Goal: Transaction & Acquisition: Obtain resource

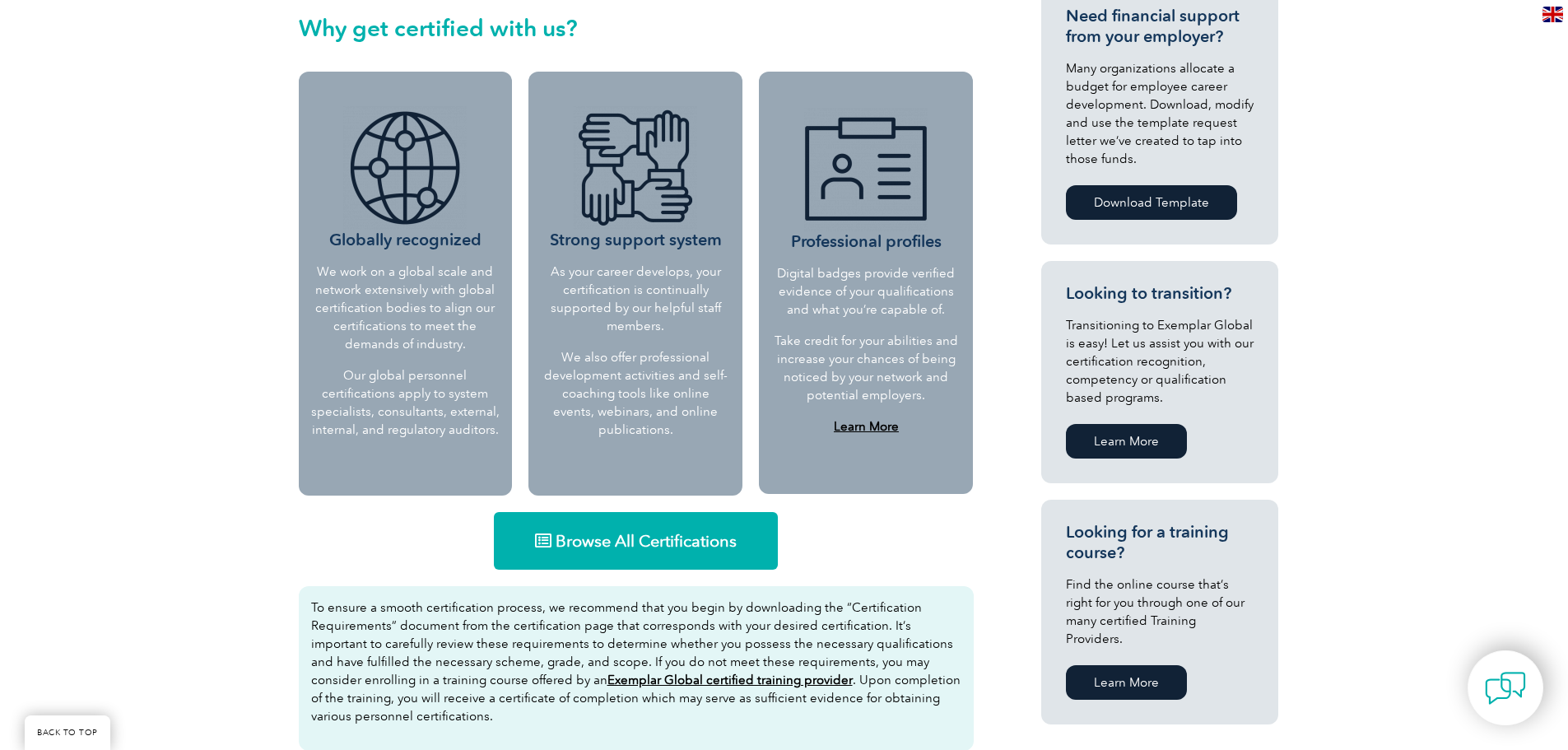
scroll to position [658, 0]
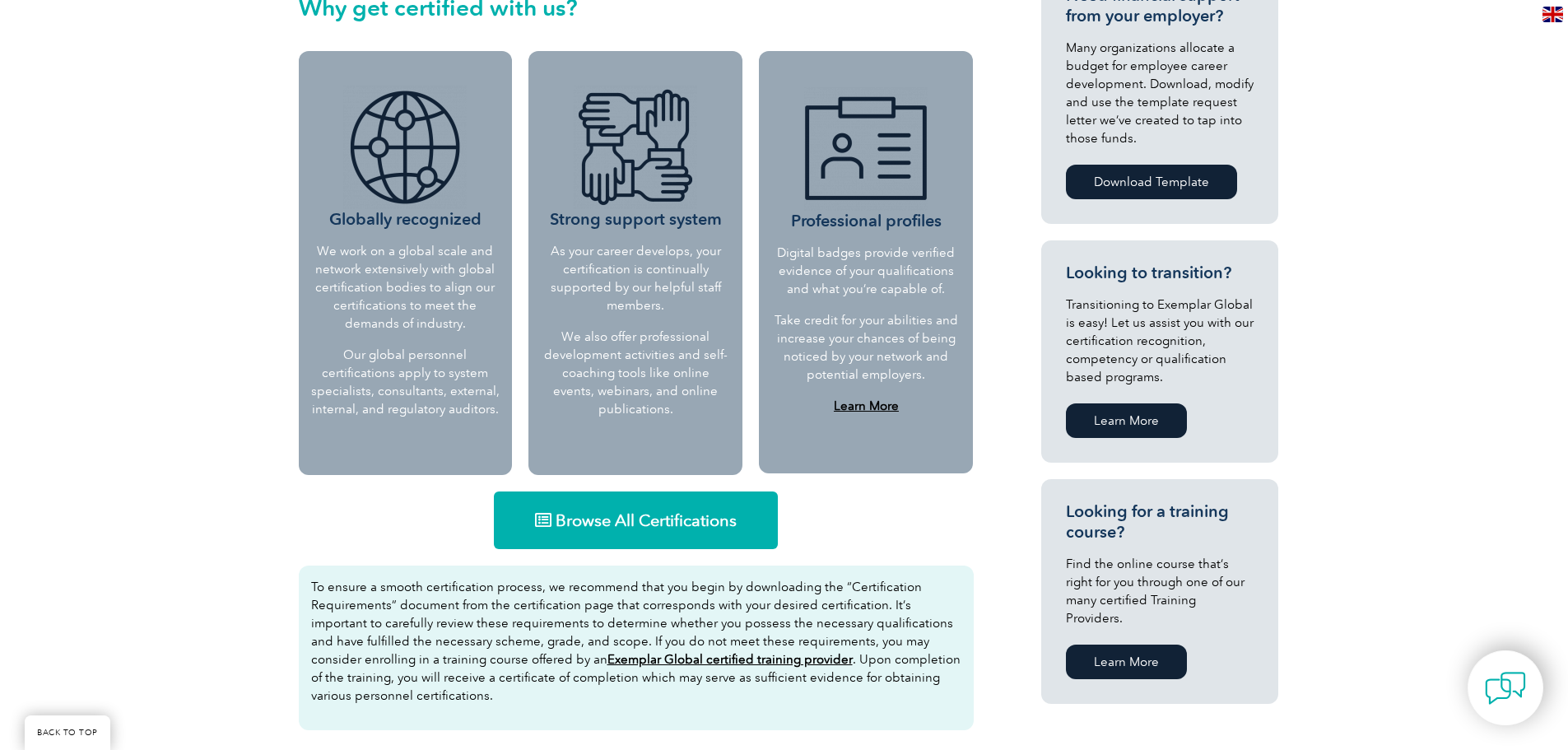
click at [642, 532] on link "Browse All Certifications" at bounding box center [635, 520] width 284 height 57
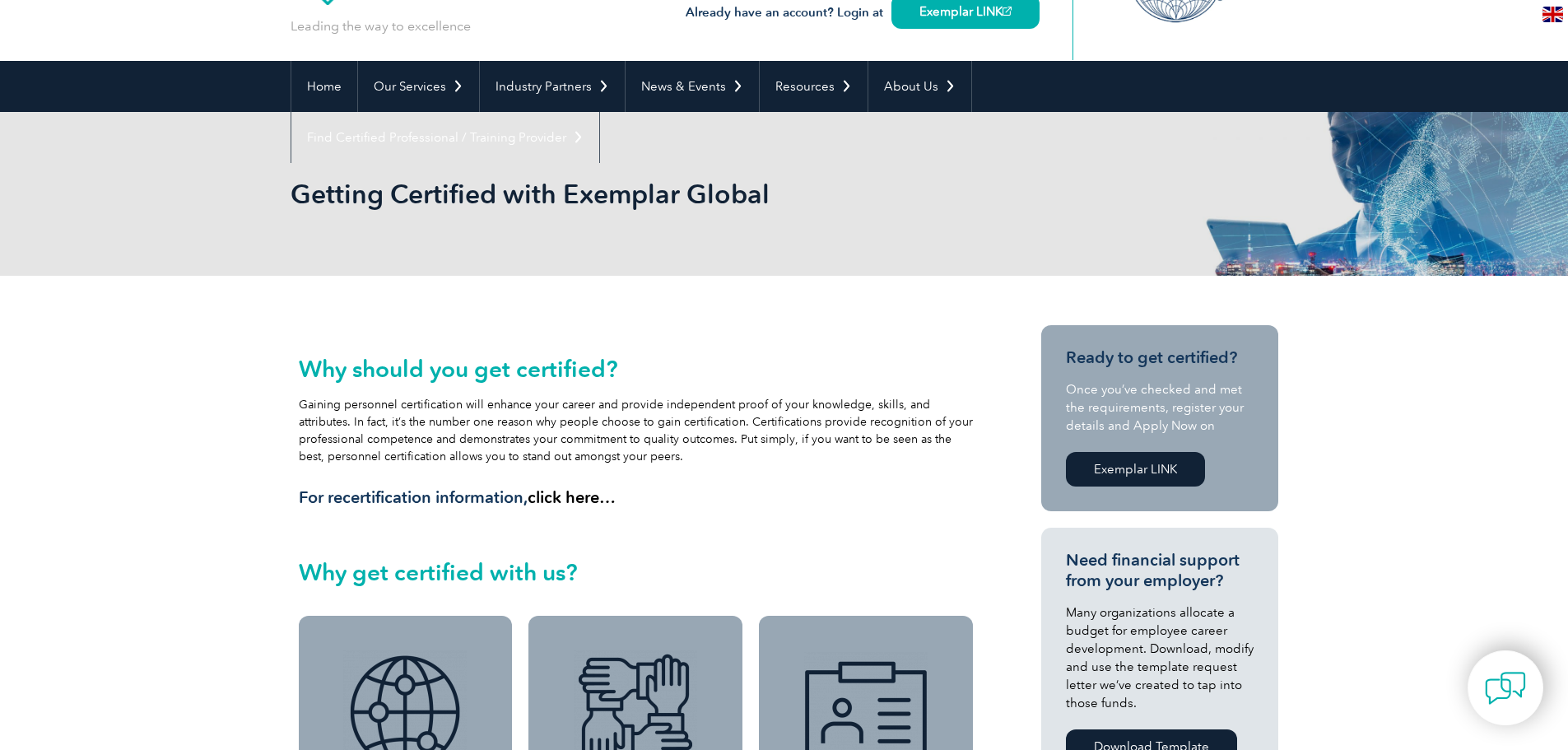
scroll to position [0, 0]
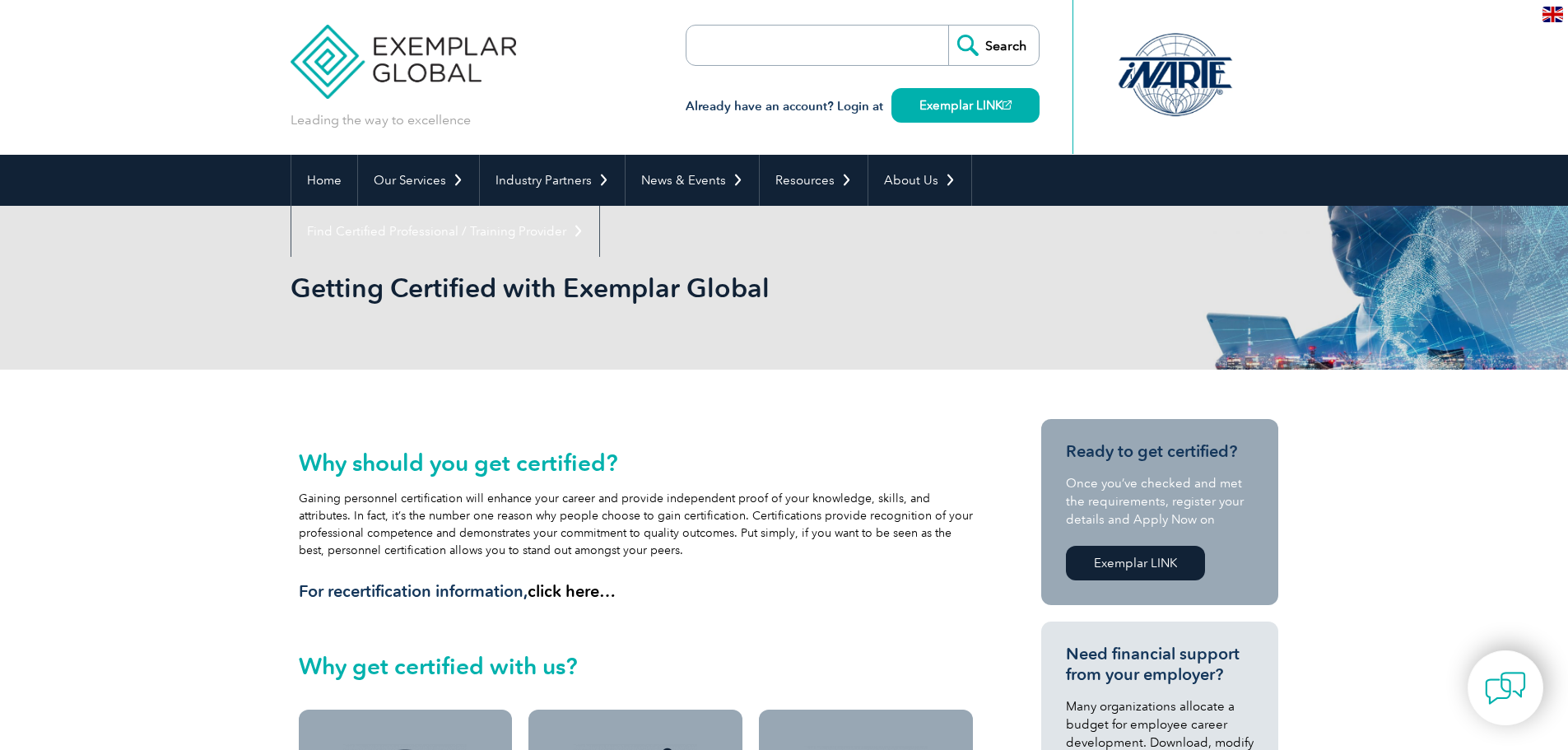
drag, startPoint x: 687, startPoint y: 432, endPoint x: 687, endPoint y: 424, distance: 8.0
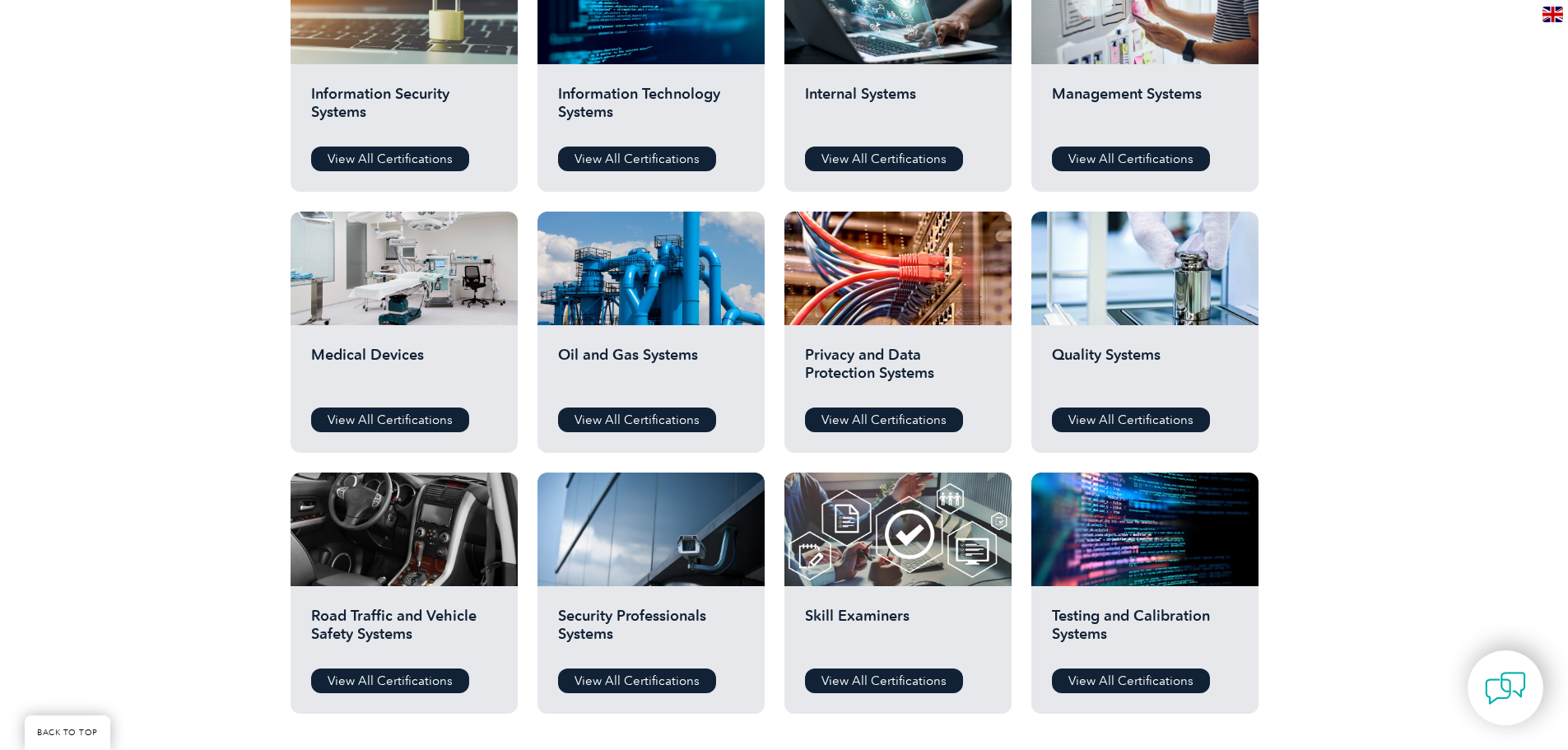
scroll to position [905, 0]
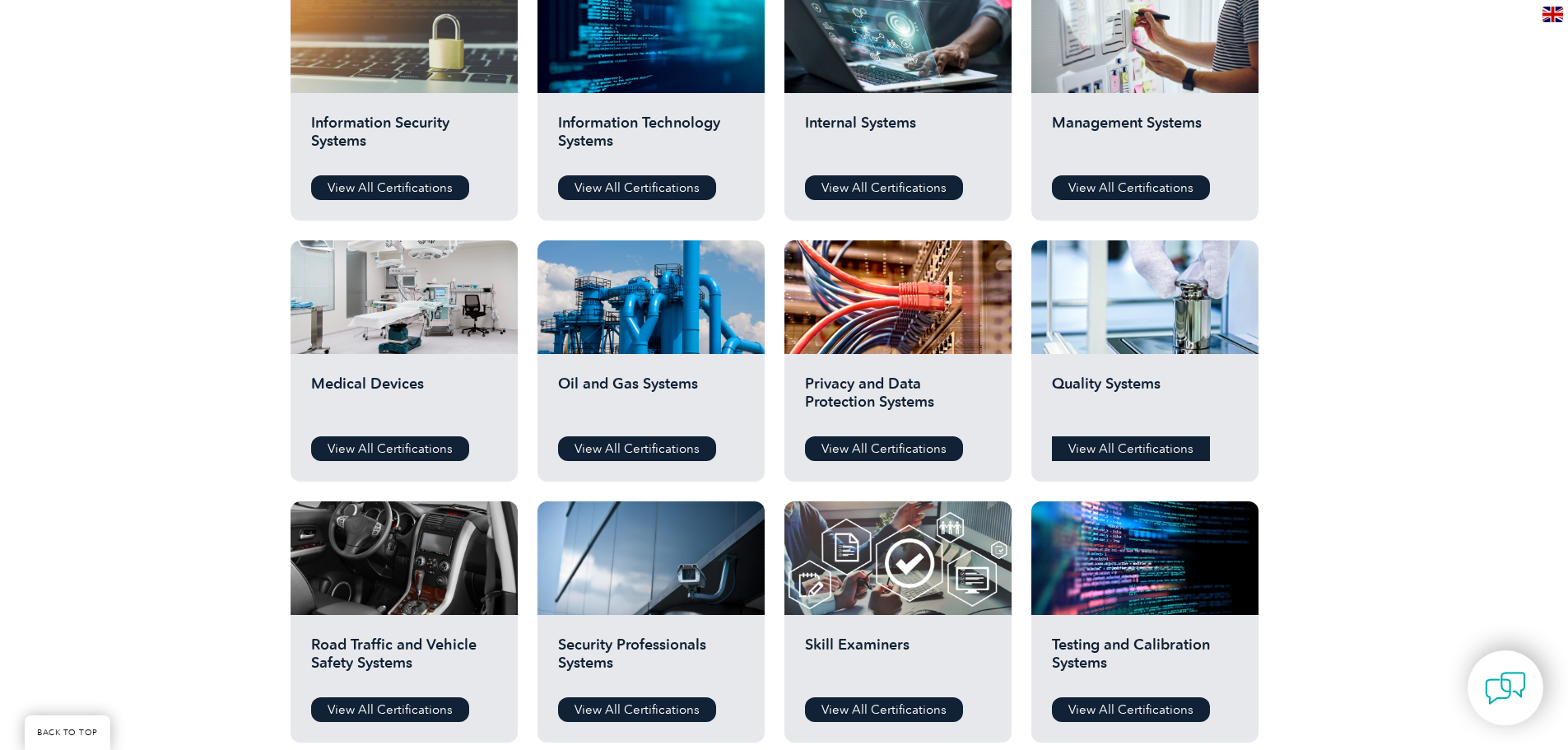
click at [1158, 457] on link "View All Certifications" at bounding box center [1131, 449] width 158 height 25
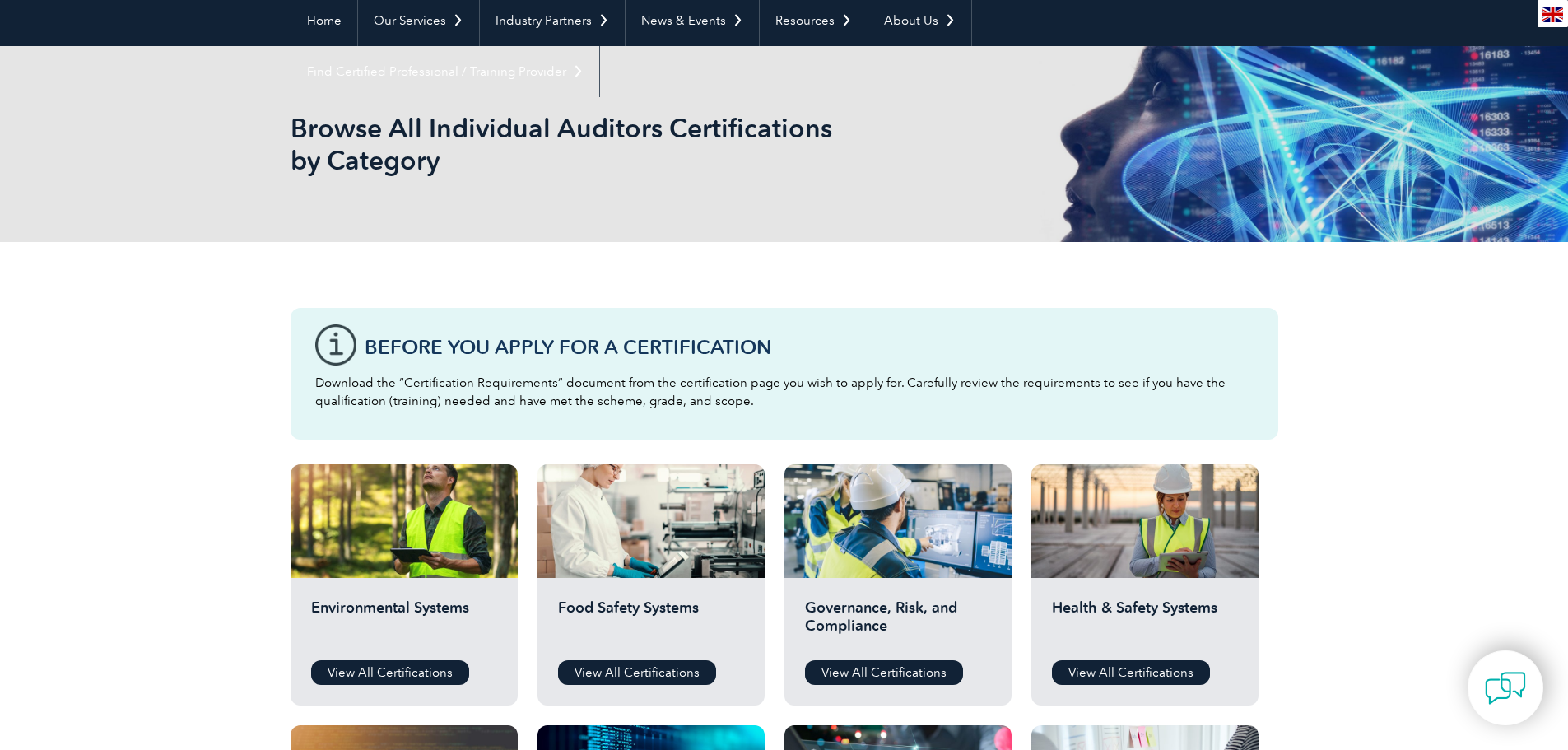
scroll to position [0, 0]
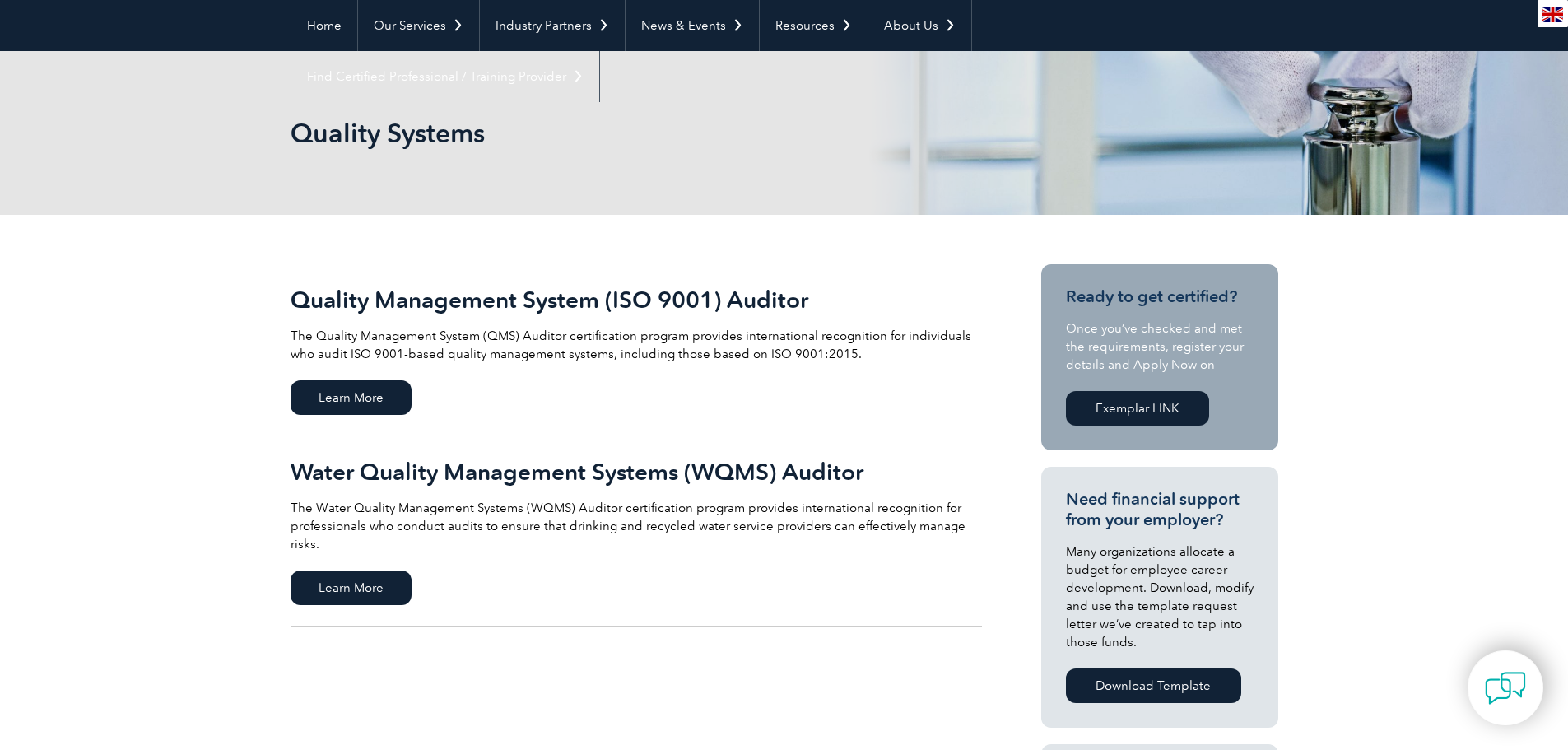
scroll to position [165, 0]
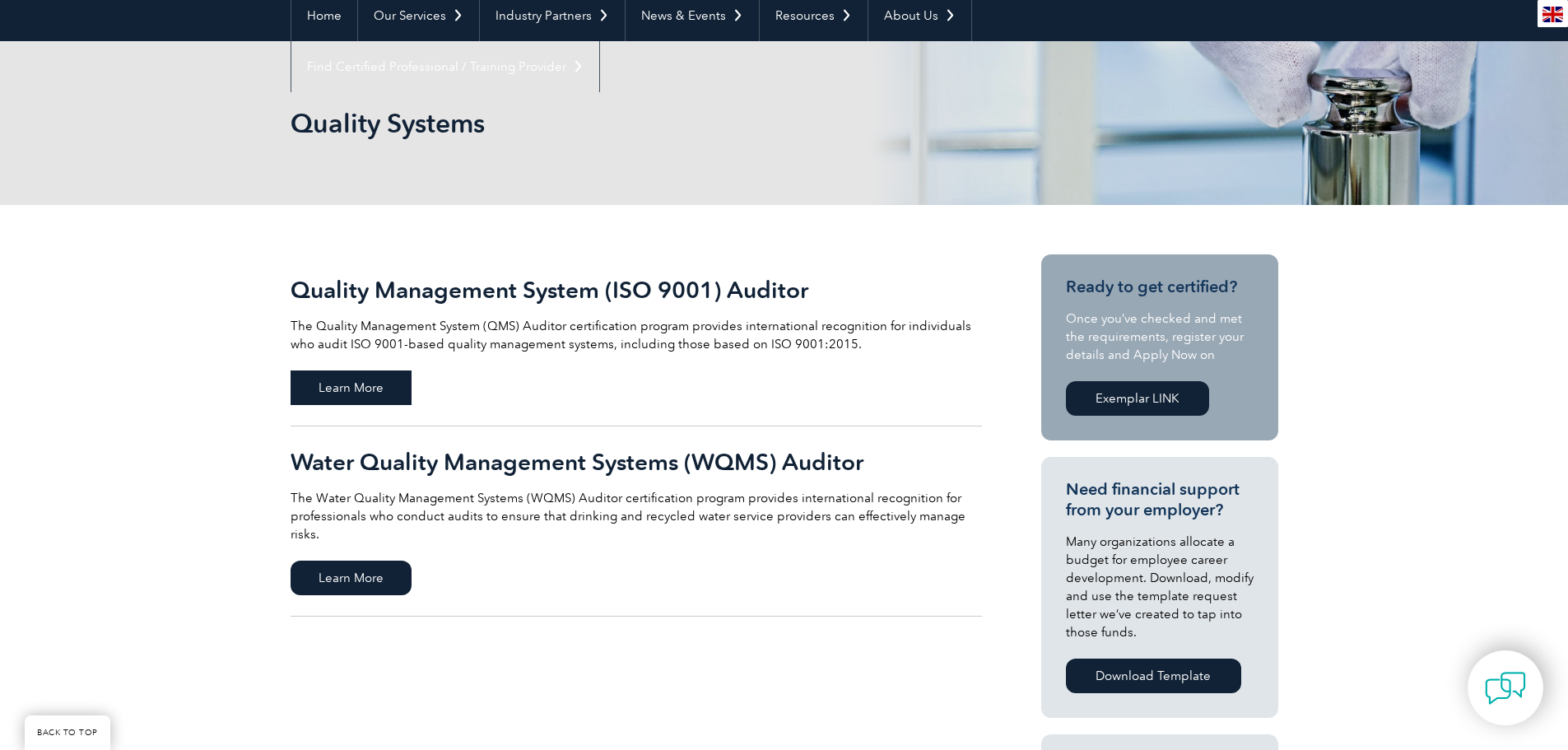
click at [343, 396] on span "Learn More" at bounding box center [351, 387] width 121 height 34
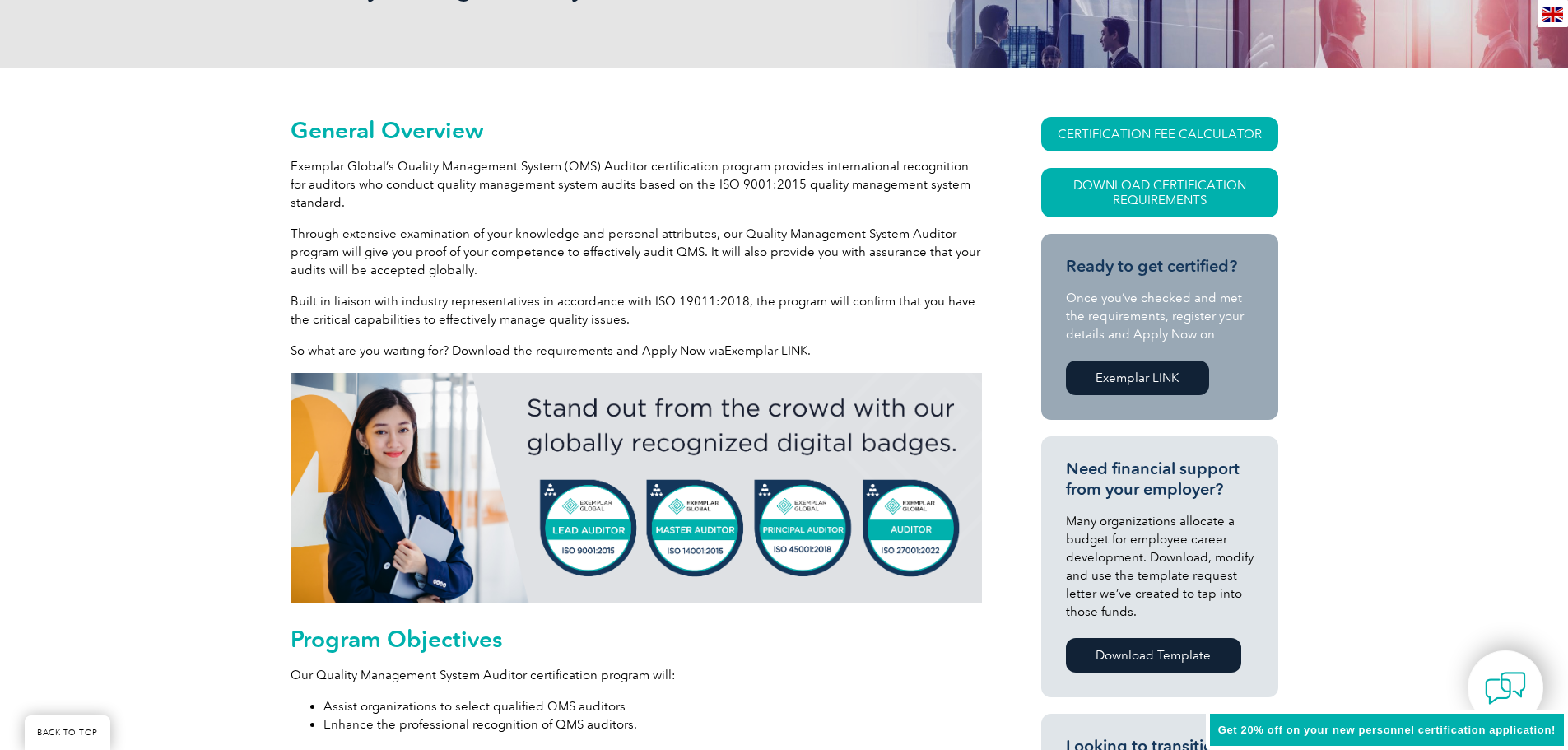
scroll to position [330, 0]
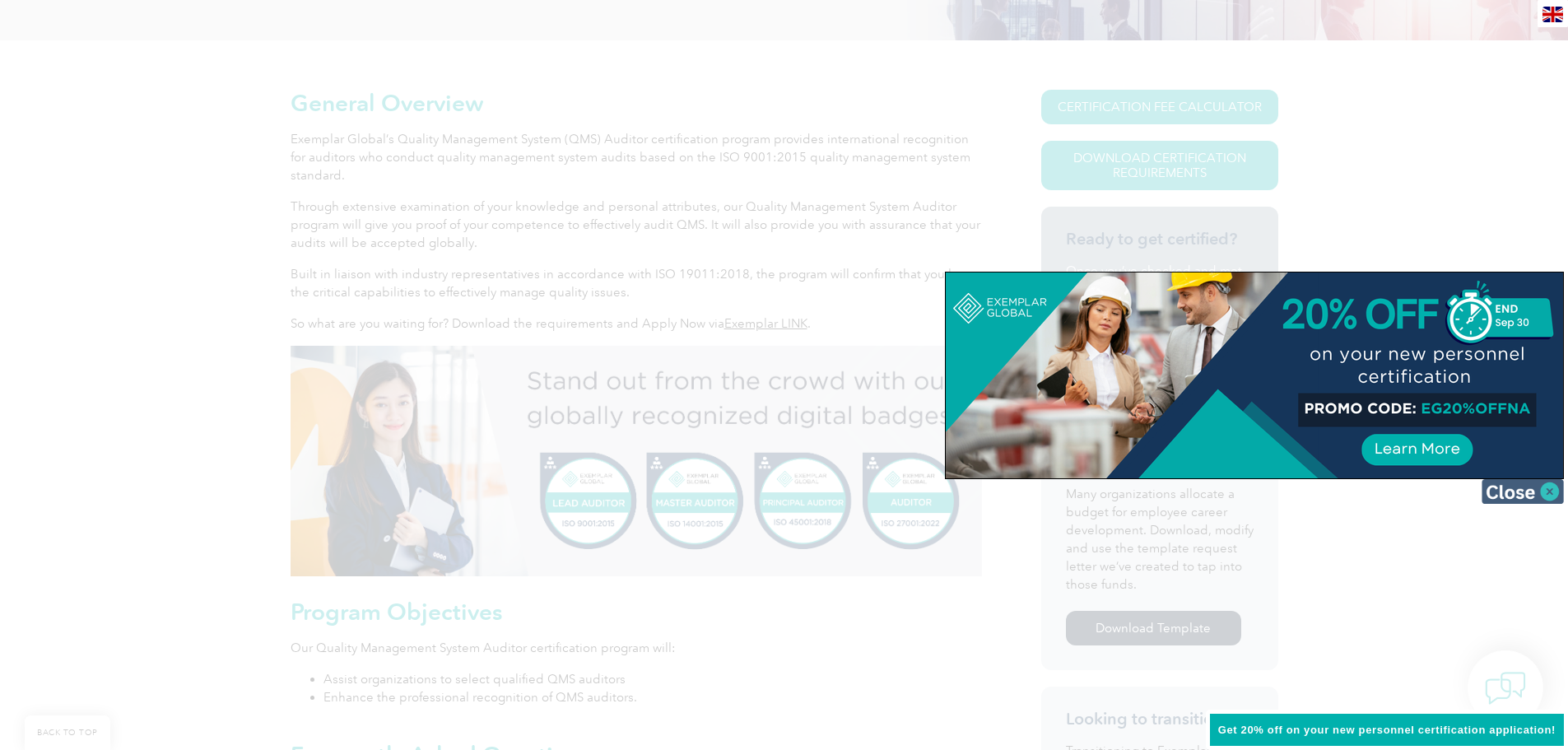
click at [1532, 492] on img at bounding box center [1522, 492] width 82 height 25
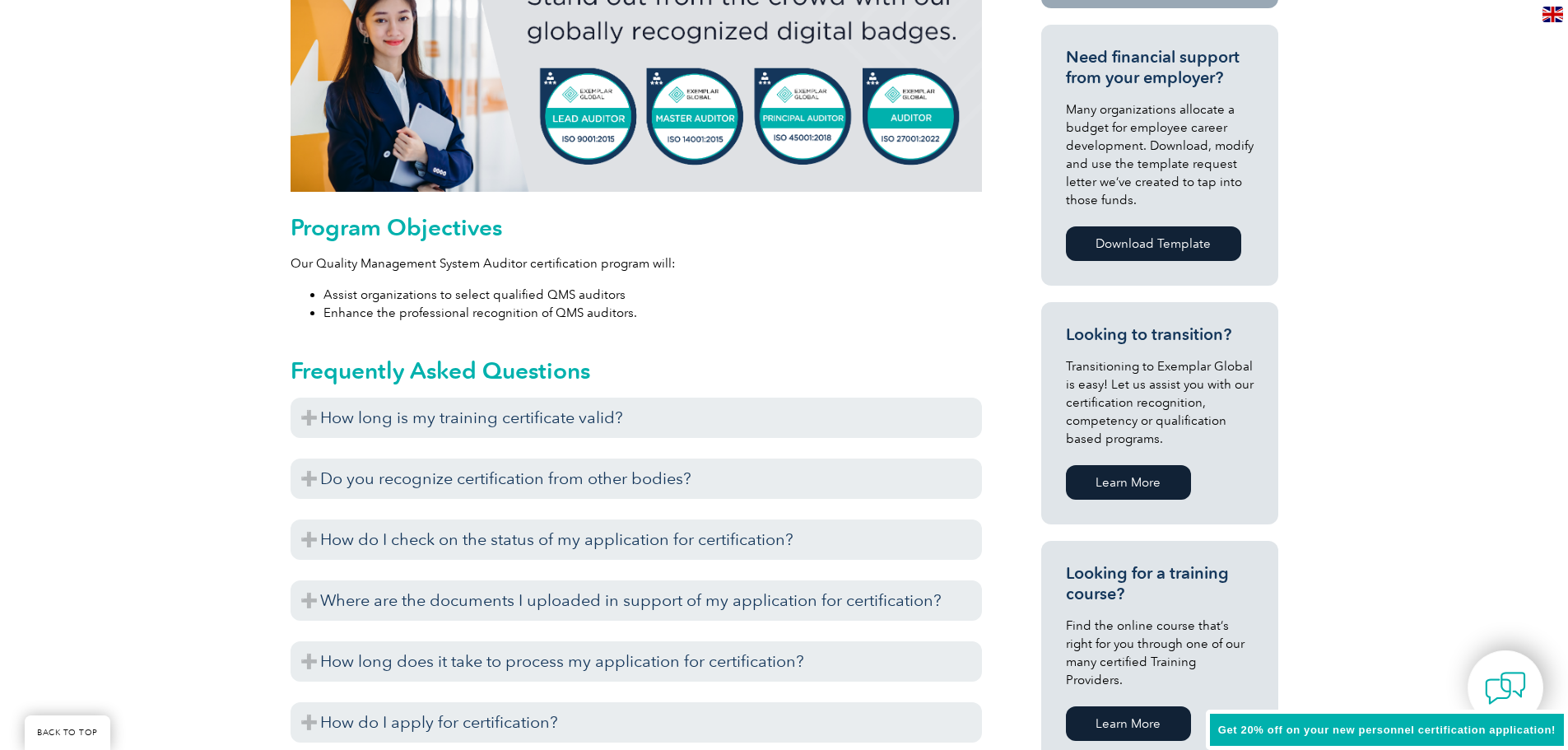
scroll to position [741, 0]
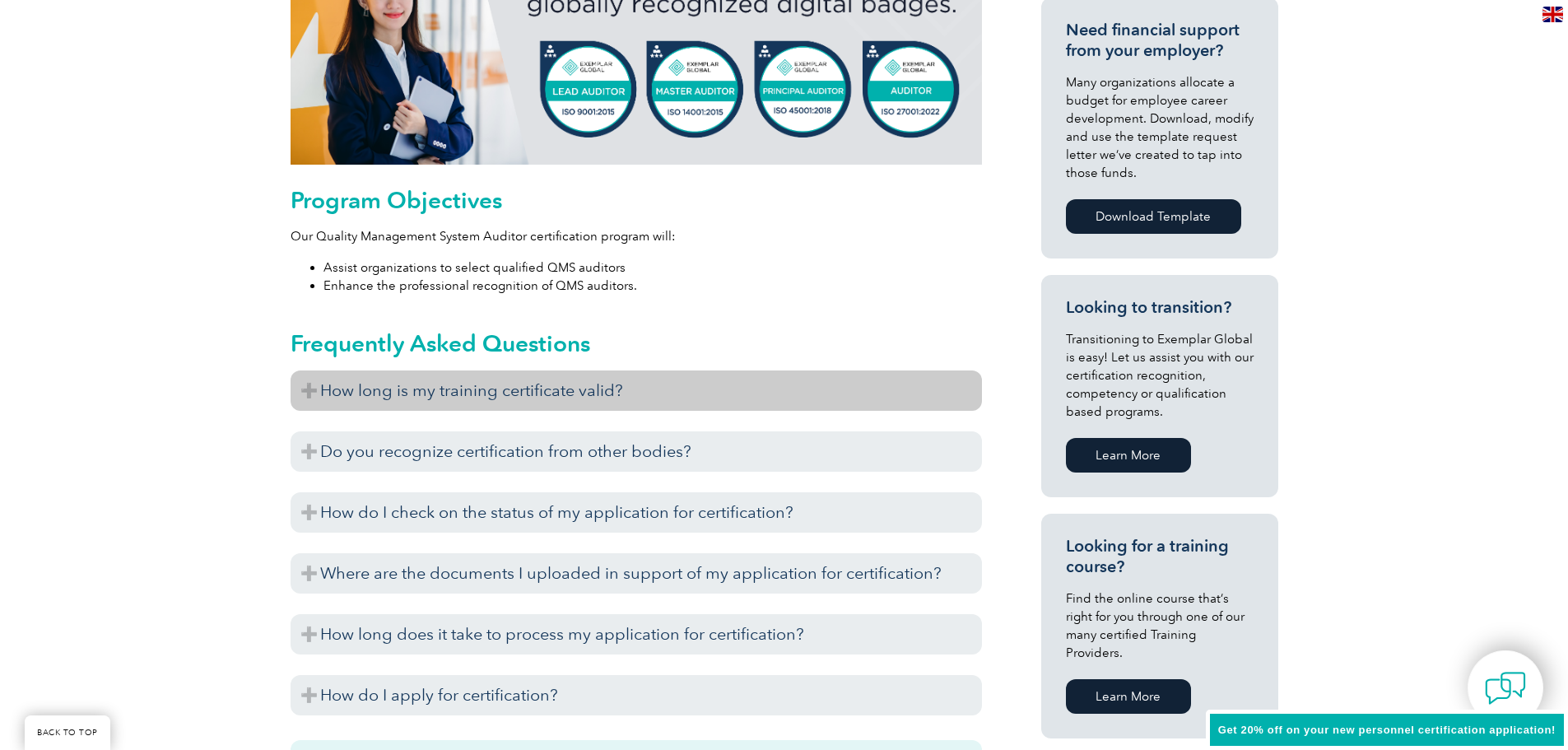
click at [313, 395] on h3 "How long is my training certificate valid?" at bounding box center [636, 390] width 692 height 41
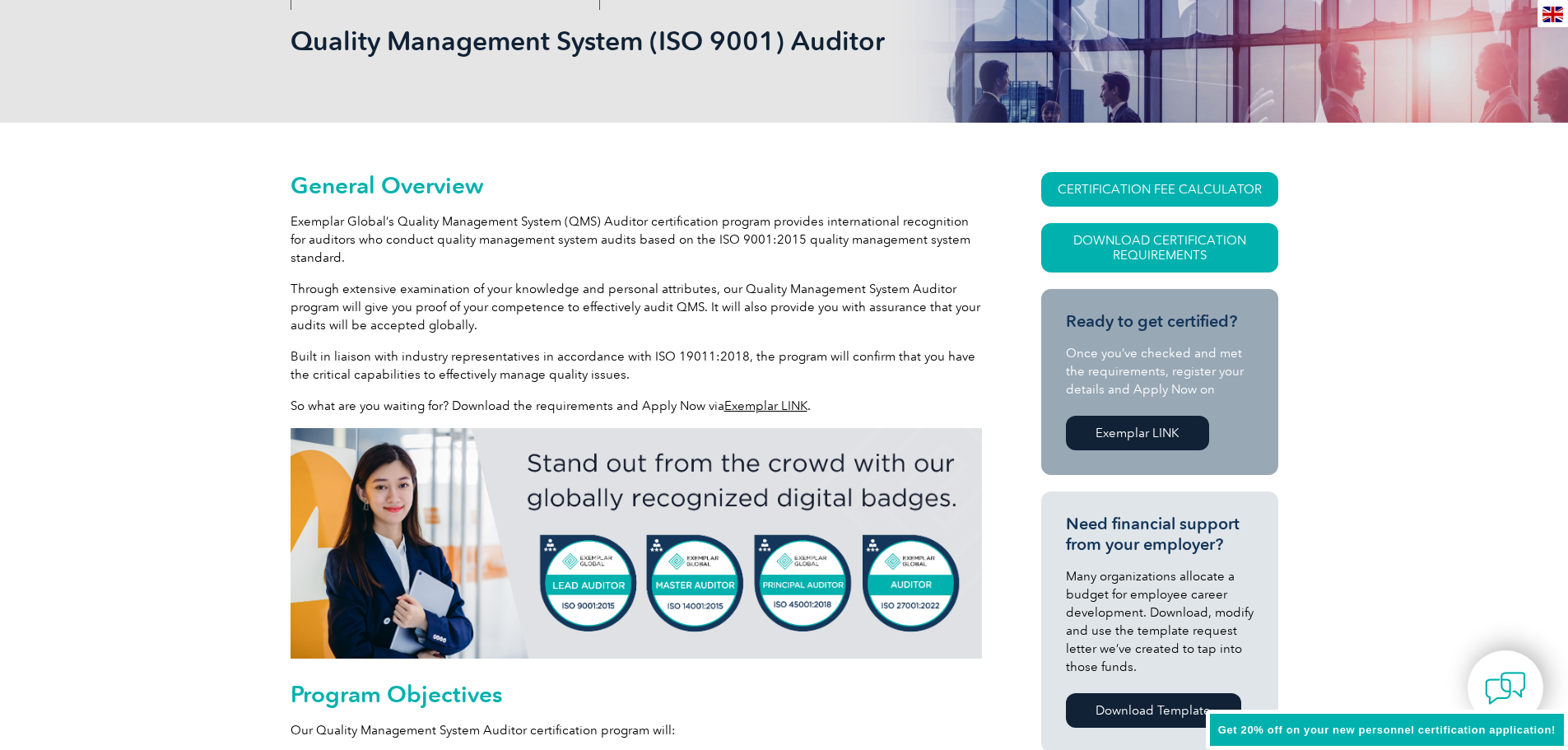
scroll to position [0, 0]
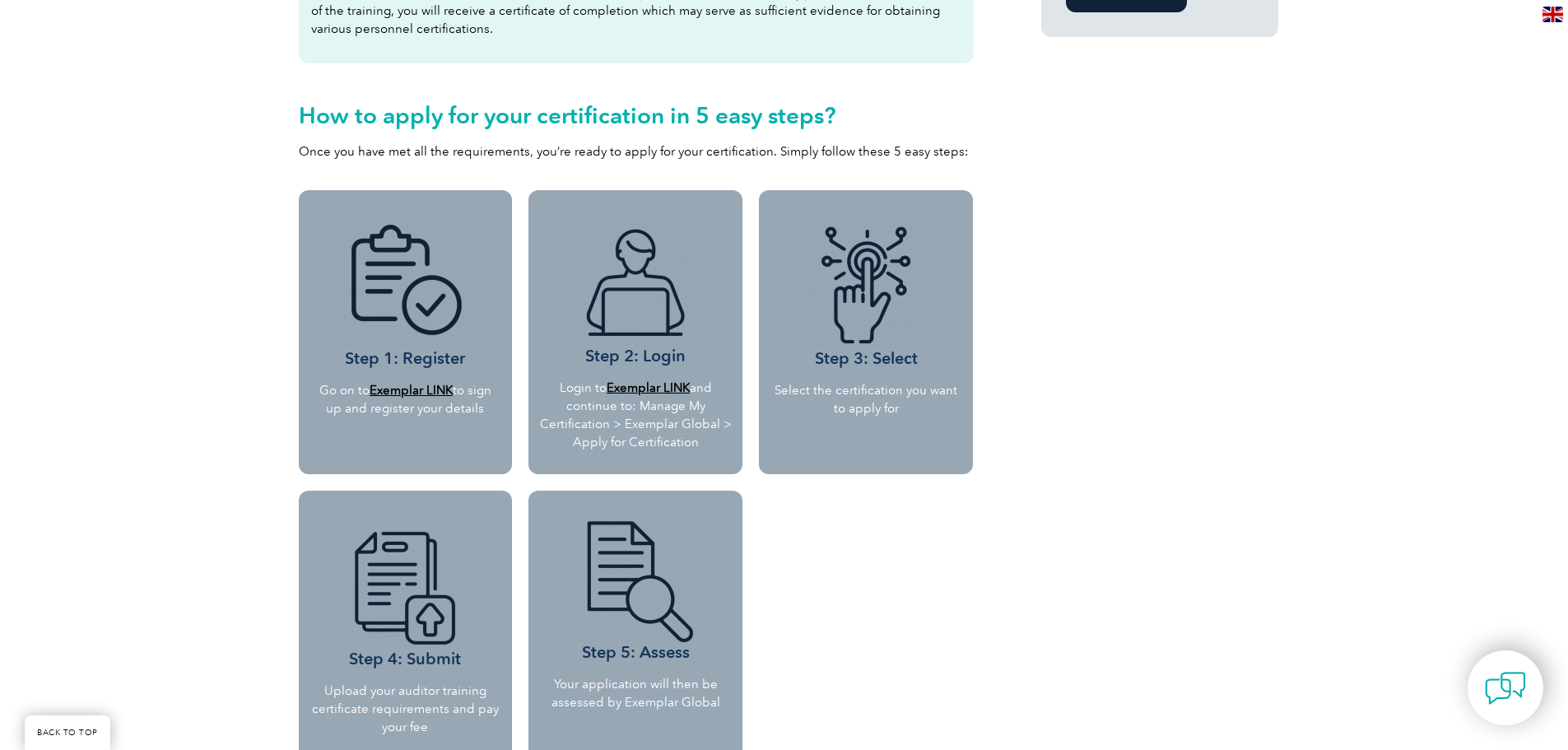
scroll to position [1317, 0]
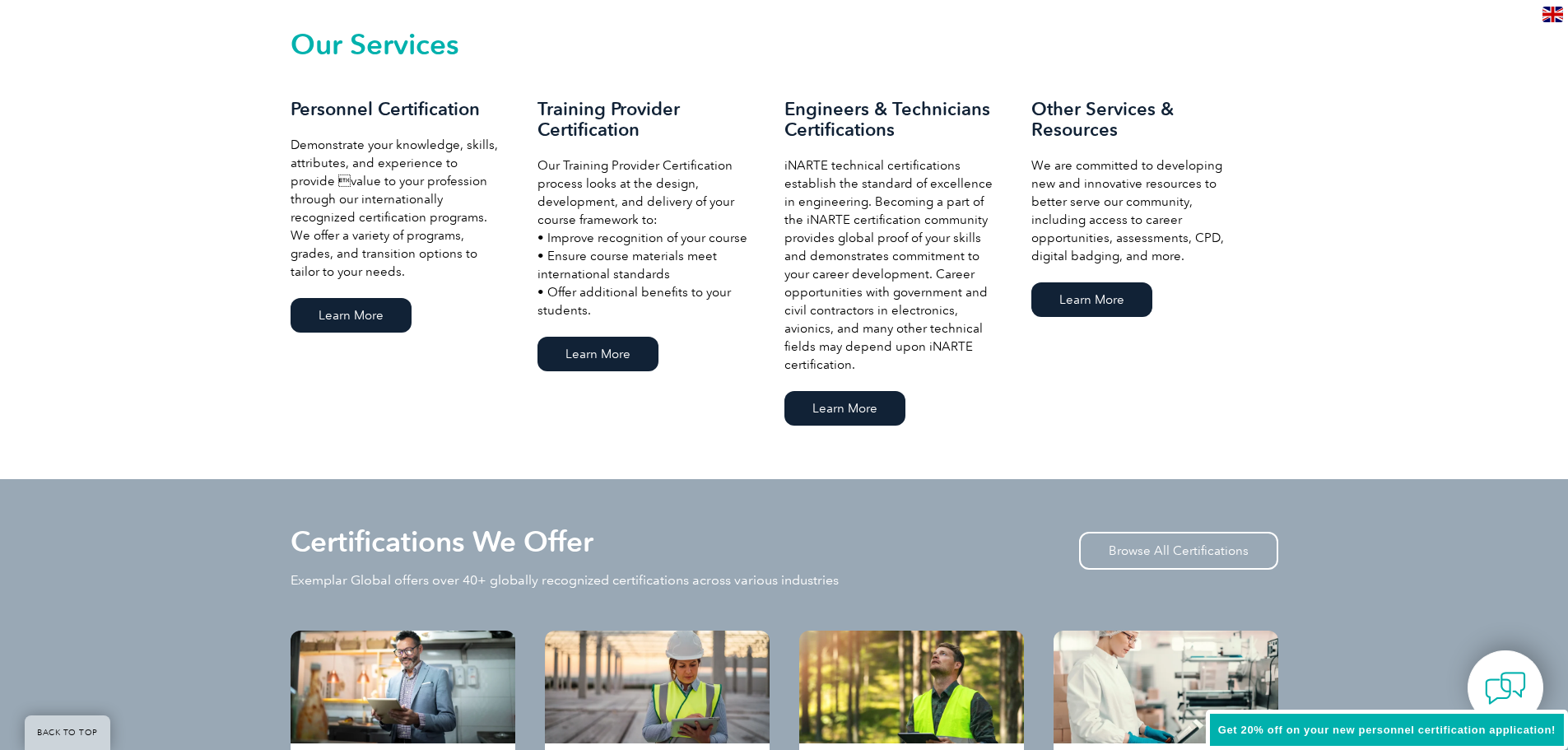
scroll to position [1153, 0]
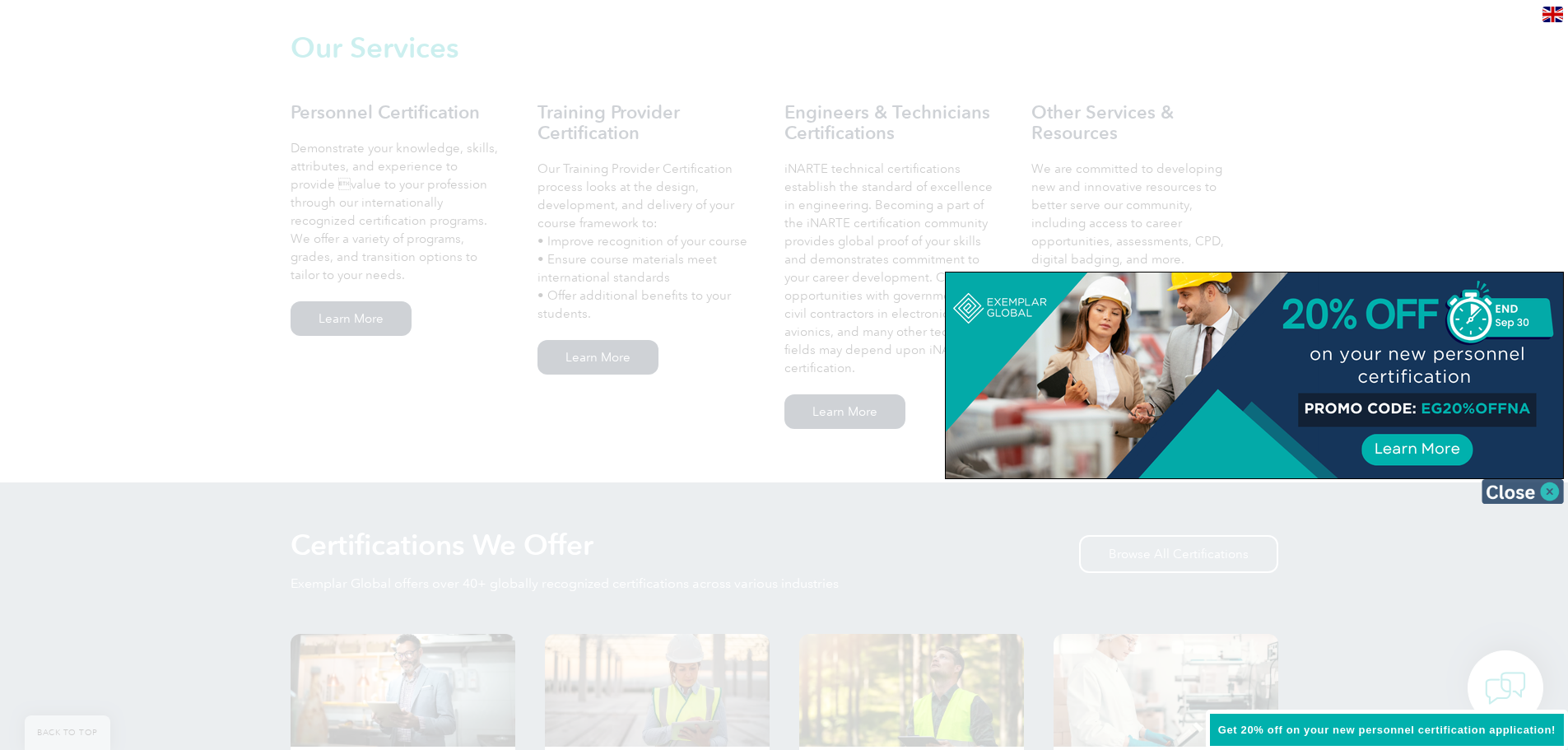
click at [1516, 496] on img at bounding box center [1522, 492] width 82 height 25
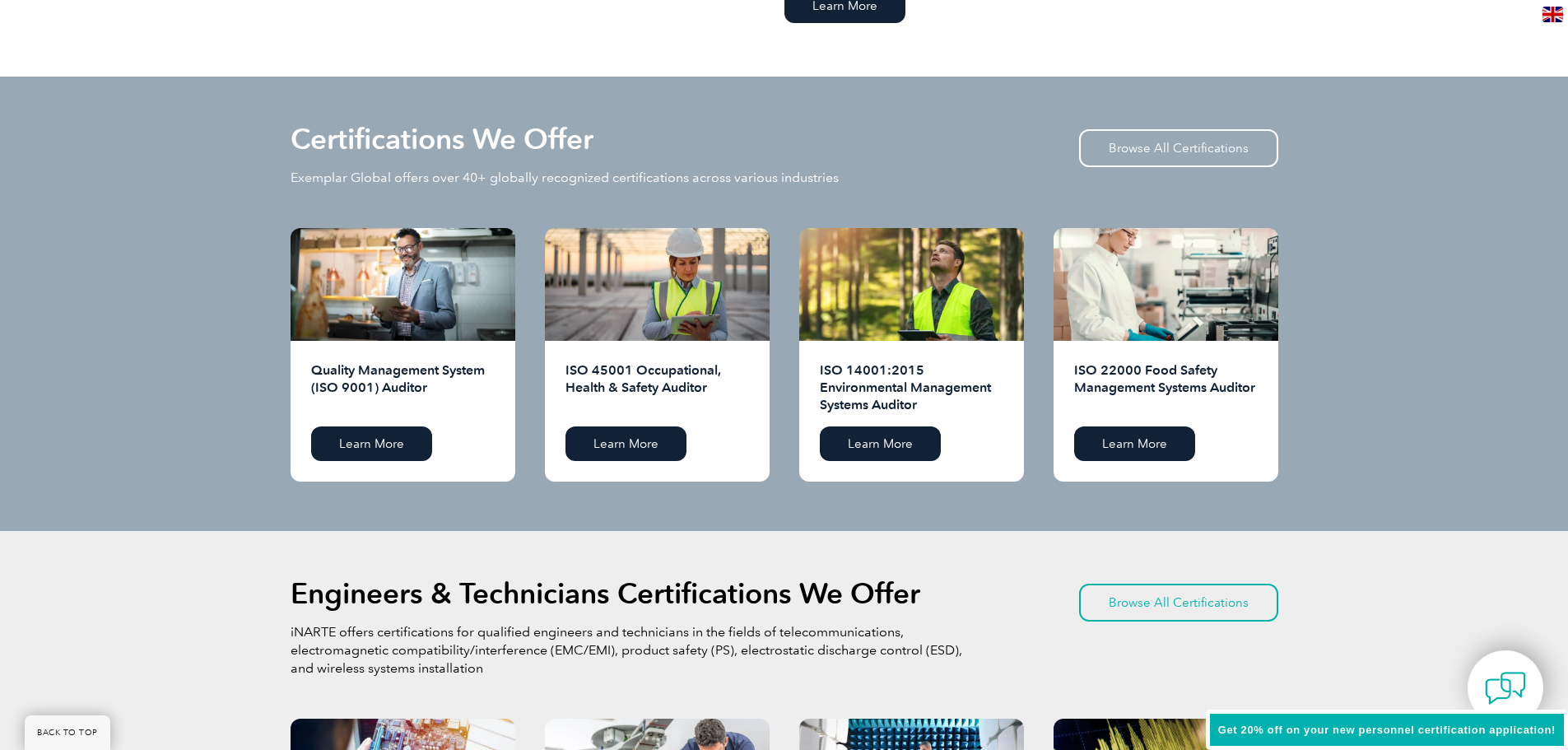
scroll to position [1564, 0]
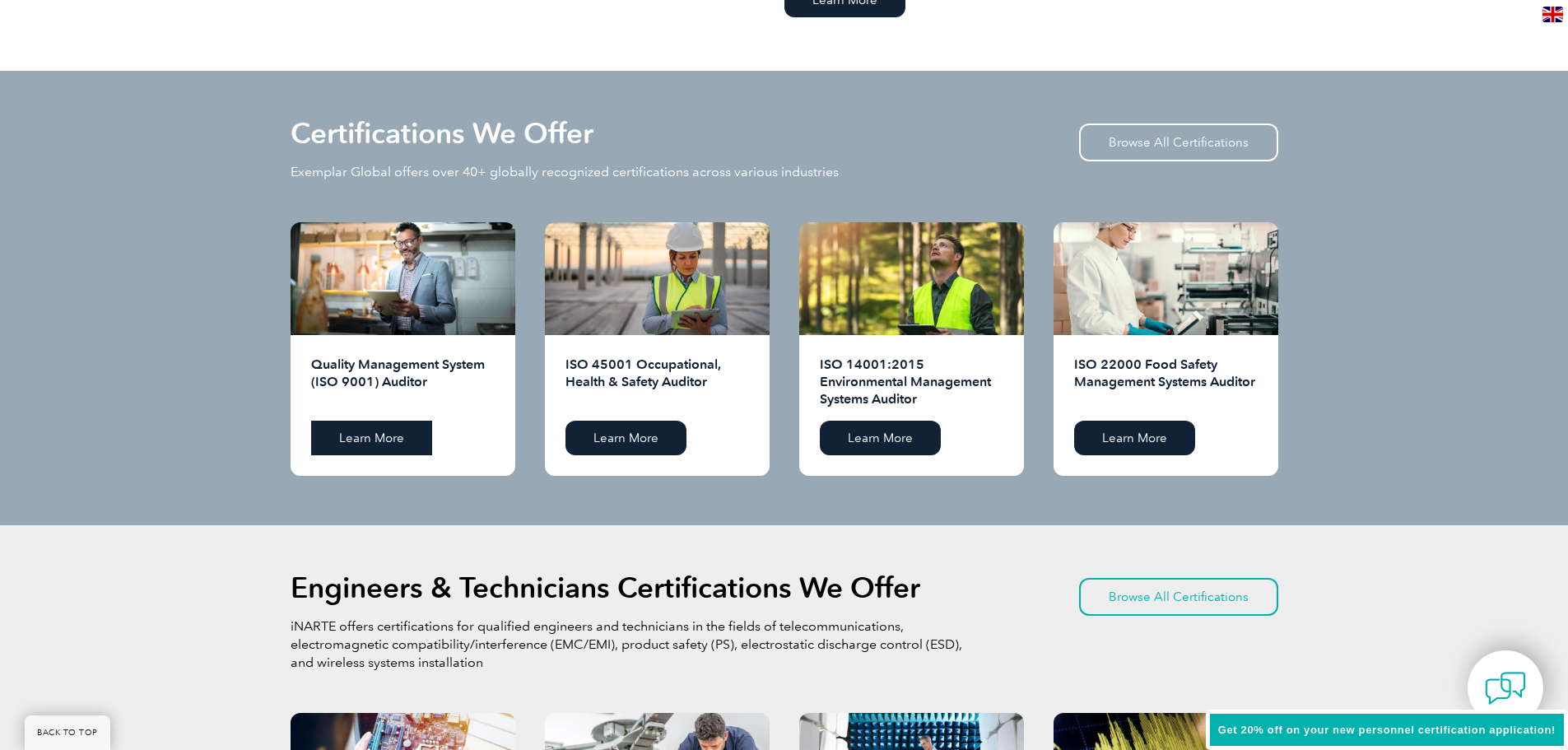
click at [354, 442] on link "Learn More" at bounding box center [371, 437] width 121 height 34
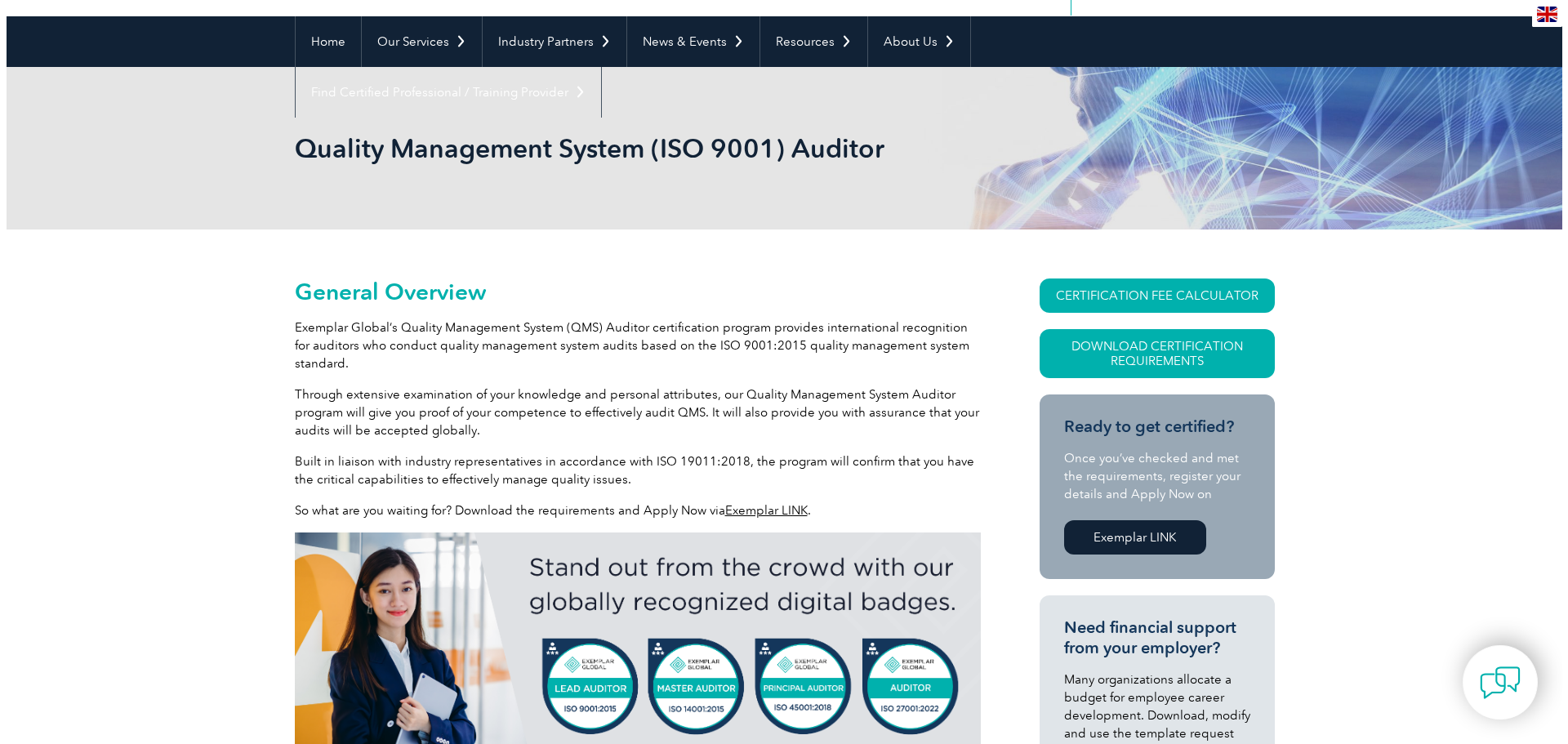
scroll to position [163, 0]
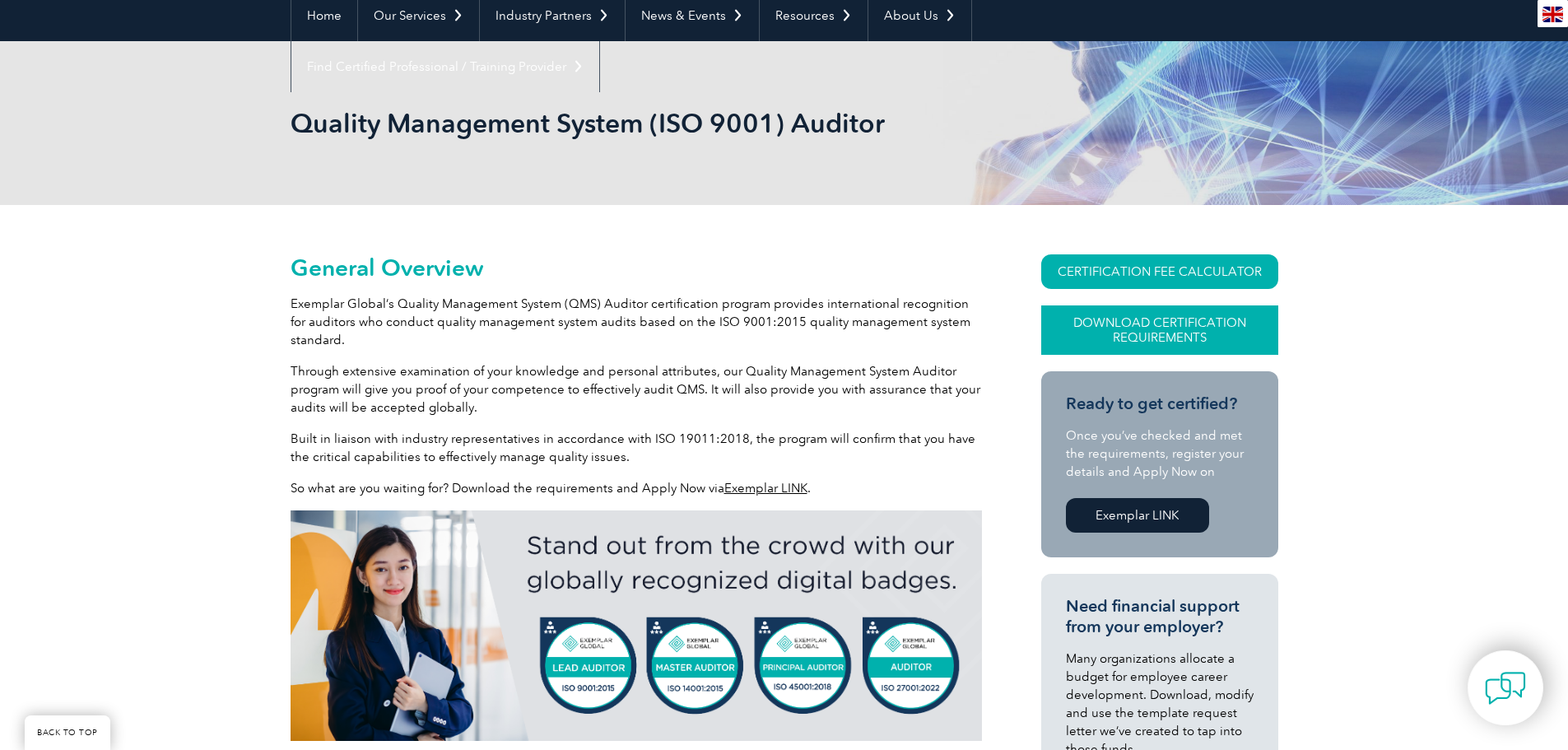
click at [1124, 312] on link "Download Certification Requirements" at bounding box center [1160, 330] width 237 height 49
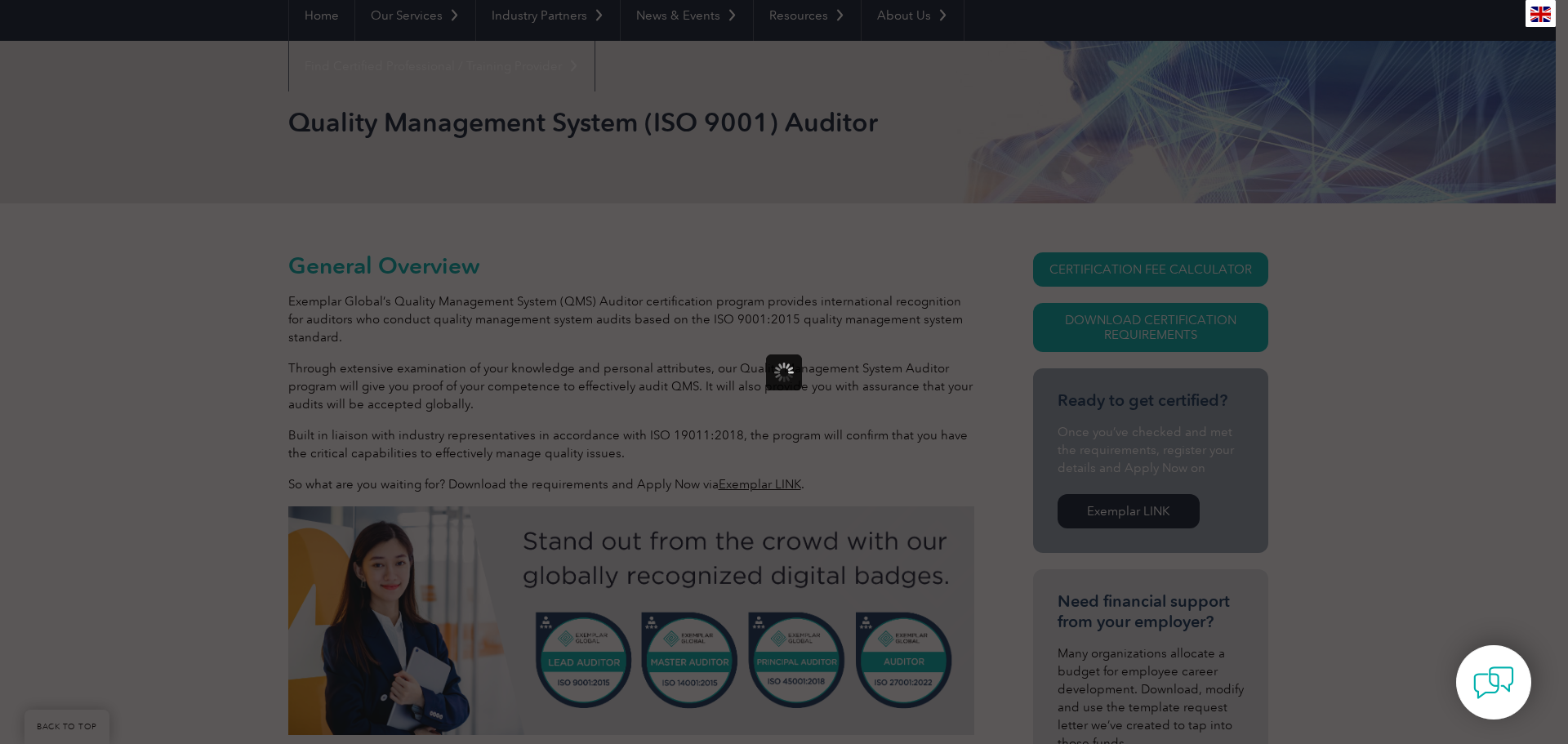
scroll to position [0, 0]
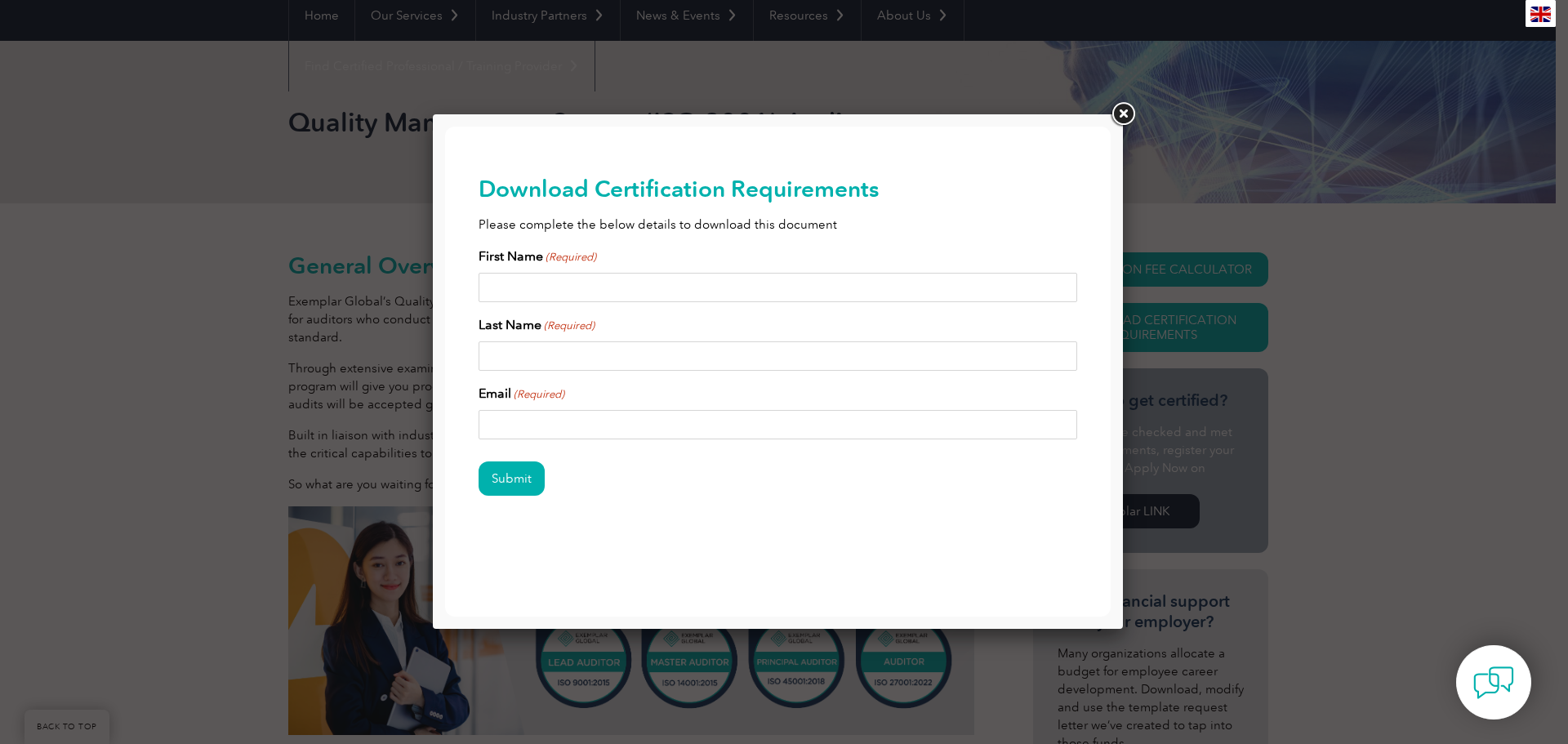
click at [600, 291] on input "First Name (Required)" at bounding box center [778, 288] width 600 height 30
type input "Brandon"
type input "Umphrey"
type input "bump77@outlook.com"
click at [526, 483] on input "Submit" at bounding box center [512, 478] width 66 height 34
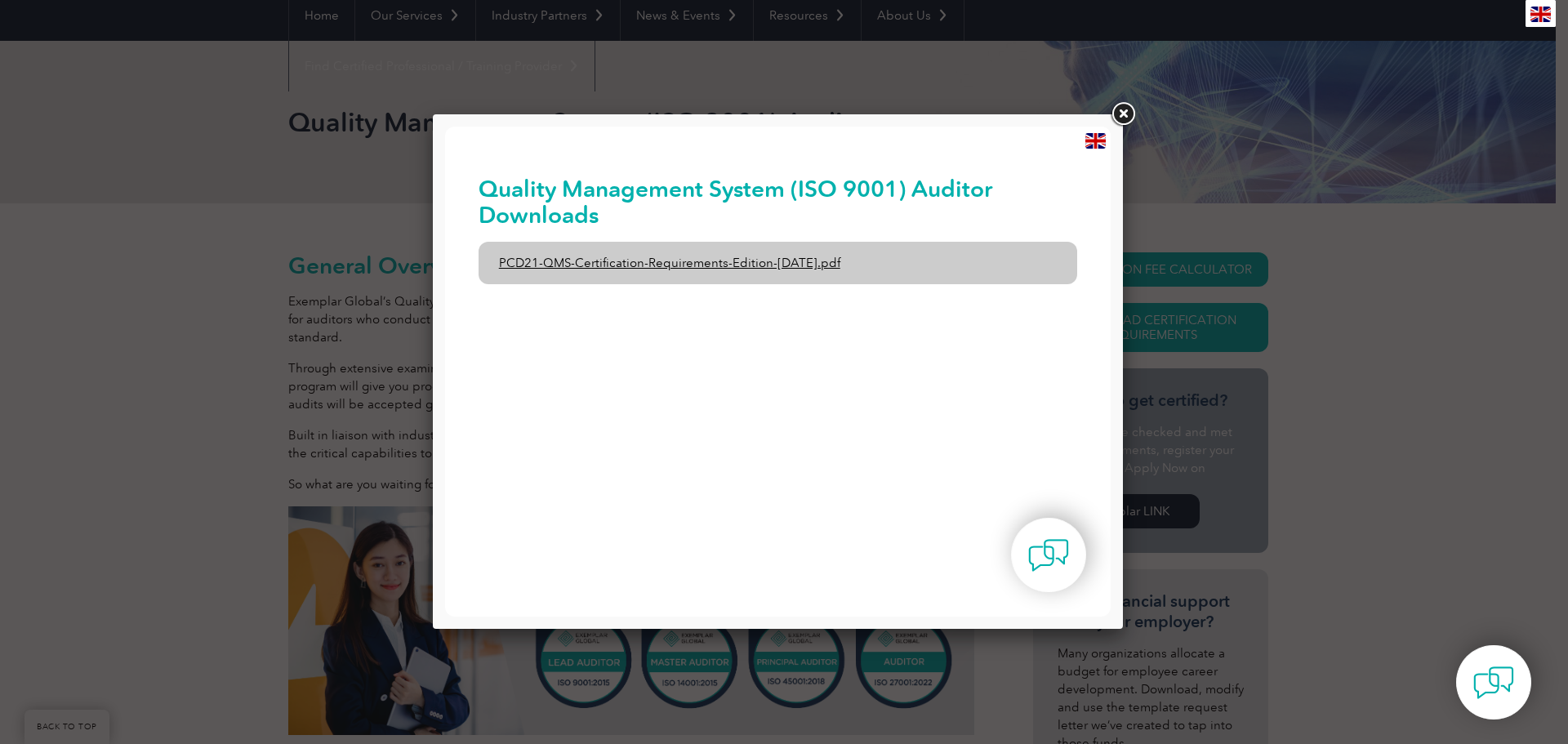
click at [721, 268] on link "PCD21-QMS-Certification-Requirements-Edition-2-April-2022.pdf" at bounding box center [778, 262] width 600 height 43
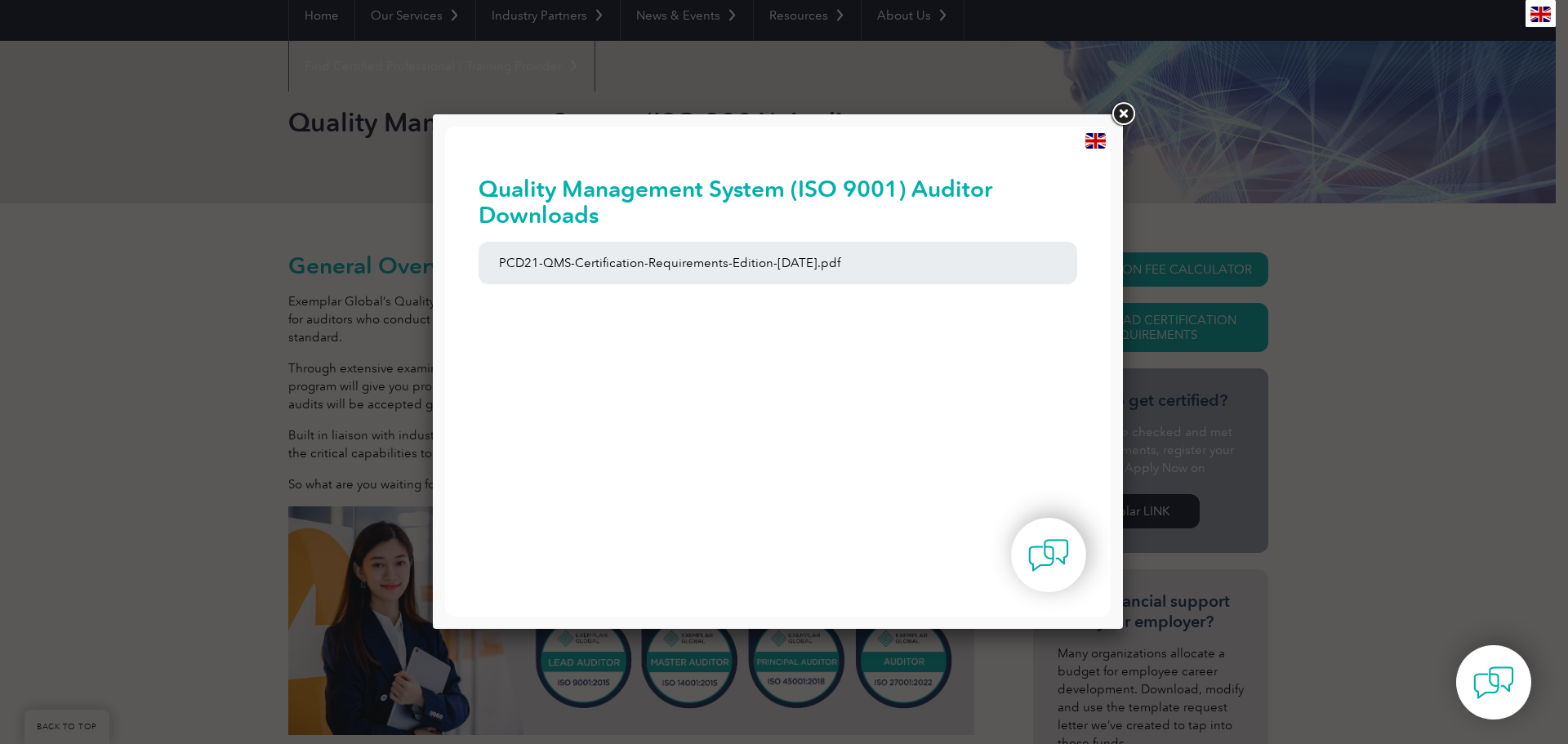
click at [1118, 113] on link at bounding box center [1123, 115] width 30 height 30
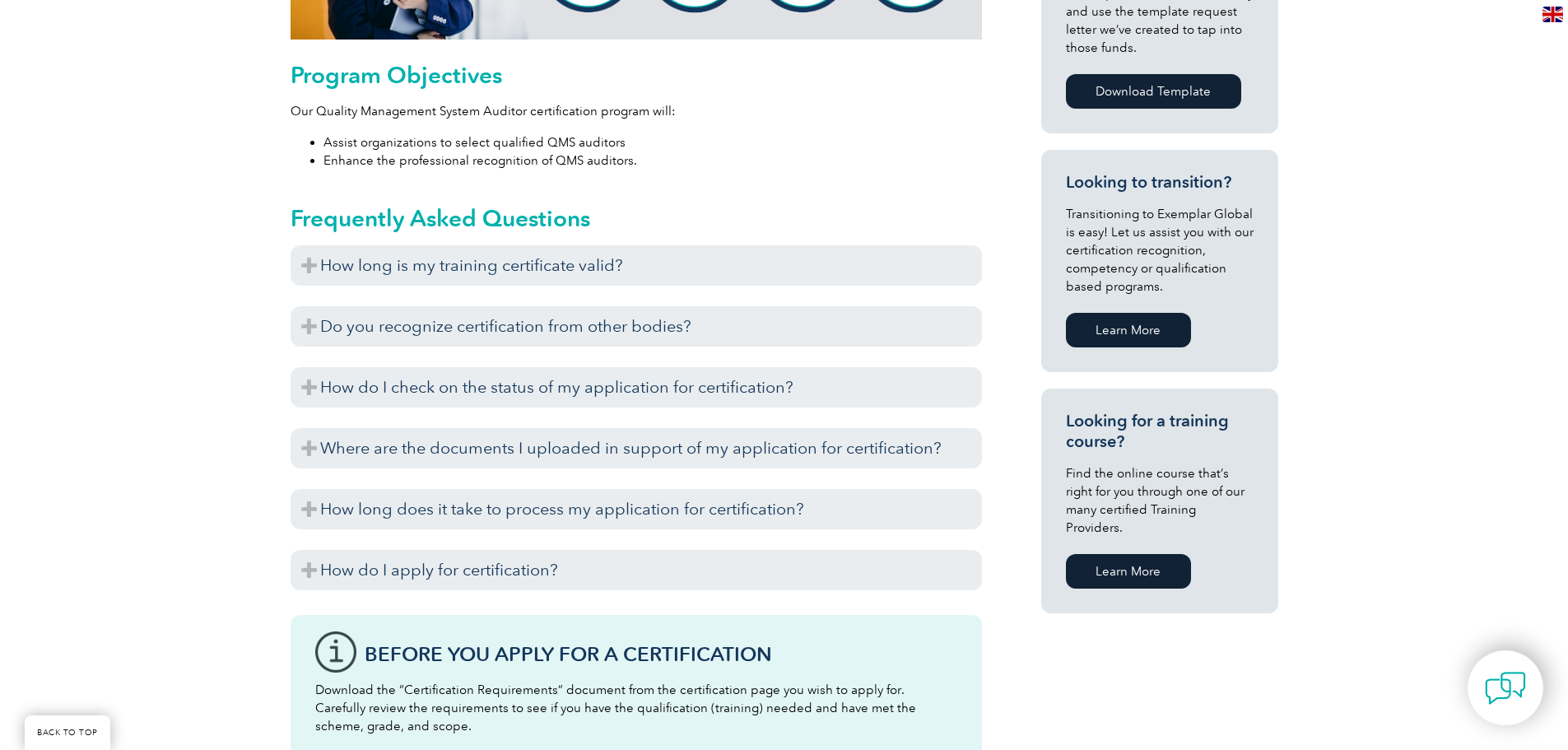
scroll to position [988, 0]
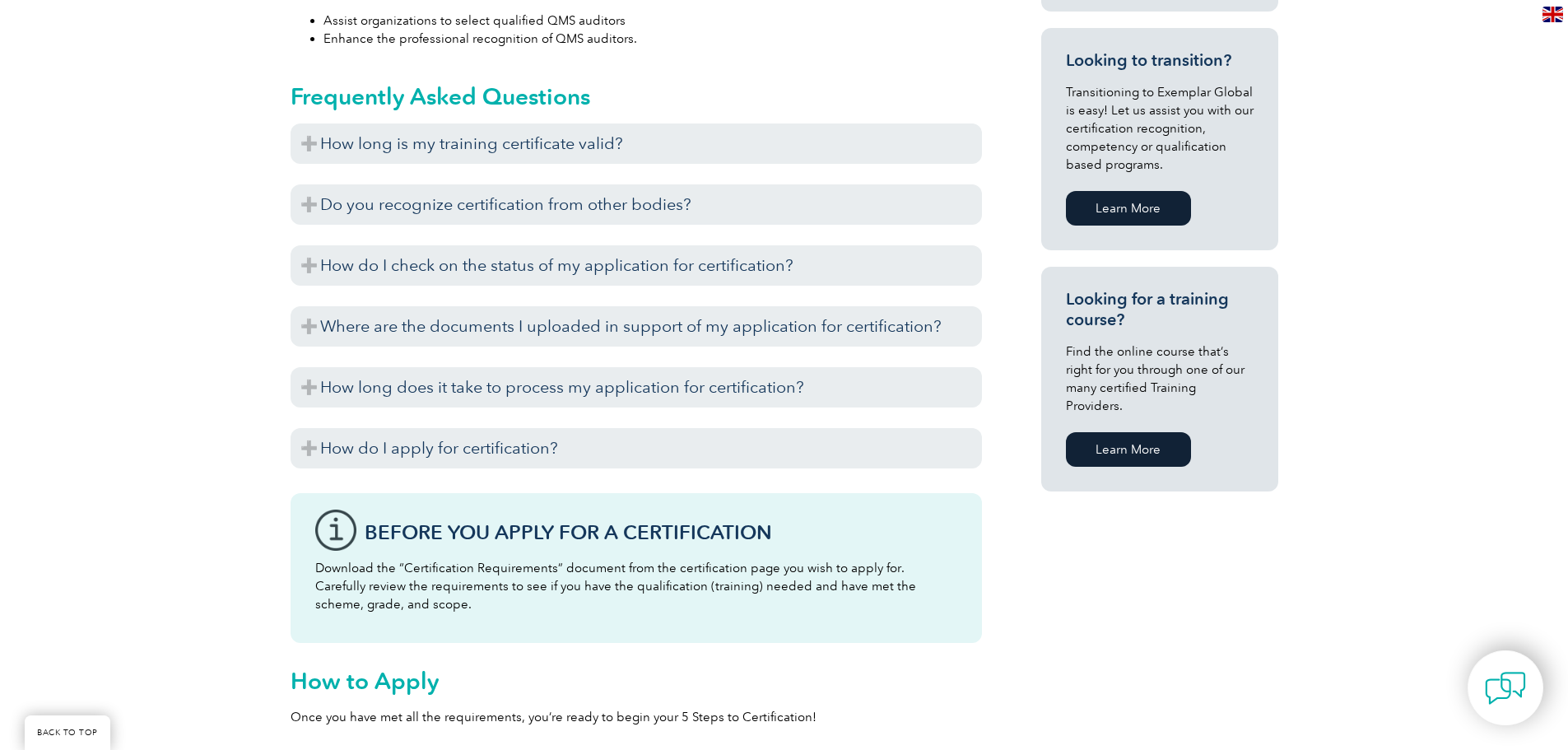
click at [1148, 433] on link "Learn More" at bounding box center [1129, 449] width 125 height 34
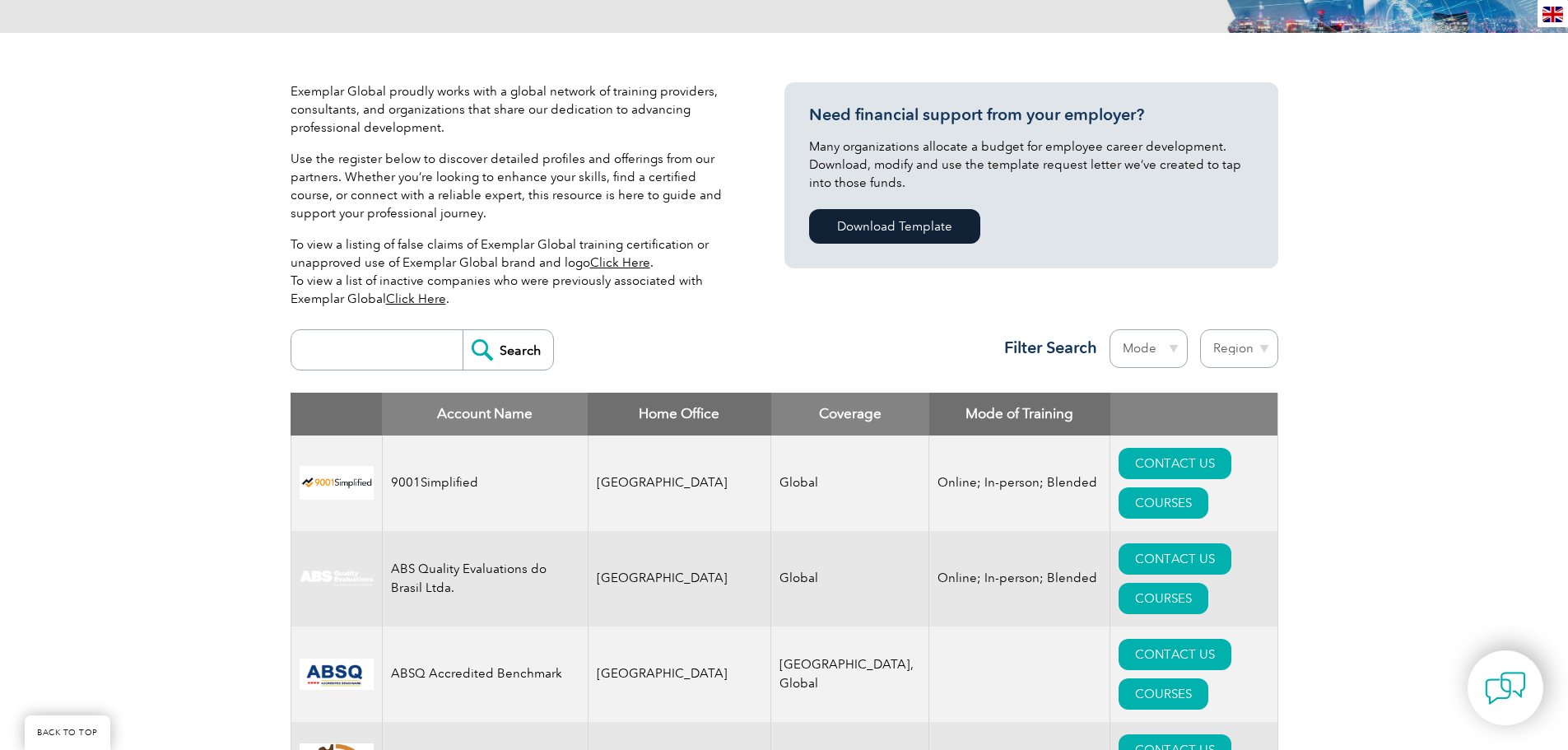
scroll to position [330, 0]
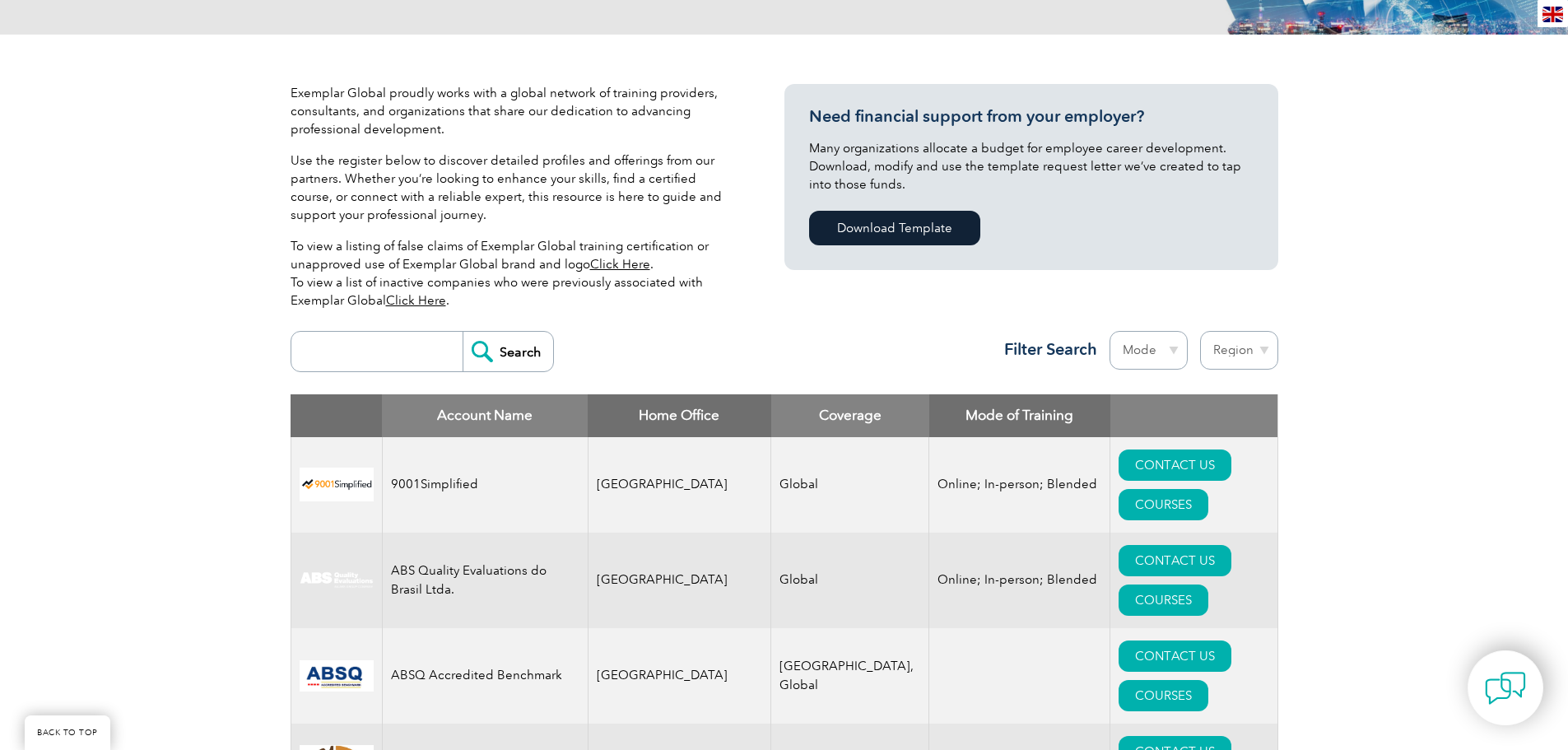
click at [1222, 360] on select "Region Australia Bahrain Bangladesh Brazil Canada Colombia Dominican Republic E…" at bounding box center [1239, 350] width 78 height 39
select select "[GEOGRAPHIC_DATA]"
click at [1200, 330] on select "Region Australia Bahrain Bangladesh Brazil Canada Colombia Dominican Republic E…" at bounding box center [1239, 350] width 78 height 39
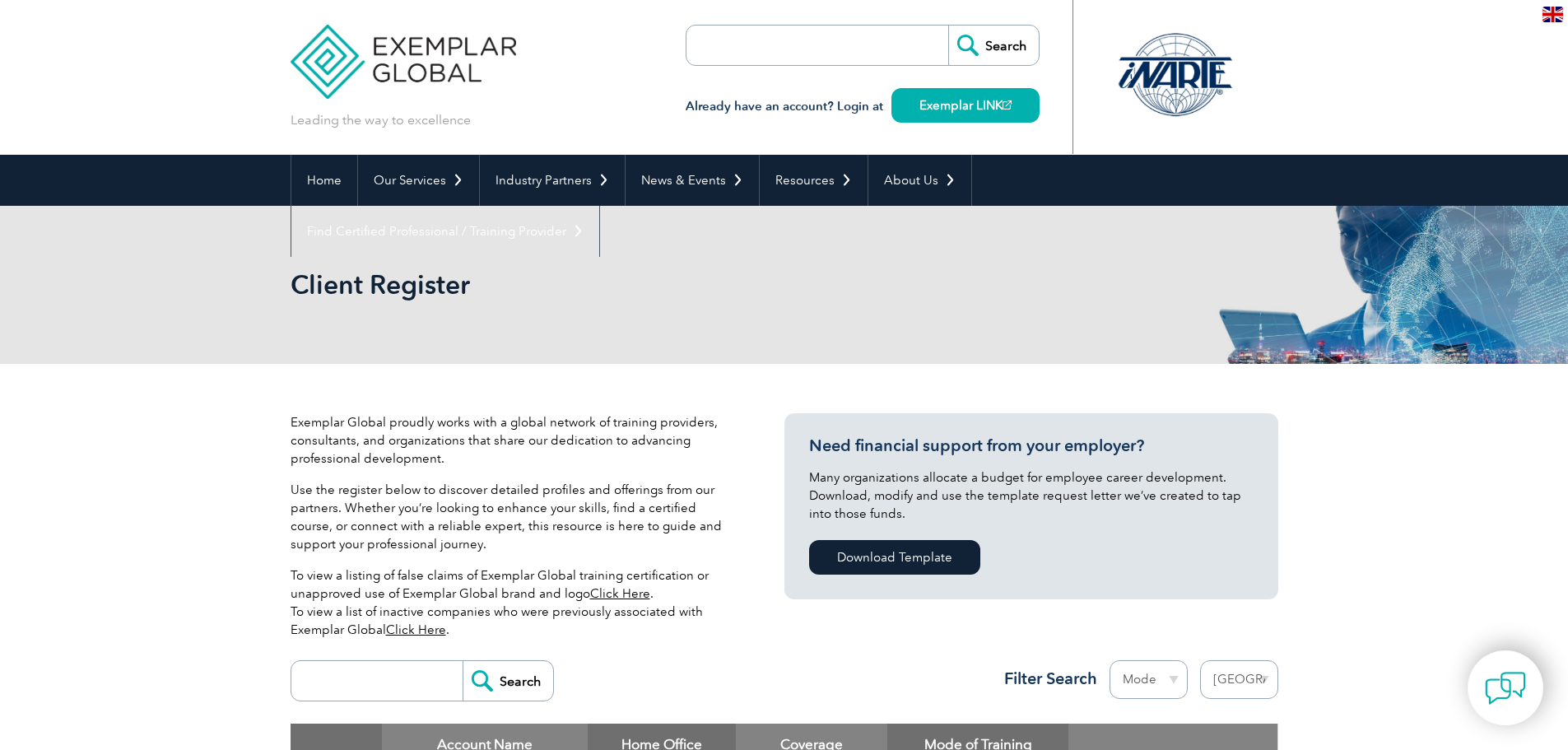
select select "[GEOGRAPHIC_DATA]"
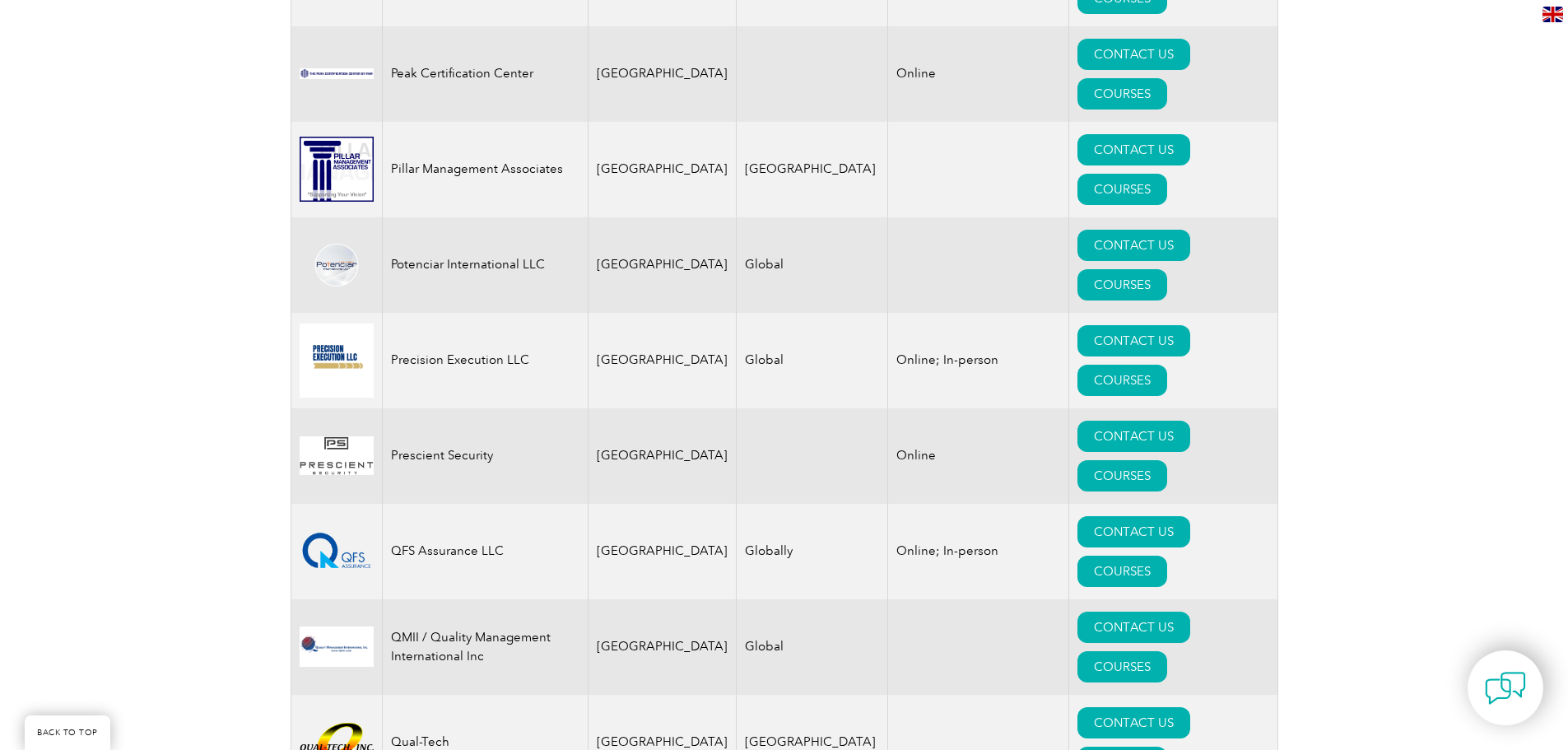
scroll to position [3786, 0]
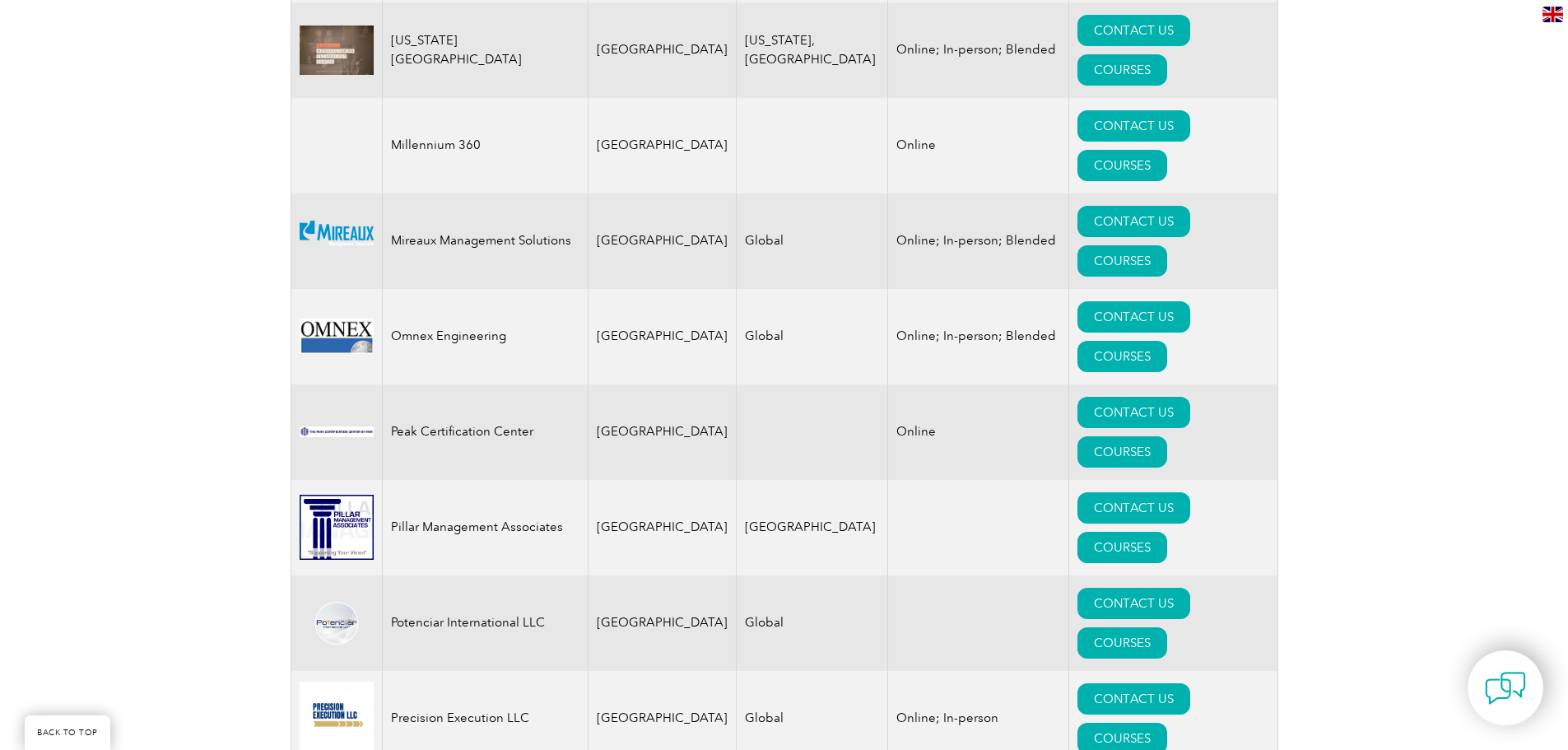
scroll to position [3375, 0]
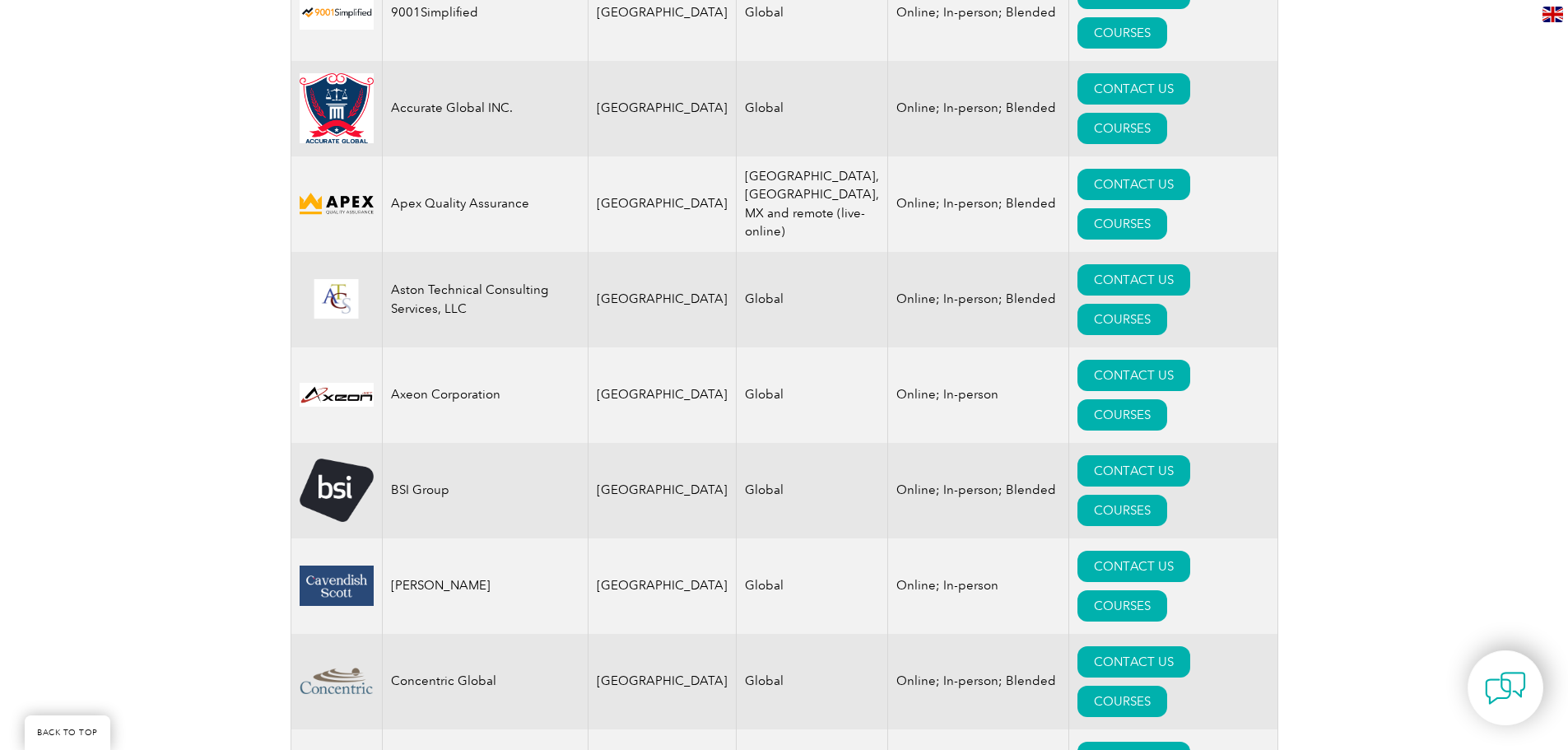
scroll to position [576, 0]
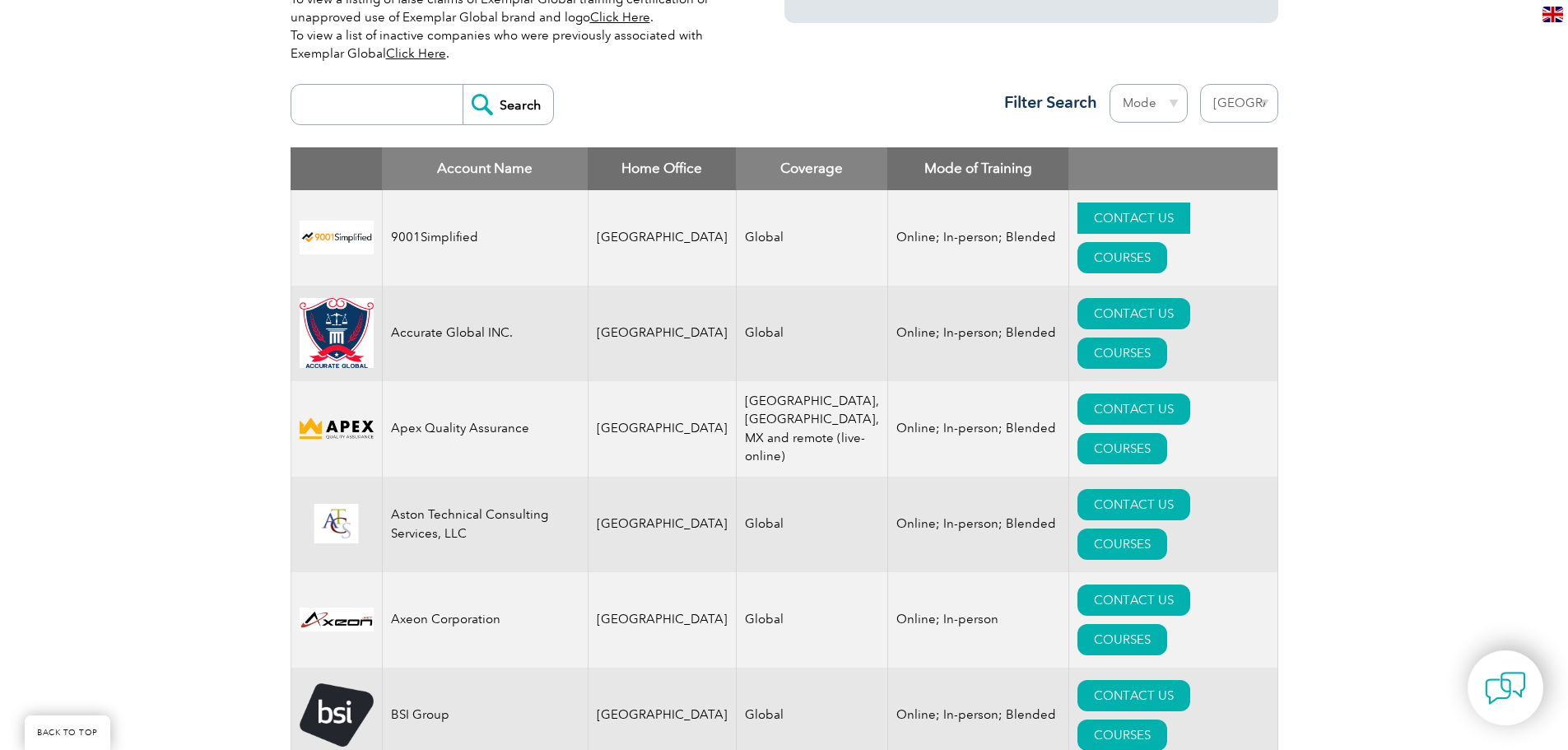
click at [1078, 219] on link "CONTACT US" at bounding box center [1134, 218] width 113 height 31
click at [1078, 298] on link "CONTACT US" at bounding box center [1134, 313] width 113 height 31
click at [1078, 393] on link "CONTACT US" at bounding box center [1134, 408] width 113 height 31
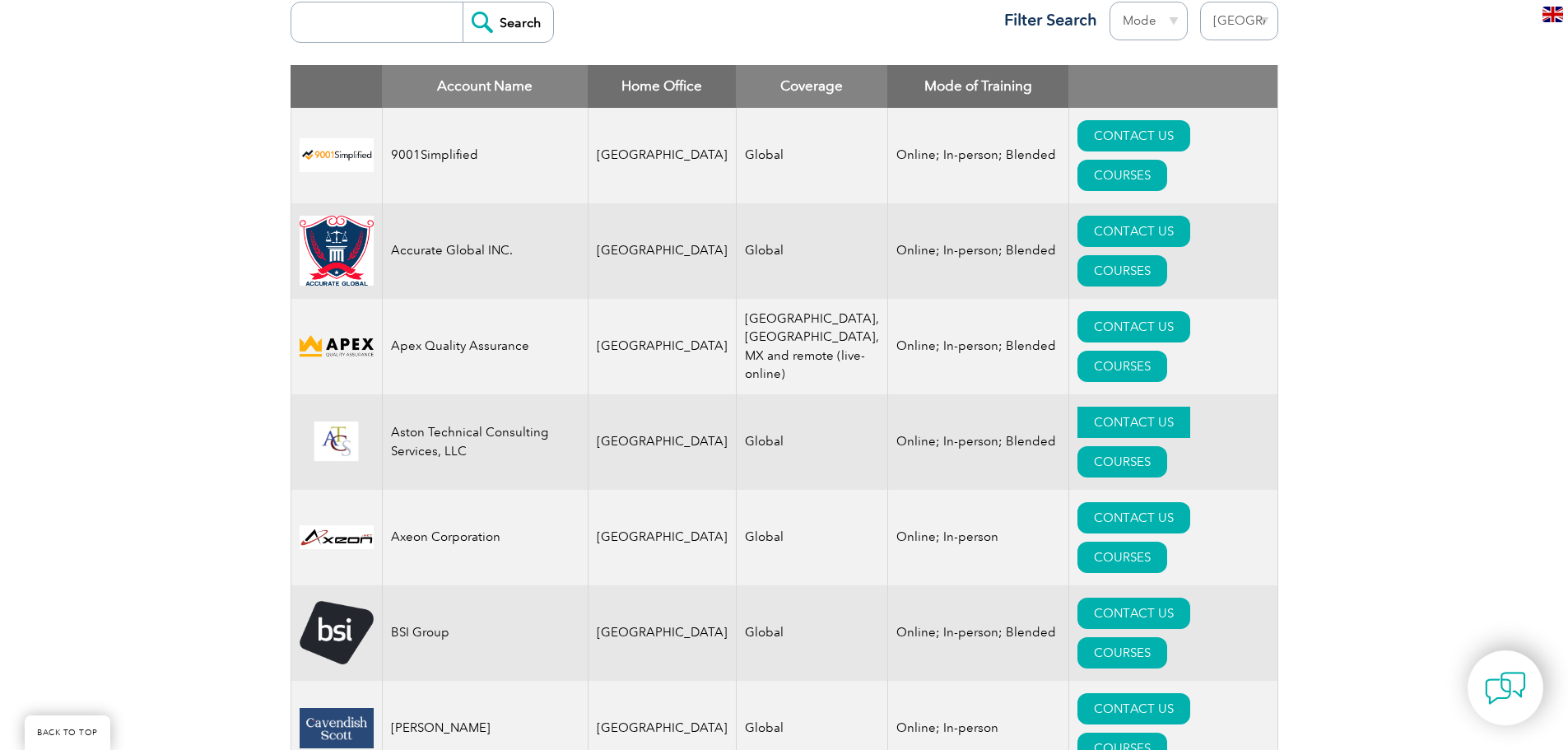
click at [1078, 406] on link "CONTACT US" at bounding box center [1134, 421] width 113 height 31
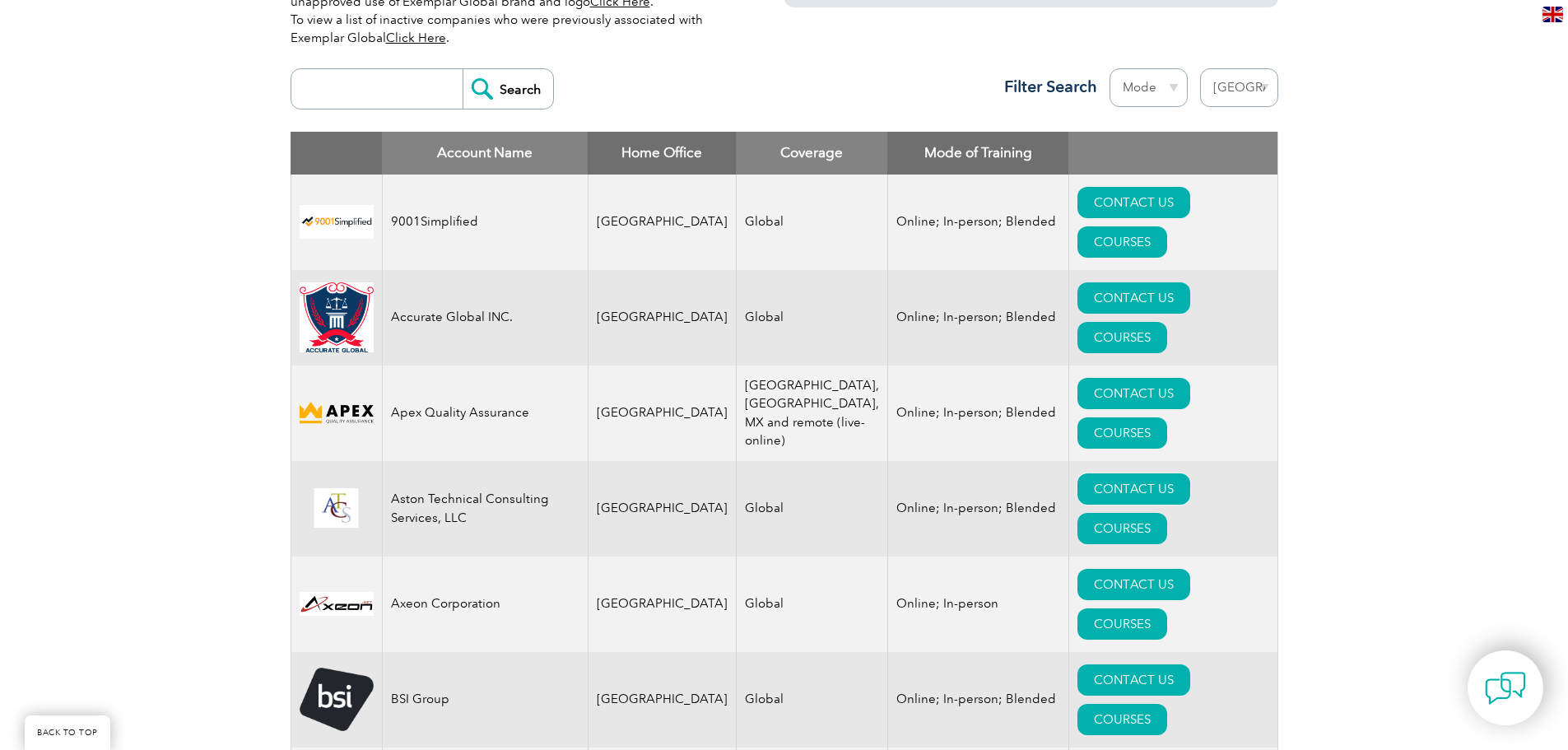
scroll to position [494, 0]
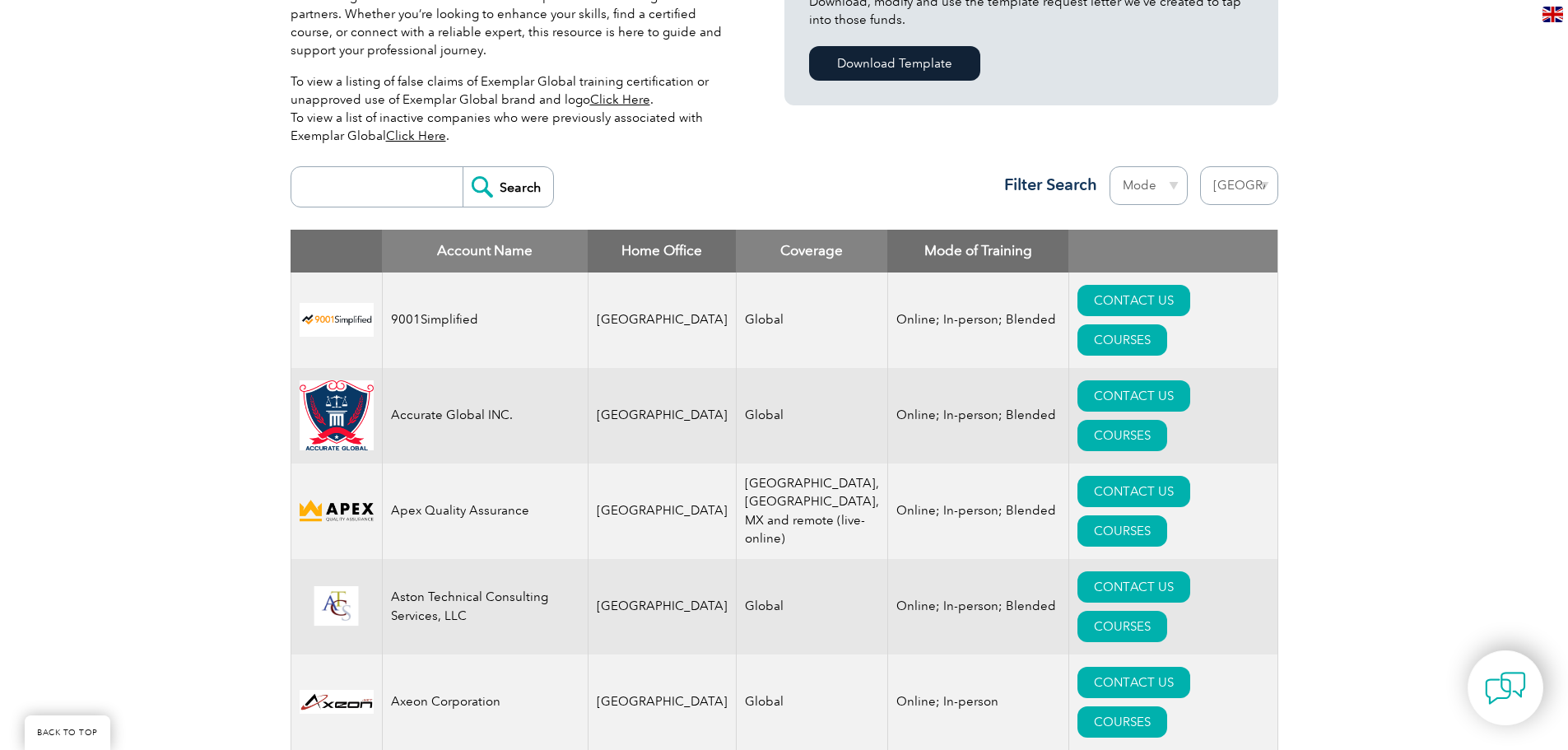
click at [1164, 183] on select "Mode Online In-person Blended" at bounding box center [1148, 186] width 78 height 39
click at [780, 178] on div "Search Region Australia Bahrain Bangladesh Brazil Canada Colombia Dominican Rep…" at bounding box center [784, 193] width 988 height 71
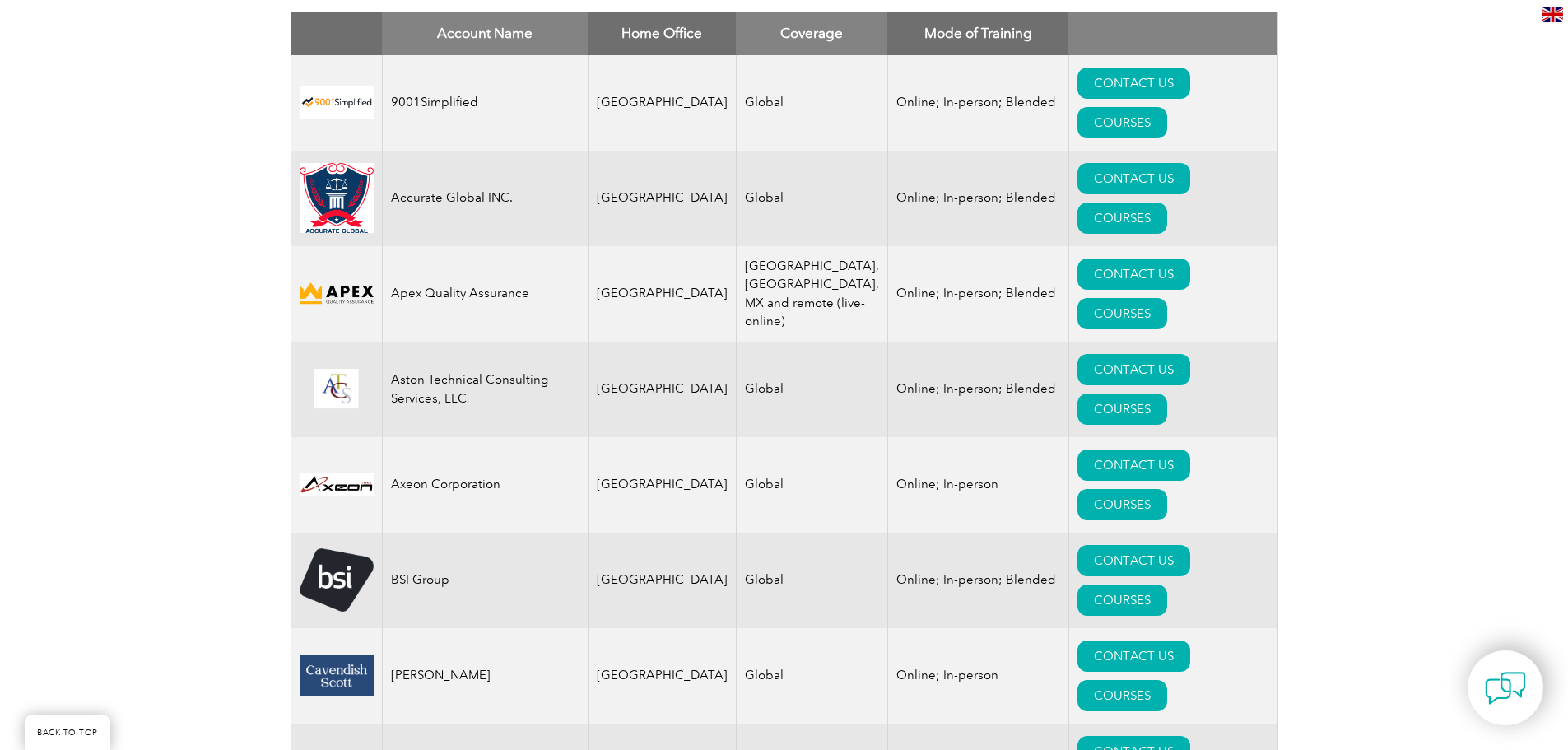
scroll to position [741, 0]
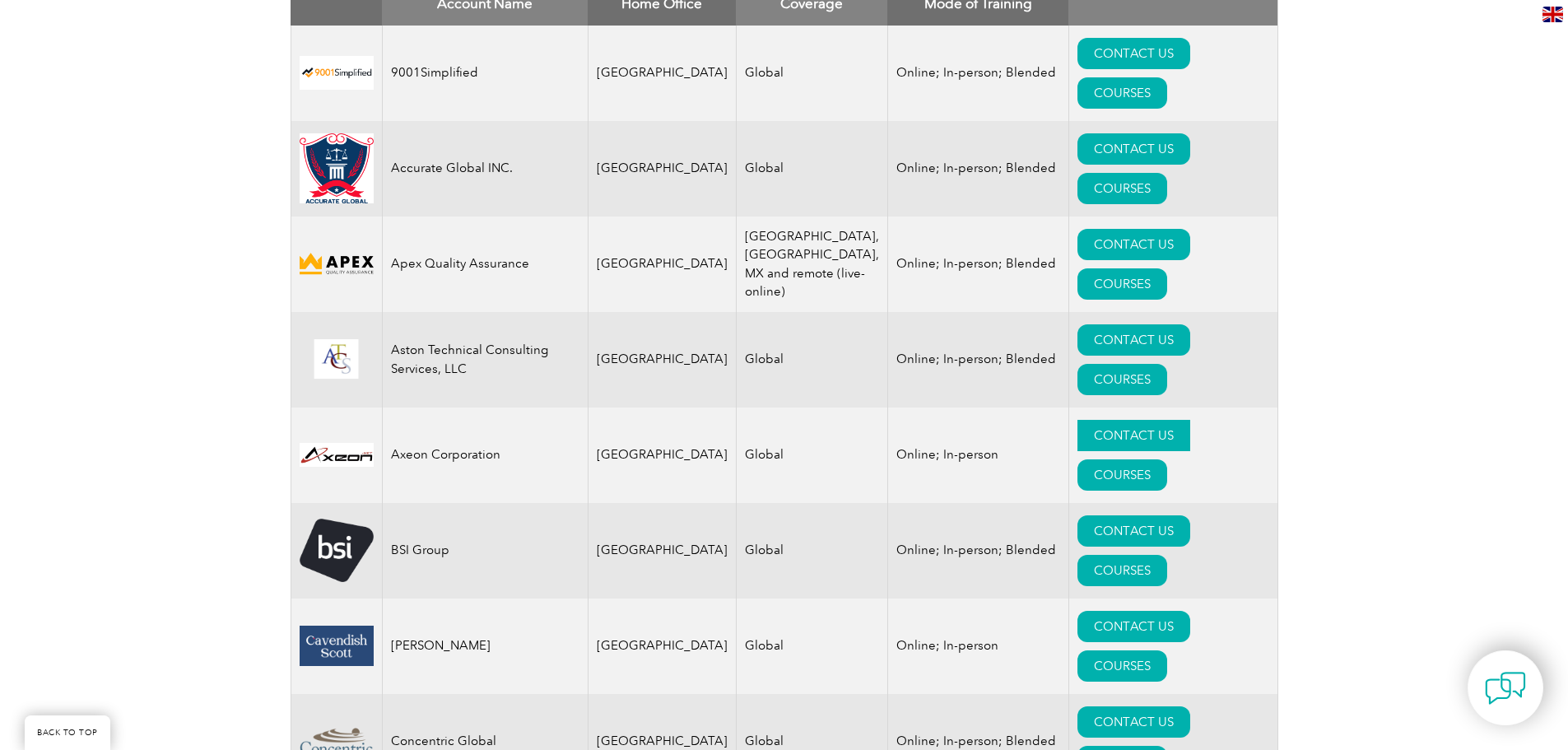
click at [1078, 420] on link "CONTACT US" at bounding box center [1134, 434] width 113 height 31
click at [1078, 516] on link "CONTACT US" at bounding box center [1134, 531] width 113 height 31
click at [1110, 611] on link "CONTACT US" at bounding box center [1134, 626] width 113 height 31
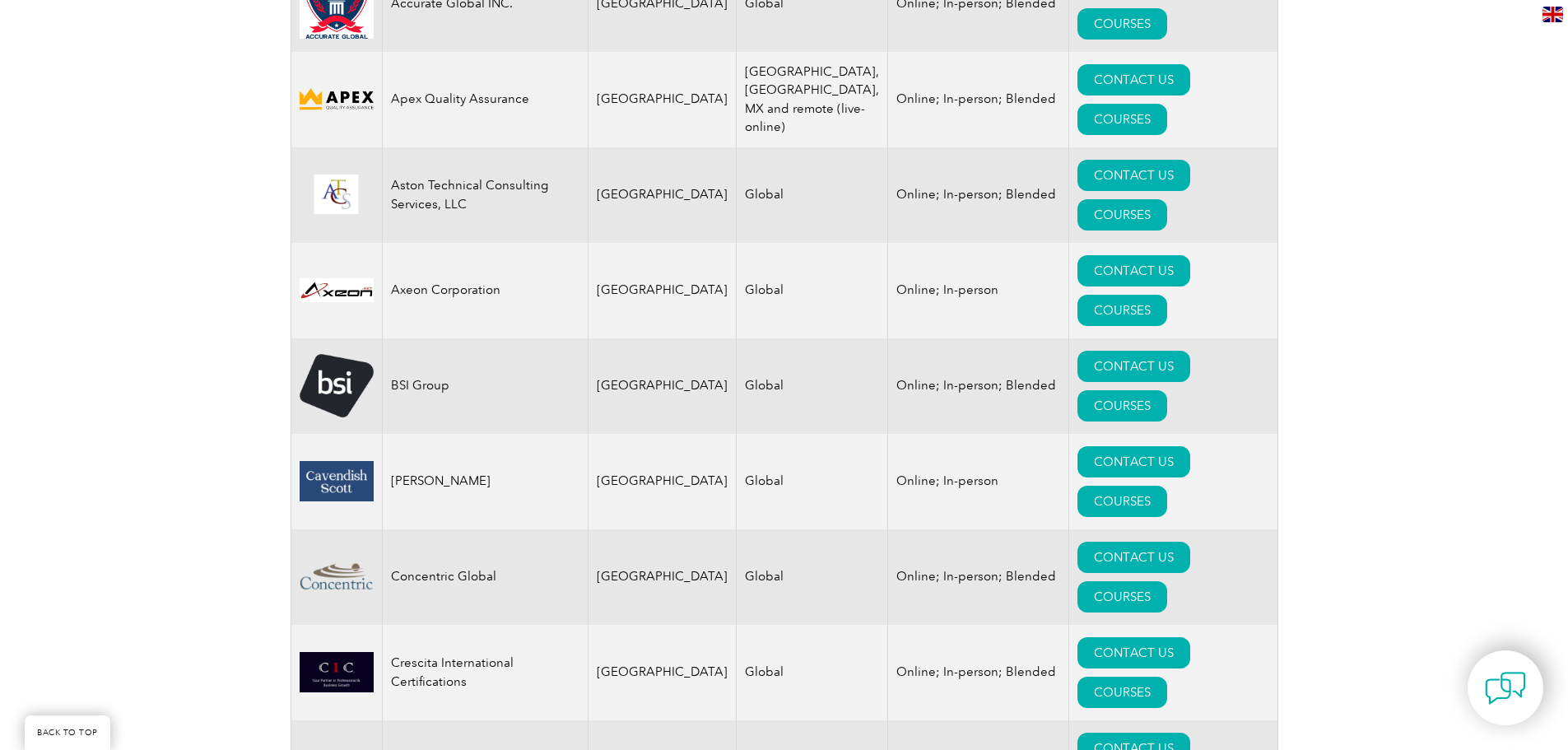
scroll to position [823, 0]
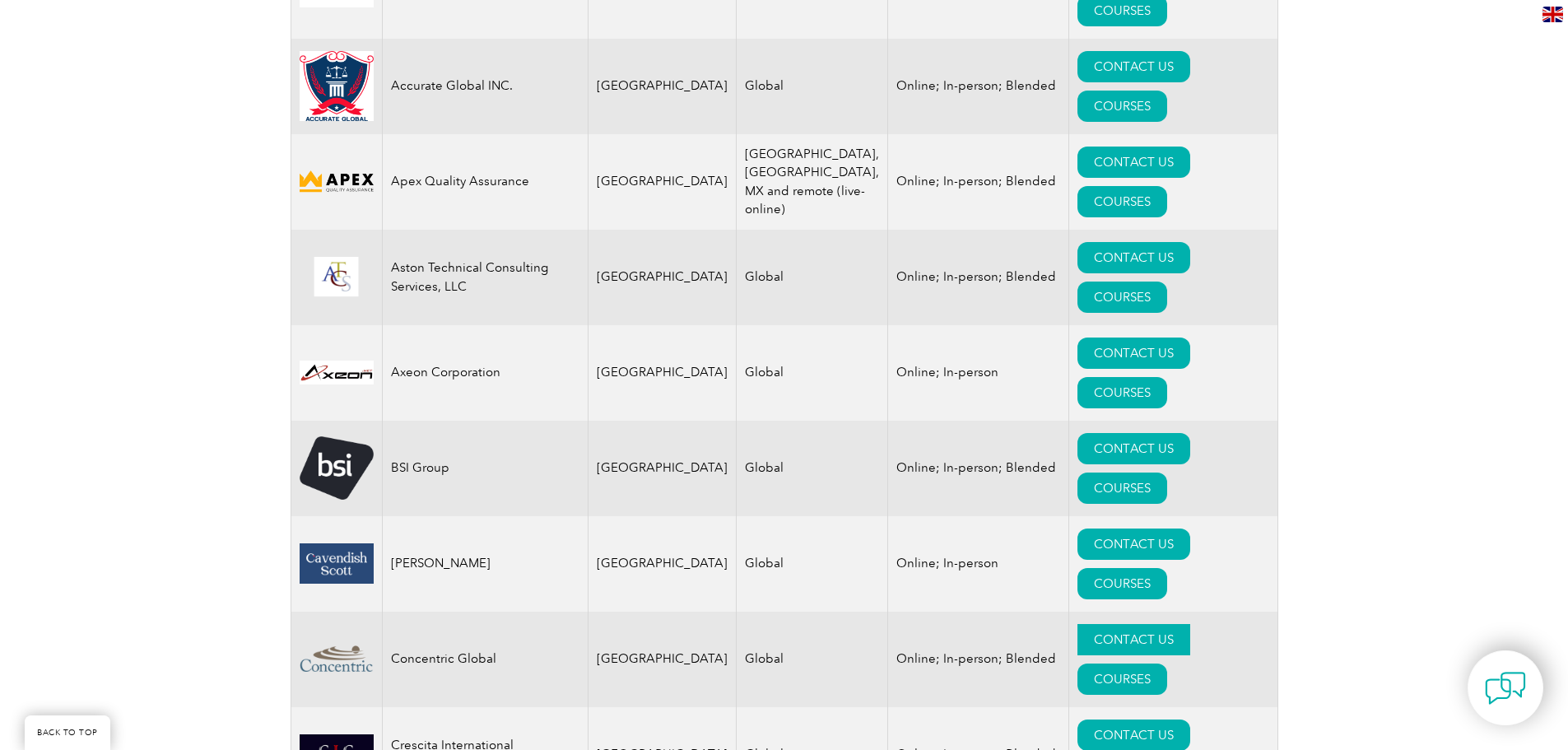
click at [1078, 624] on link "CONTACT US" at bounding box center [1134, 639] width 113 height 31
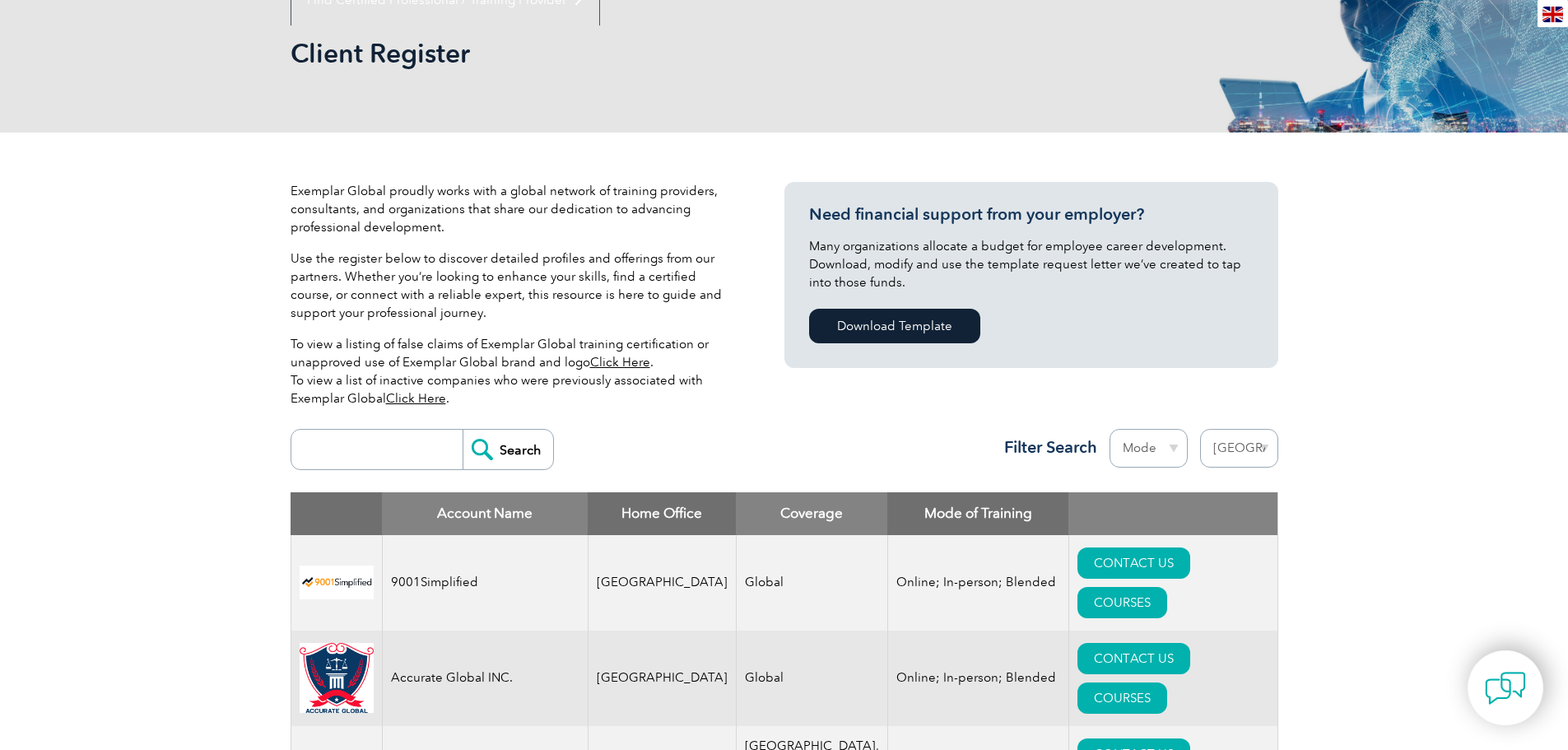
scroll to position [0, 0]
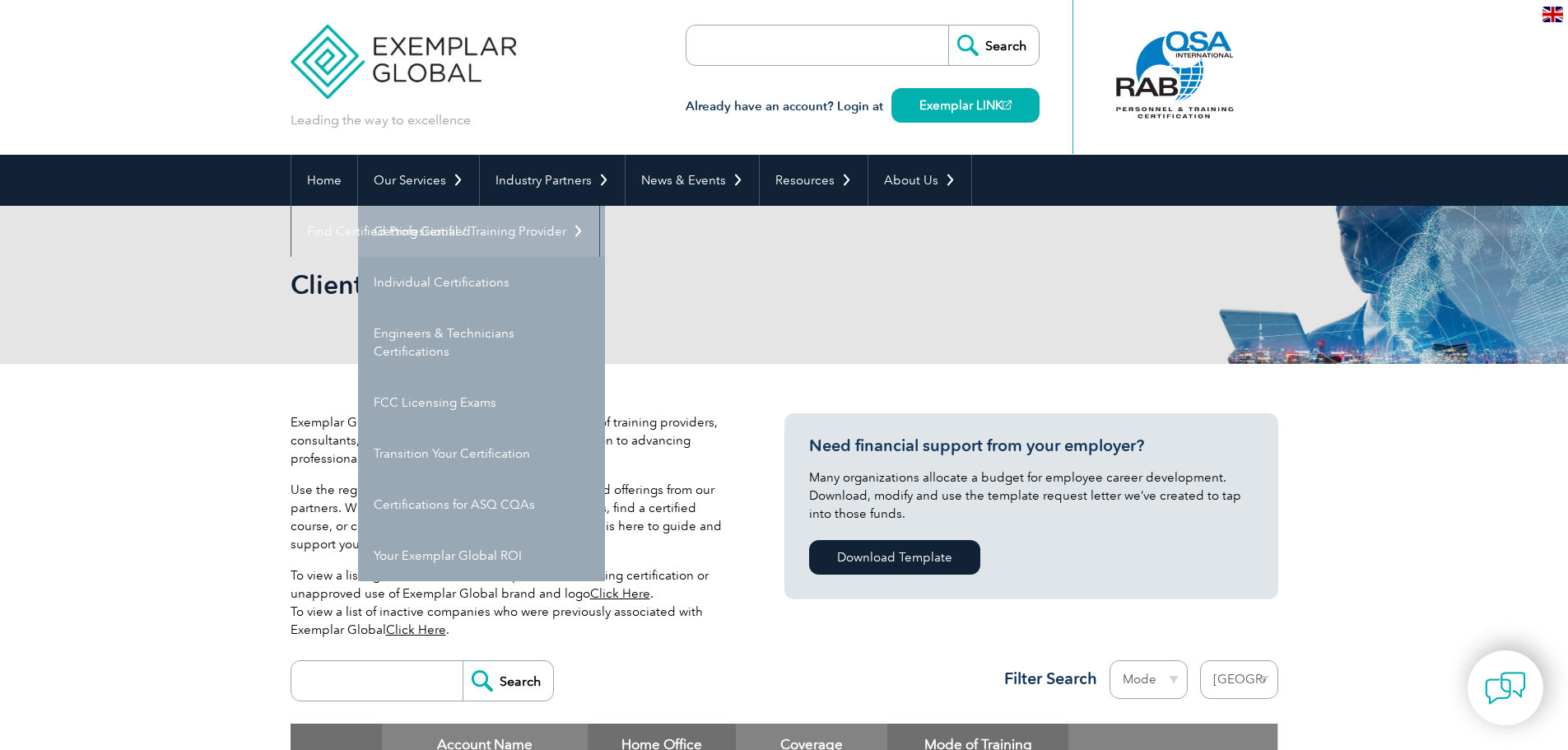
click at [401, 226] on link "Getting Certified" at bounding box center [481, 232] width 247 height 51
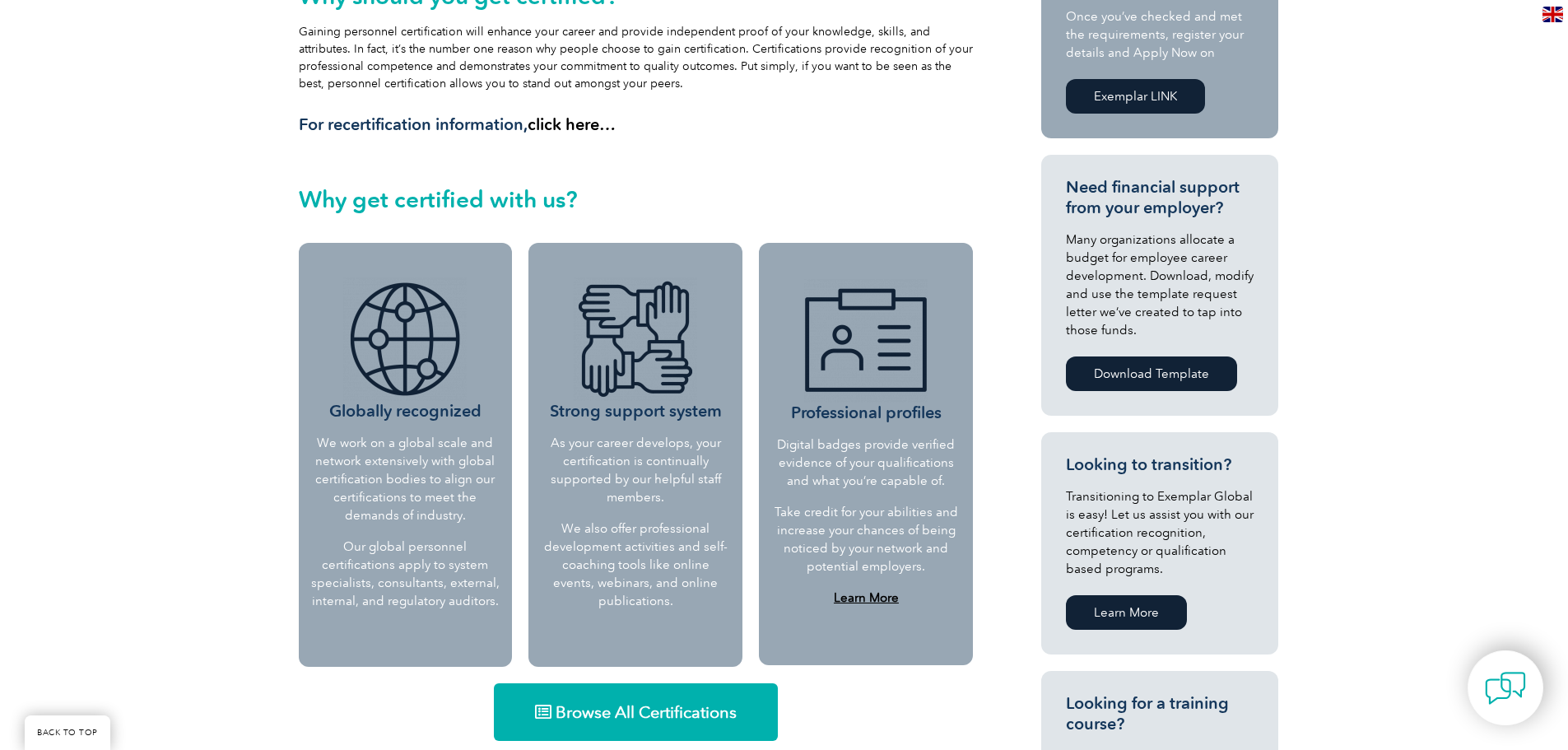
scroll to position [494, 0]
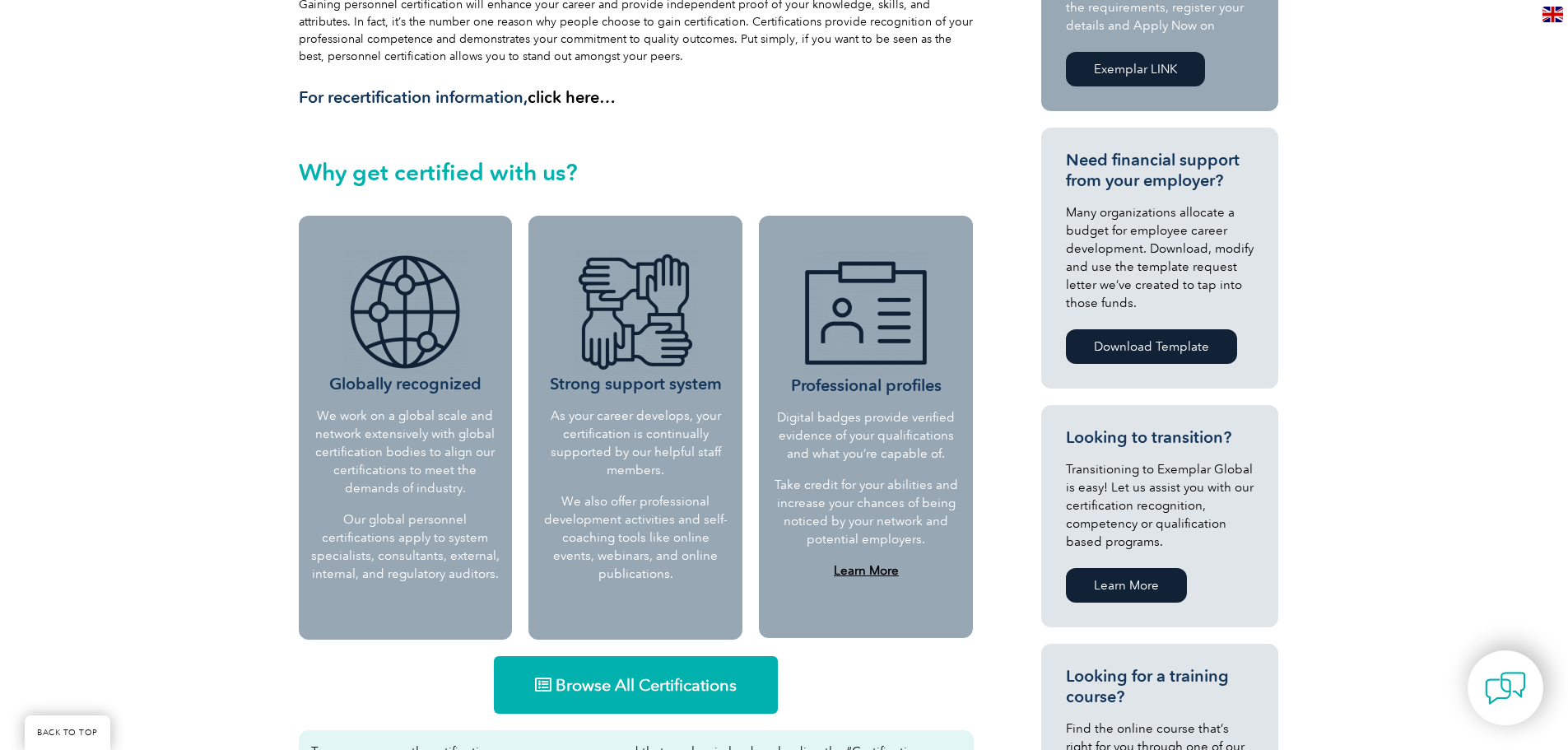
click at [574, 682] on span "Browse All Certifications" at bounding box center [645, 685] width 181 height 17
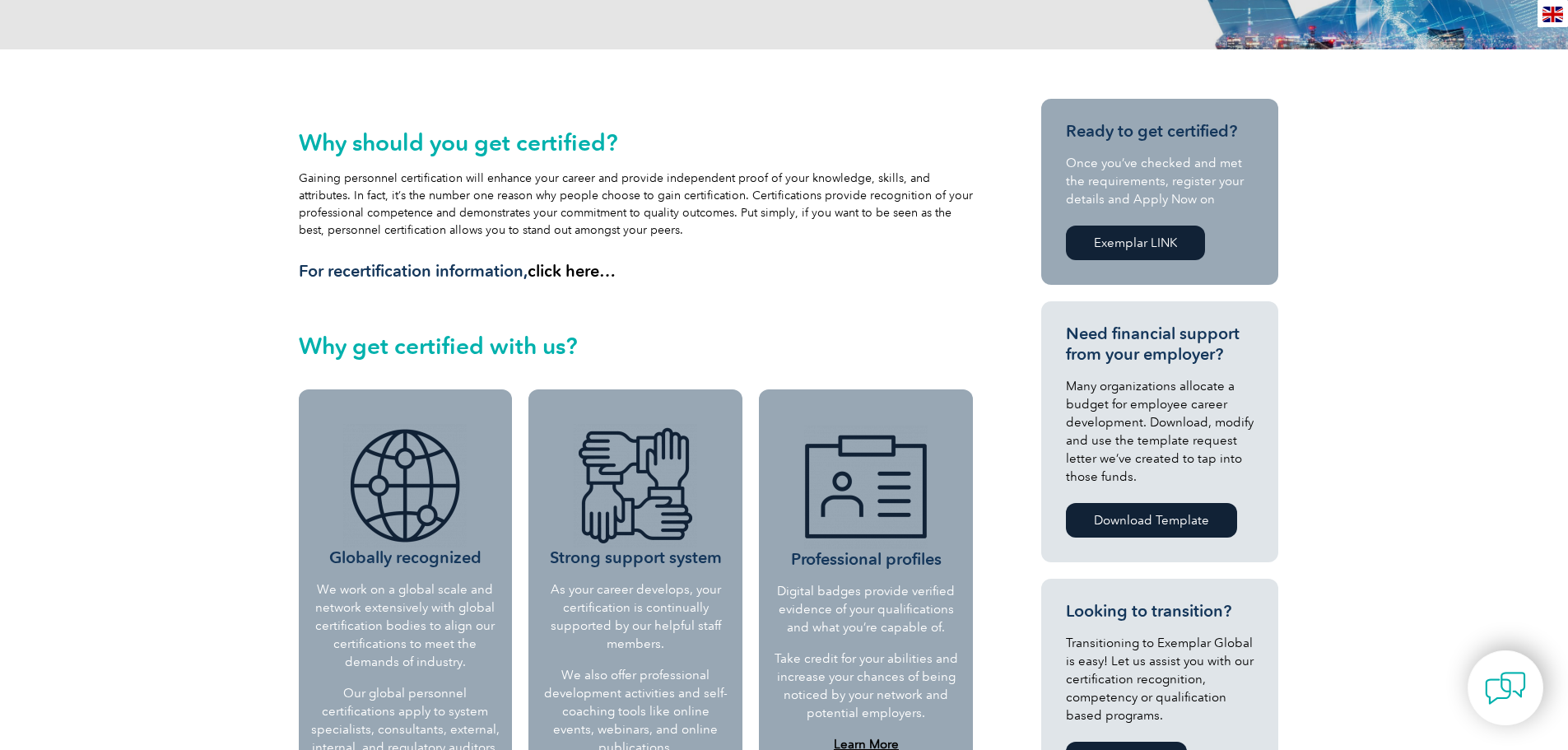
scroll to position [0, 0]
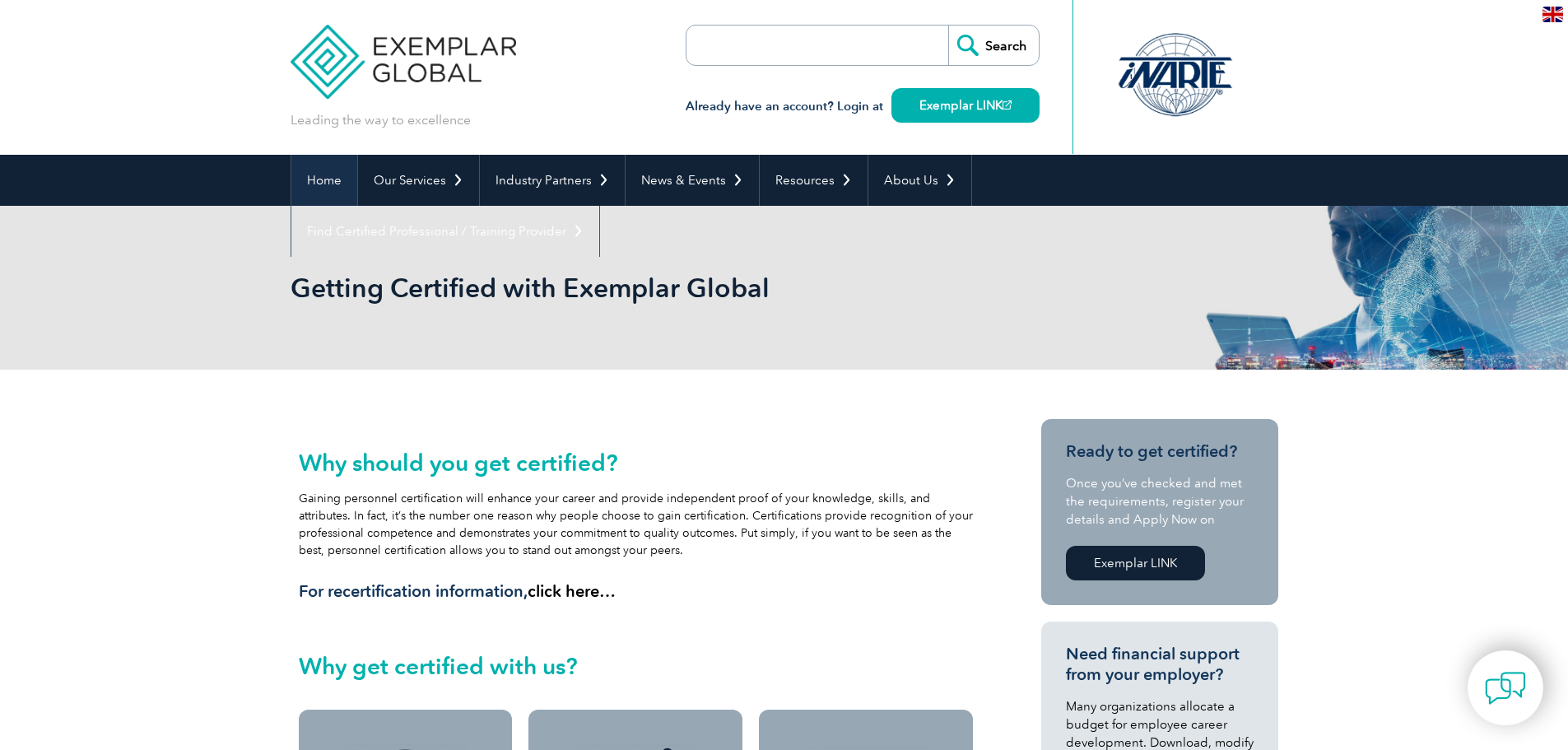
click at [346, 184] on link "Home" at bounding box center [324, 181] width 66 height 51
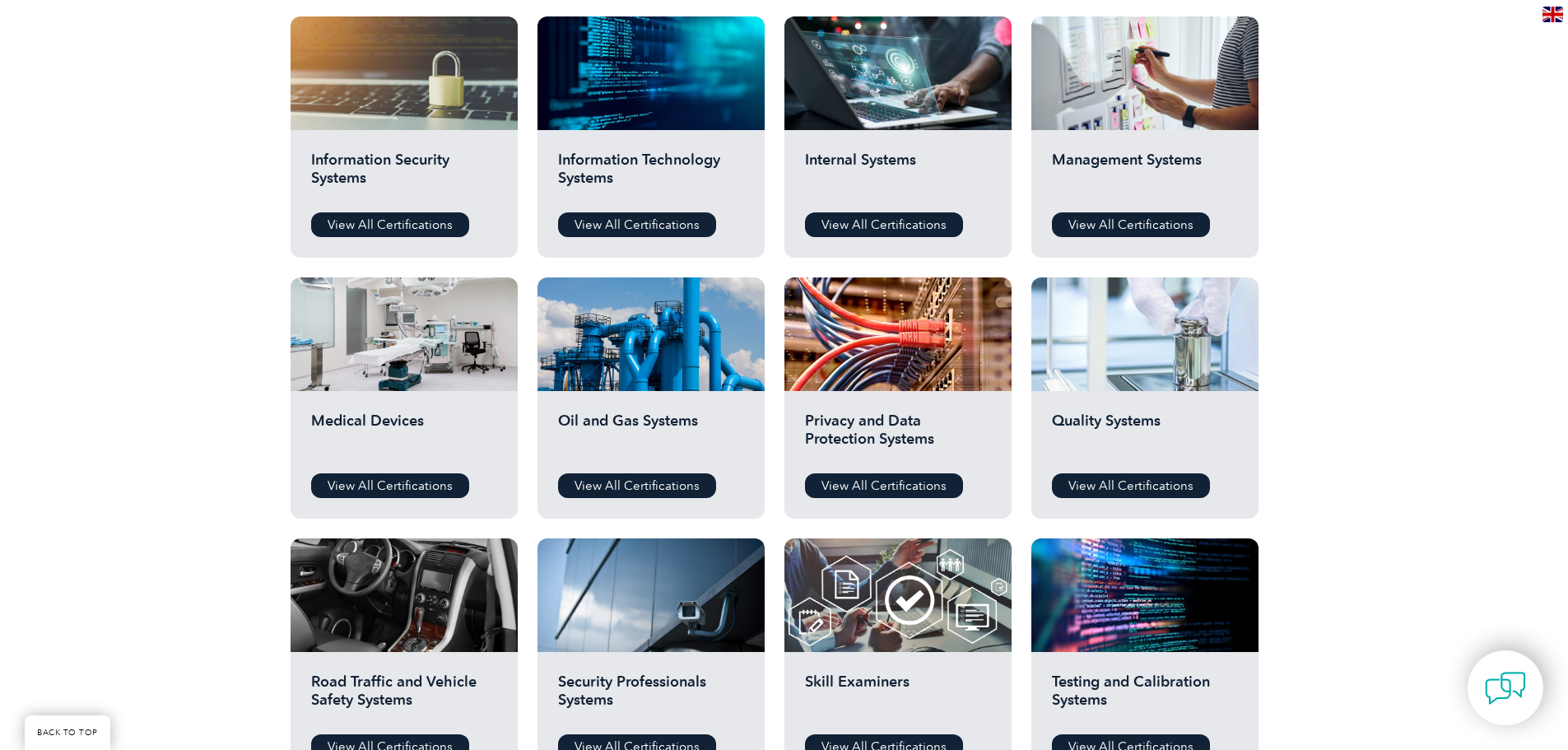
scroll to position [905, 0]
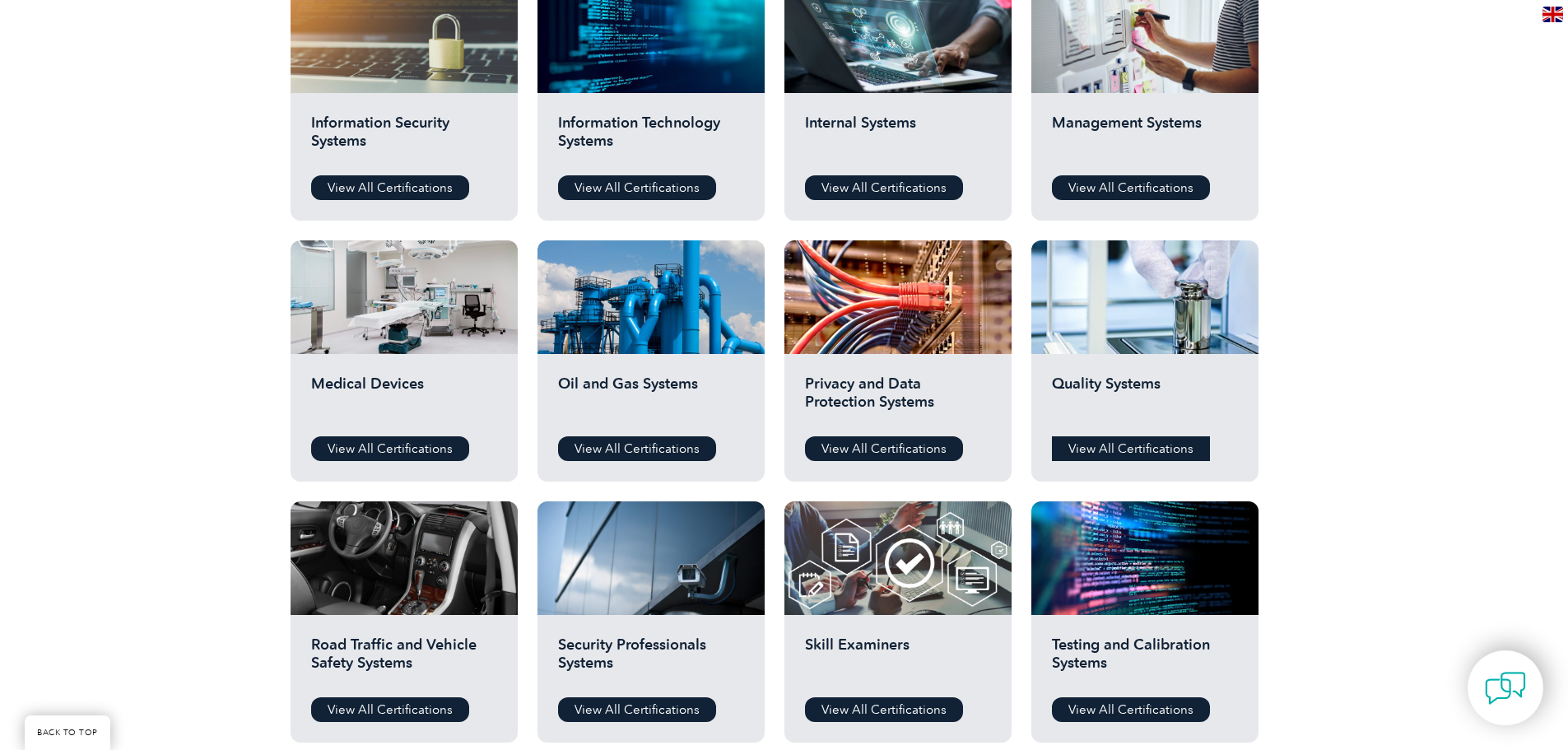
click at [1115, 454] on link "View All Certifications" at bounding box center [1131, 449] width 158 height 25
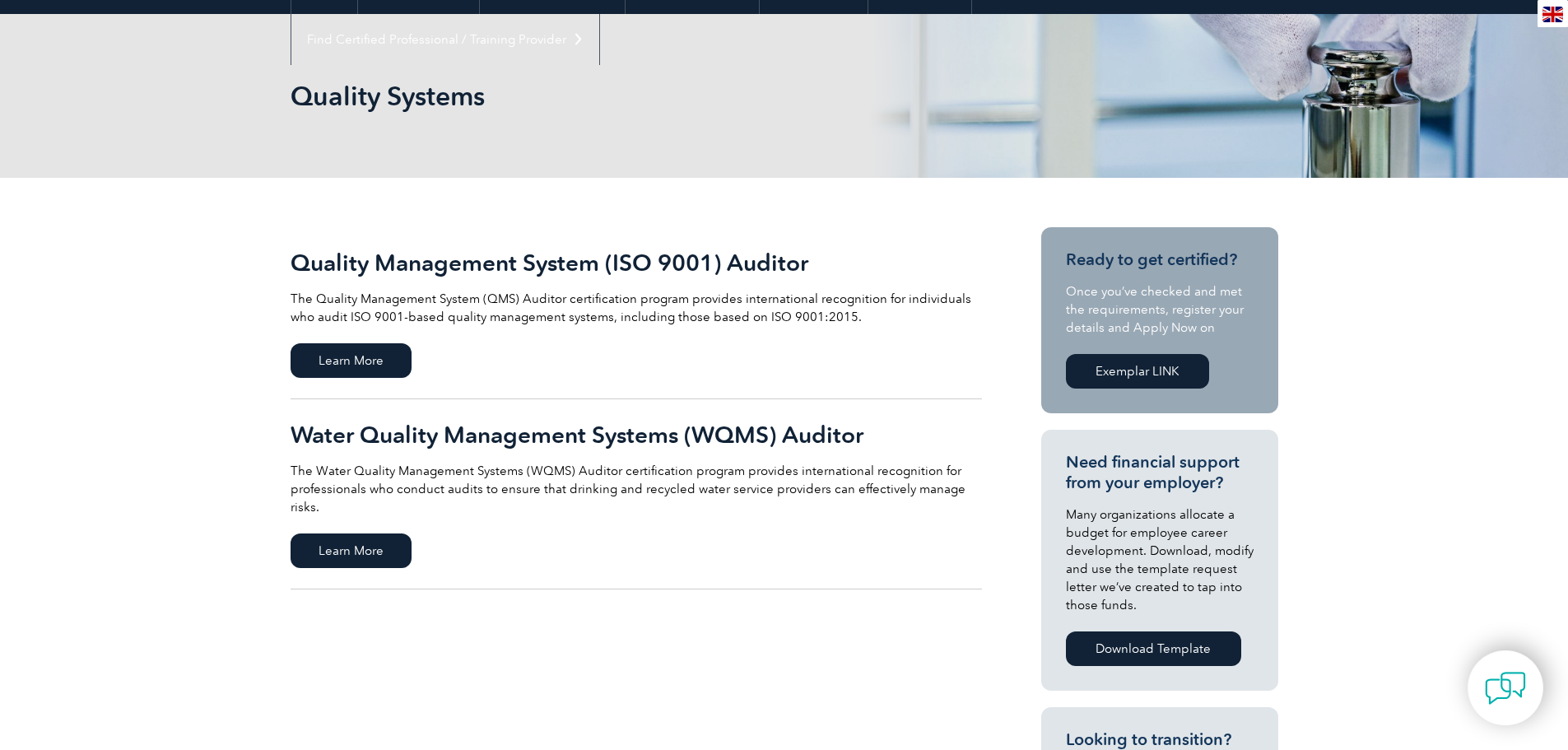
scroll to position [247, 0]
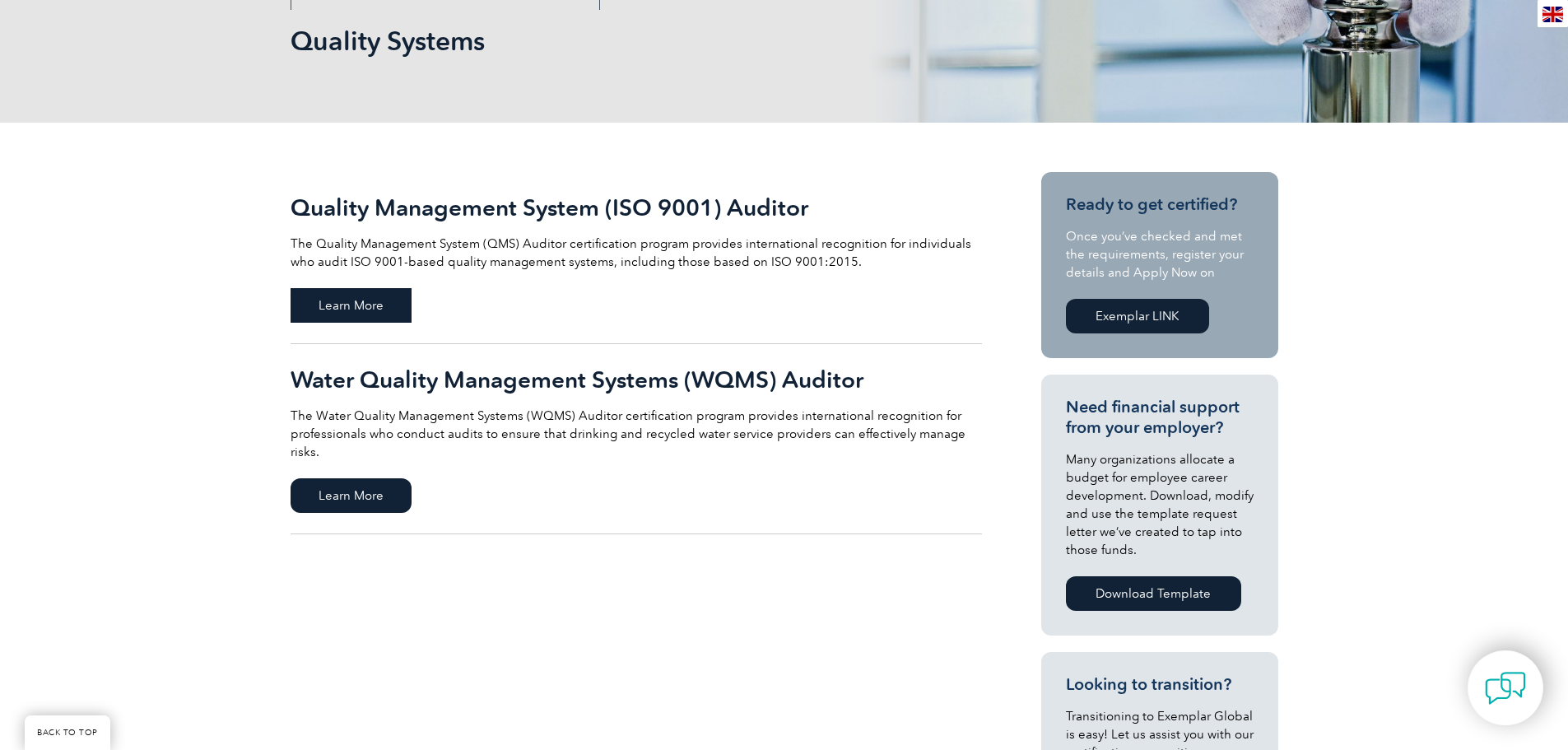
click at [381, 299] on span "Learn More" at bounding box center [351, 305] width 121 height 34
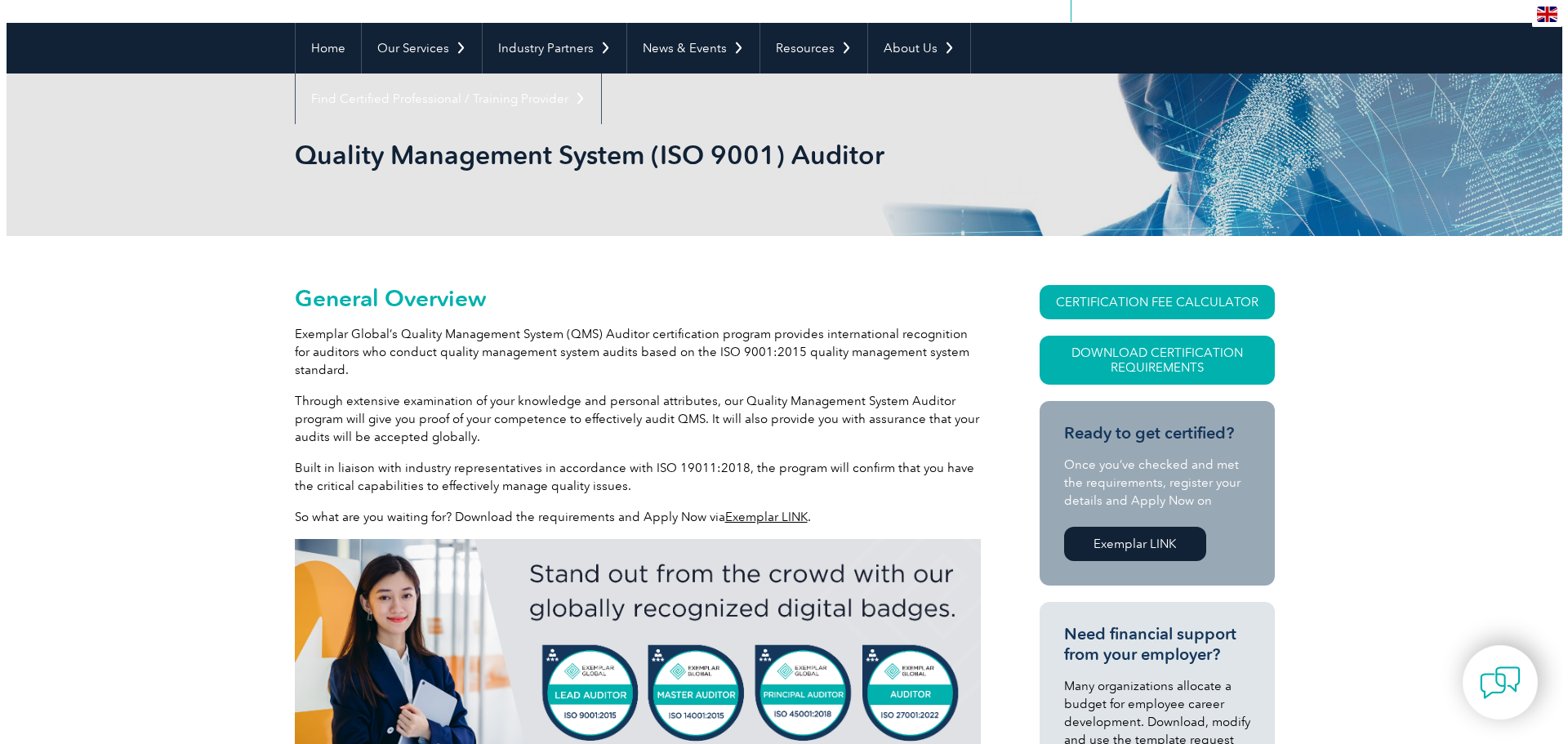
scroll to position [163, 0]
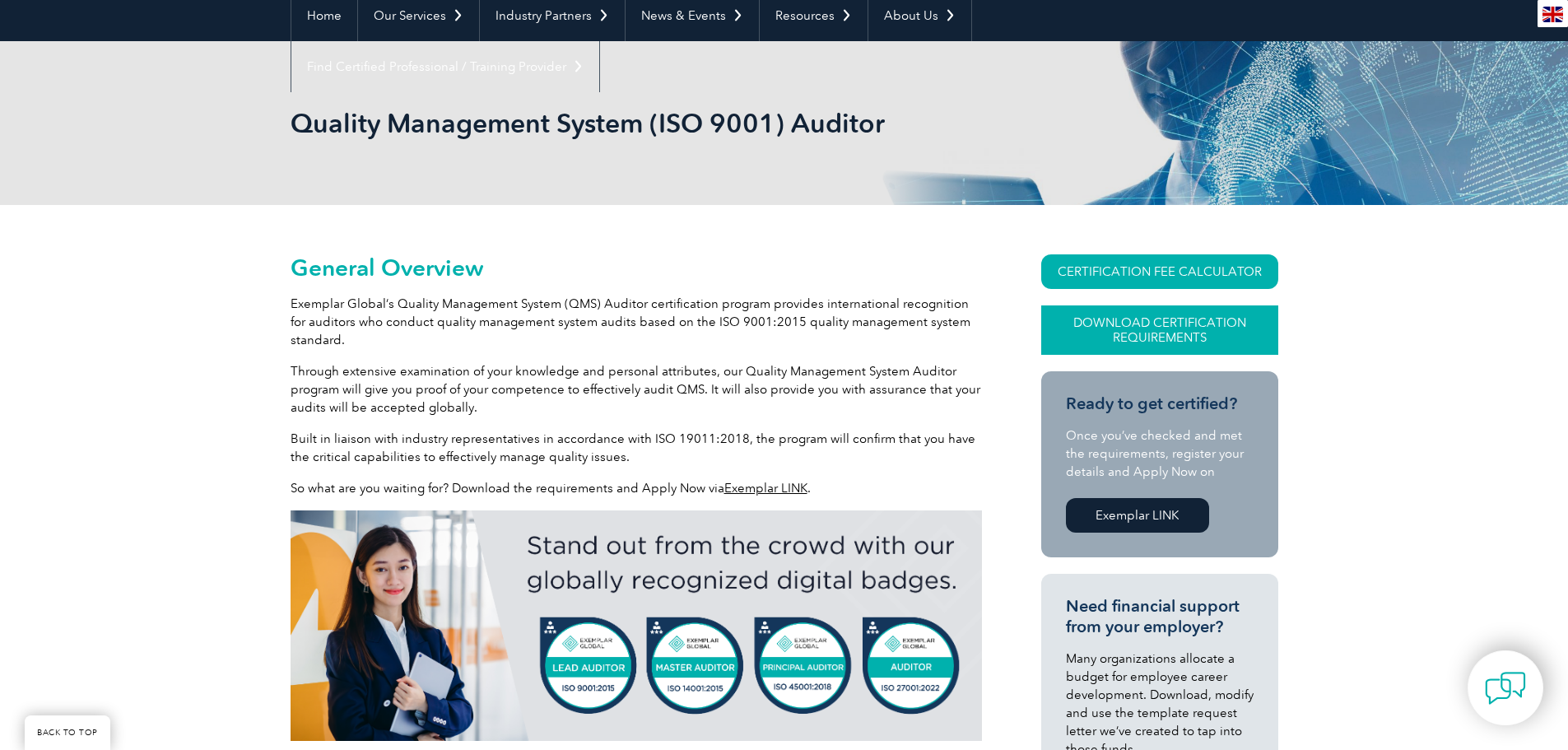
click at [1166, 328] on link "Download Certification Requirements" at bounding box center [1160, 330] width 237 height 49
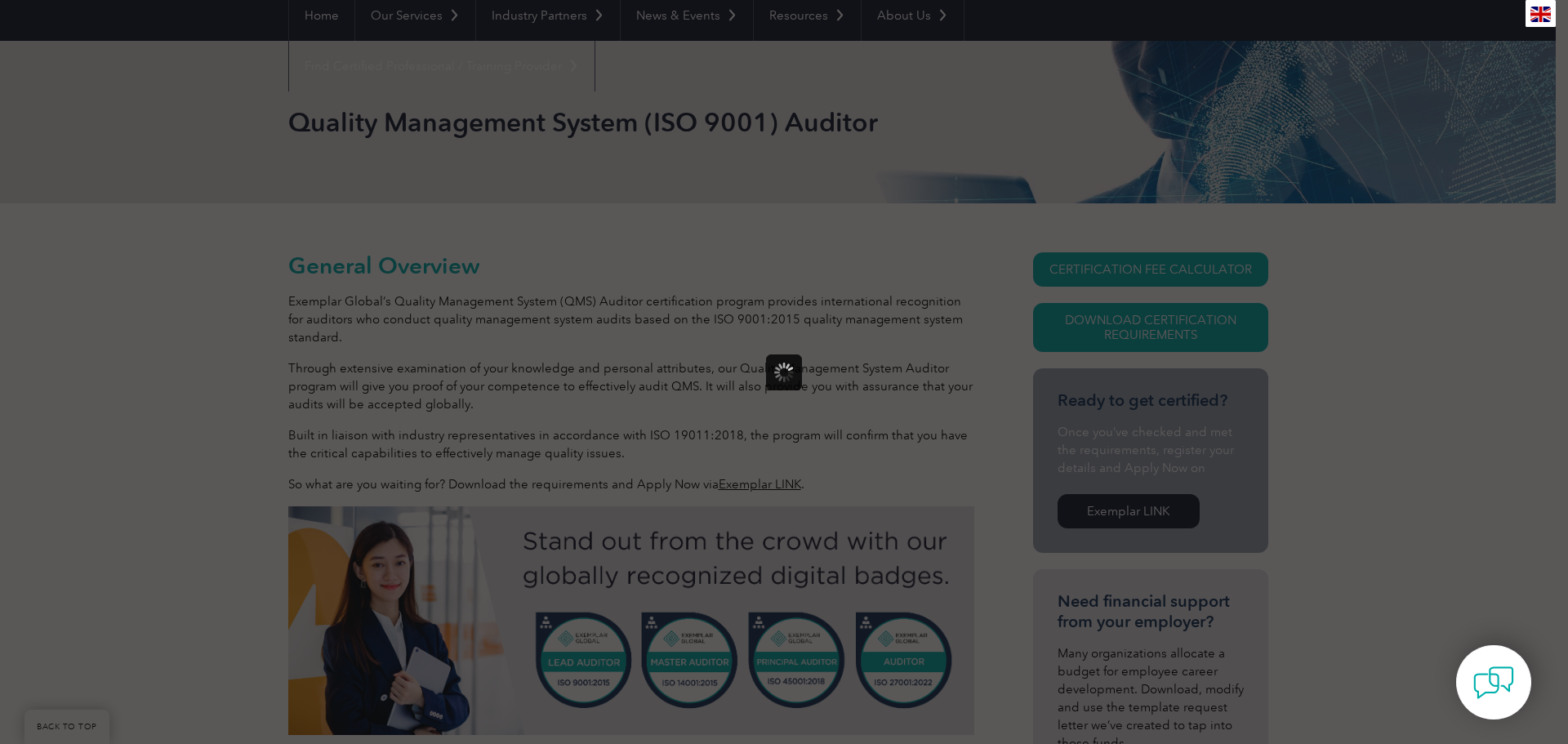
scroll to position [0, 0]
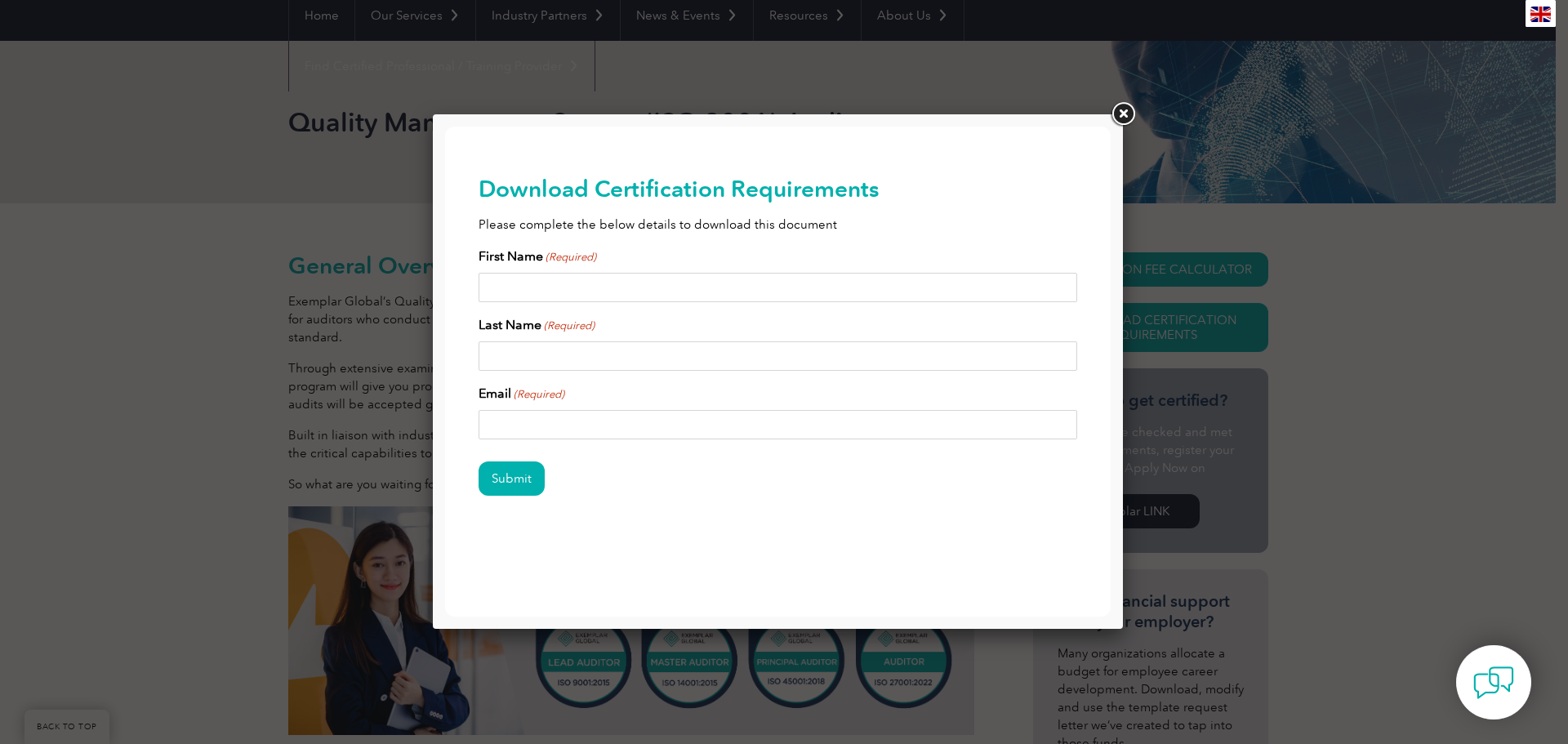
click at [629, 282] on input "First Name (Required)" at bounding box center [778, 288] width 600 height 30
type input "Brandon"
type input "Umphrey"
type input "bump77@outlook.com"
click at [530, 482] on input "Submit" at bounding box center [512, 478] width 66 height 34
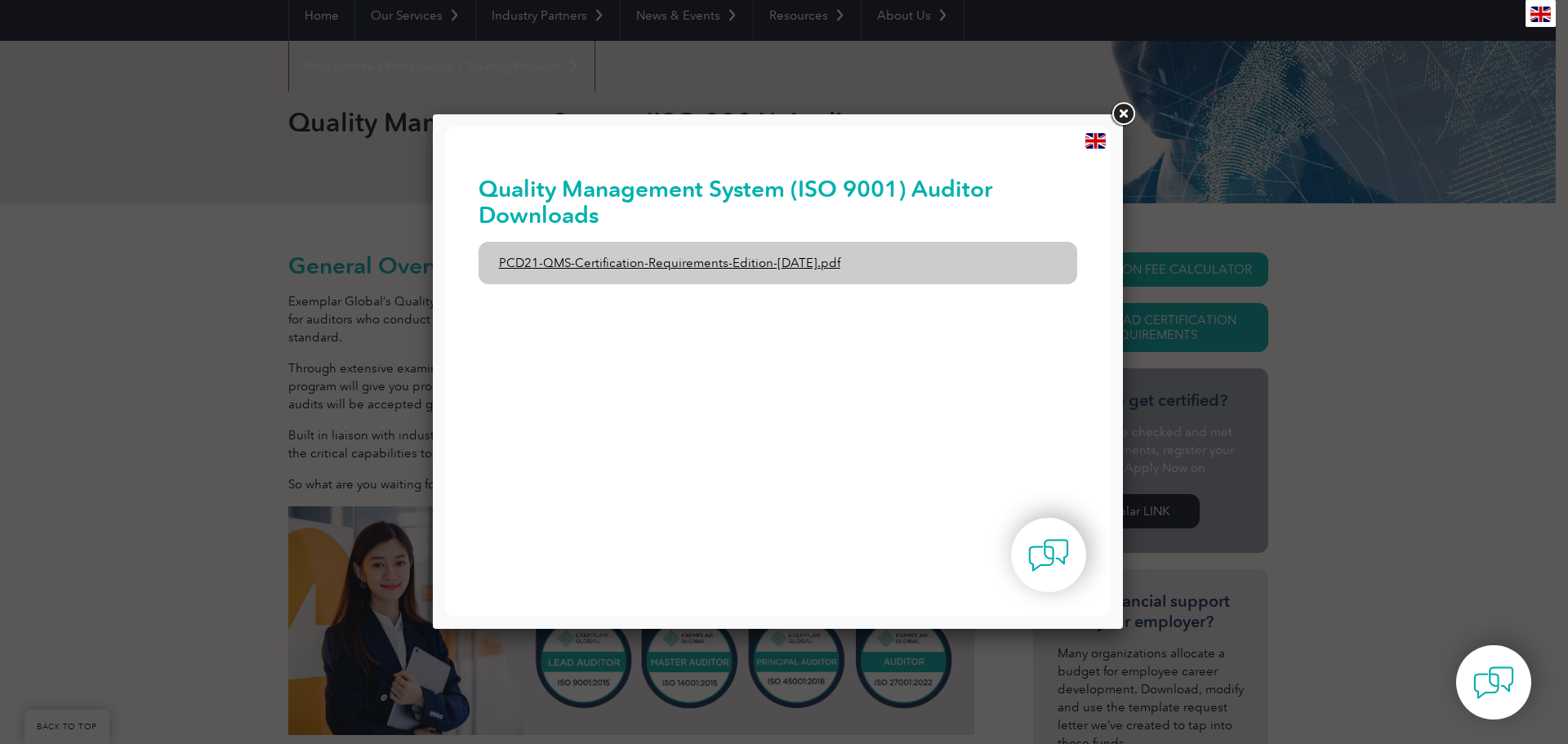
click at [728, 266] on link "PCD21-QMS-Certification-Requirements-Edition-2-April-2022.pdf" at bounding box center [778, 262] width 600 height 43
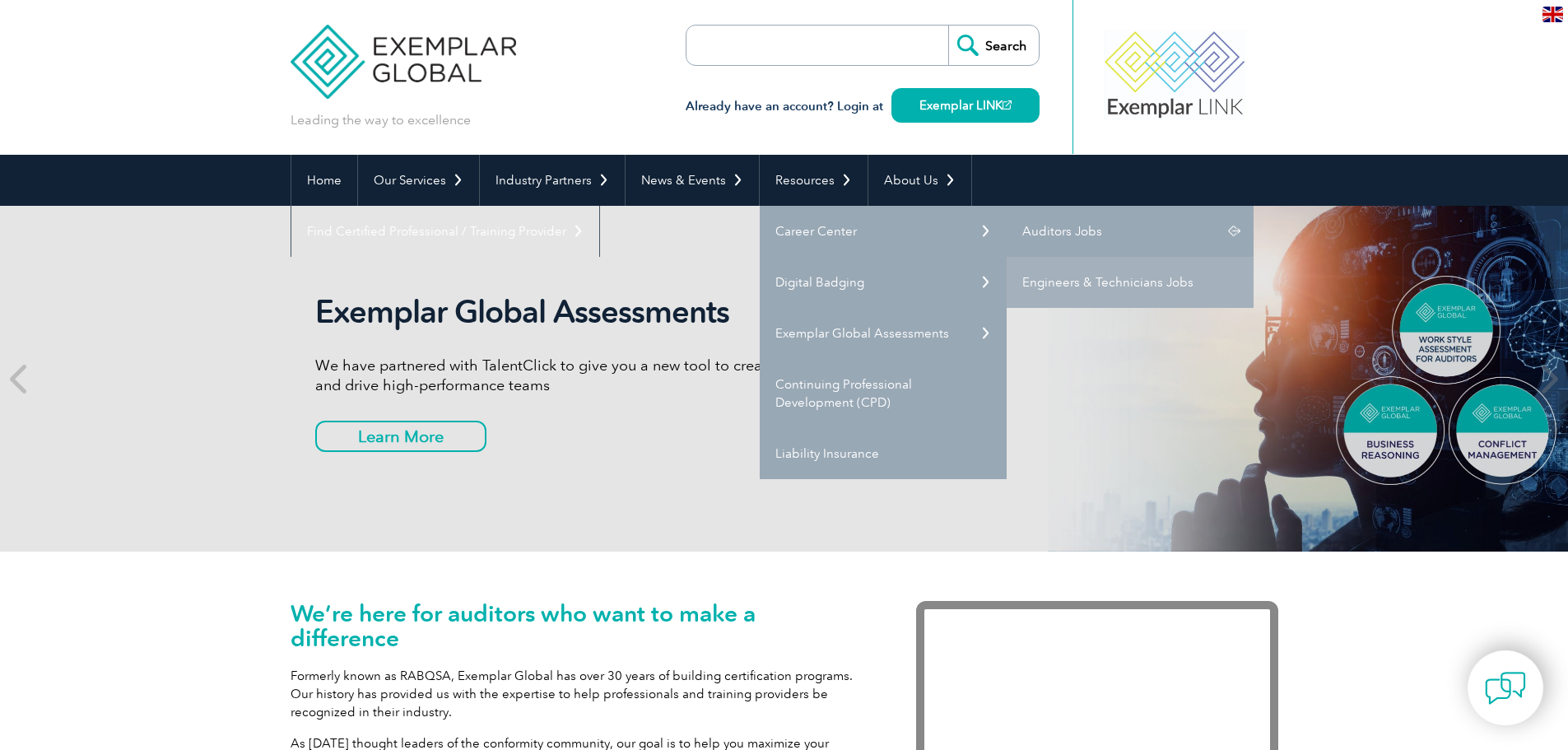
click at [1074, 234] on link "Auditors Jobs" at bounding box center [1130, 232] width 247 height 51
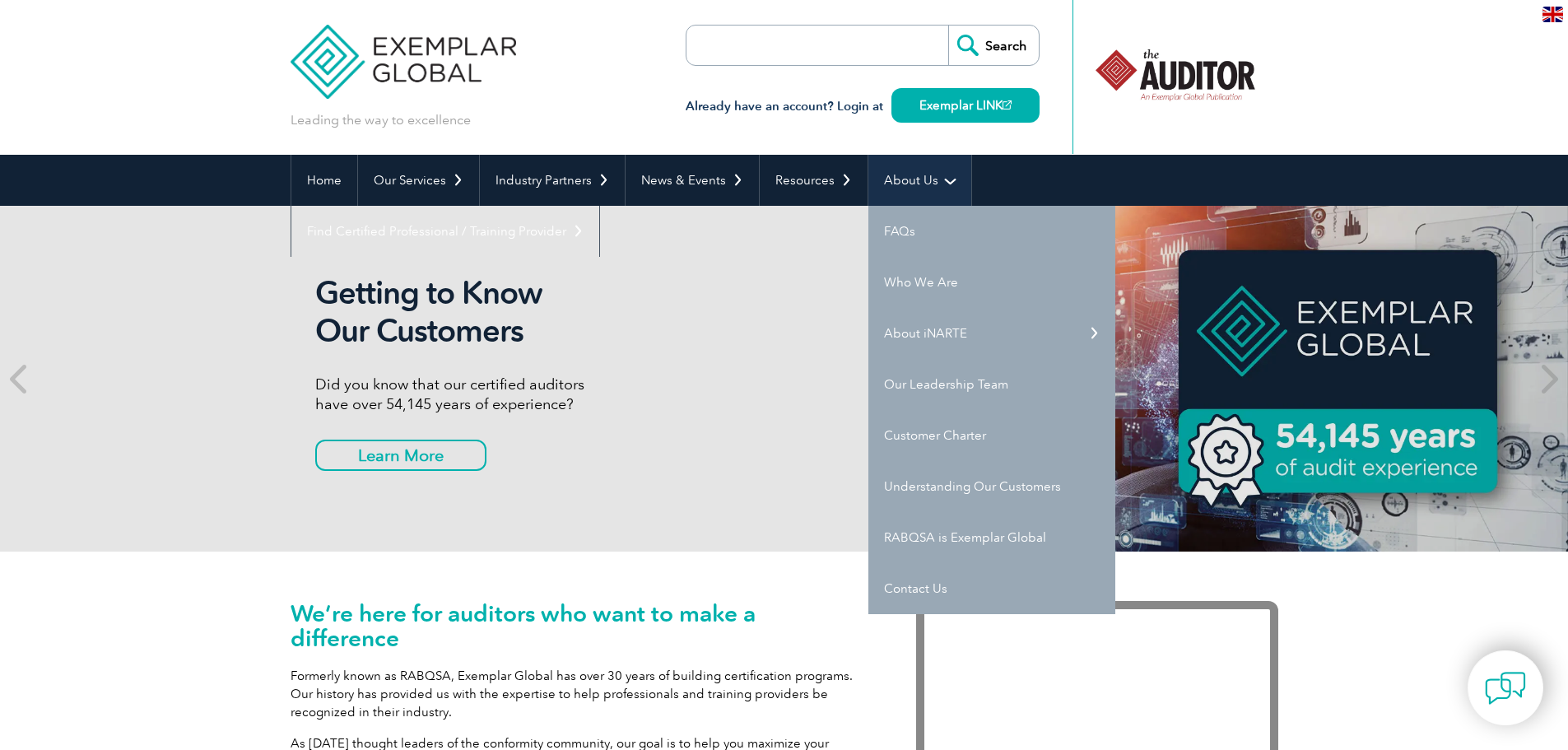
click at [939, 174] on link "About Us" at bounding box center [919, 181] width 103 height 51
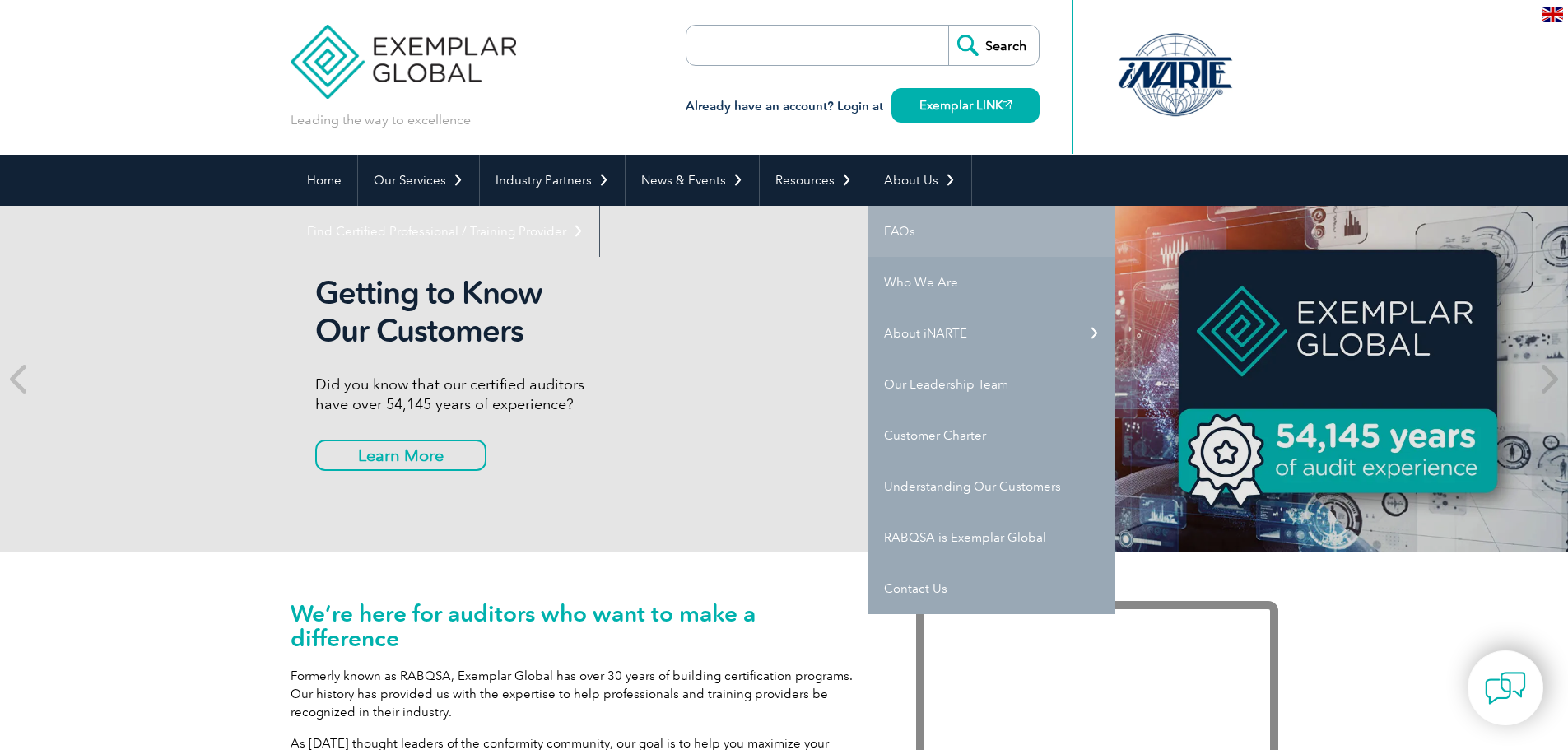
click at [893, 231] on link "FAQs" at bounding box center [992, 232] width 247 height 51
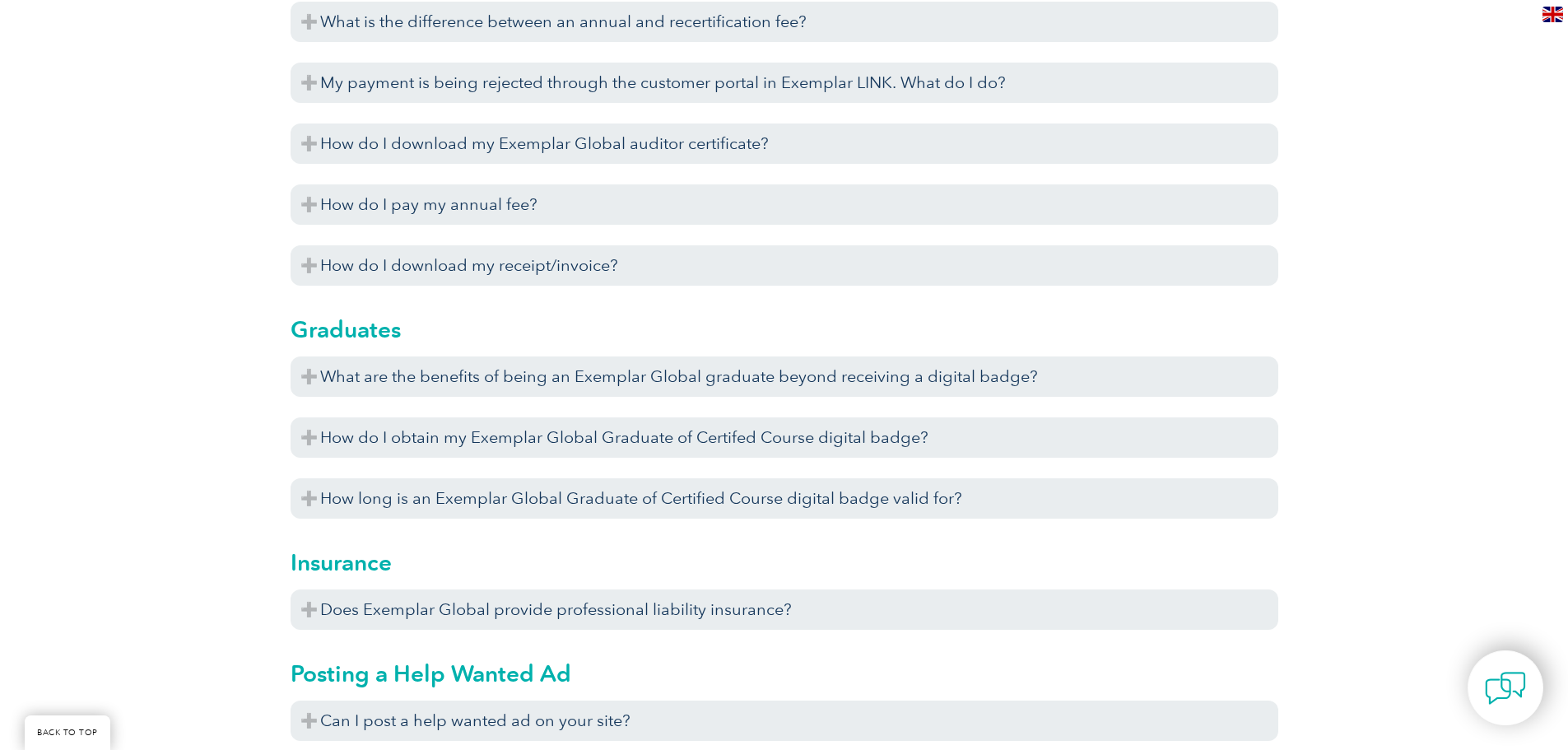
scroll to position [4445, 0]
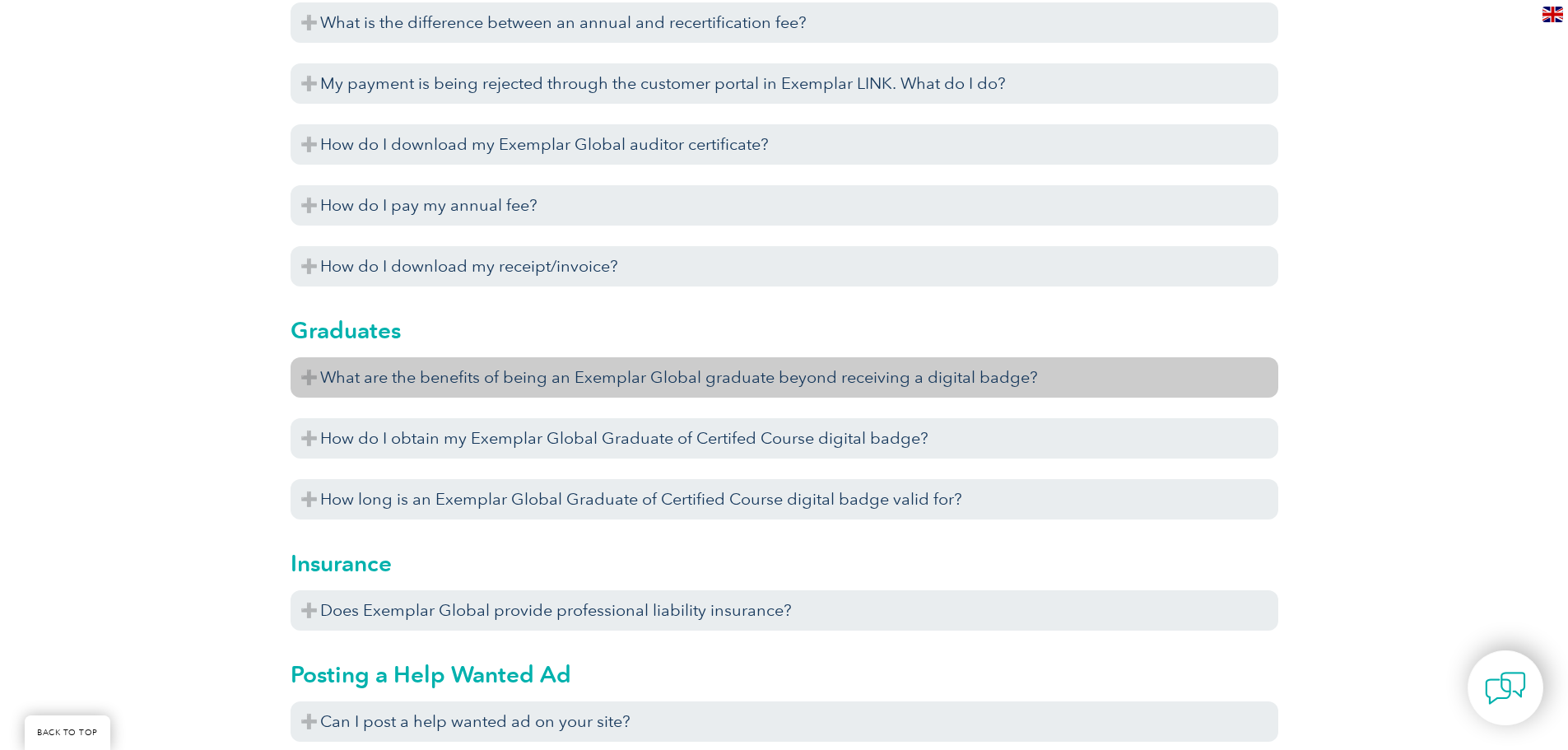
click at [305, 374] on h3 "What are the benefits of being an Exemplar Global graduate beyond receiving a d…" at bounding box center [784, 377] width 988 height 41
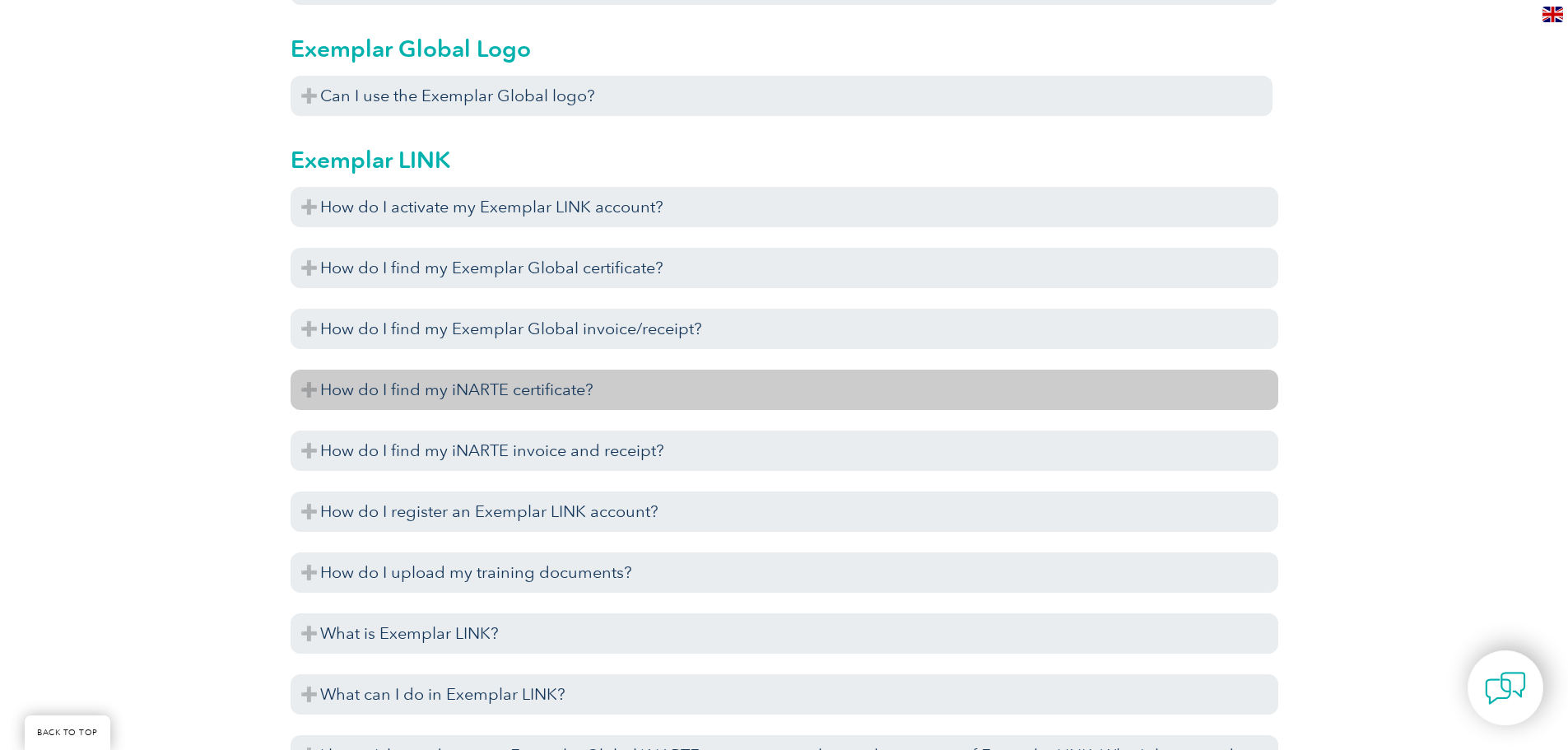
scroll to position [1564, 0]
